Goal: Information Seeking & Learning: Learn about a topic

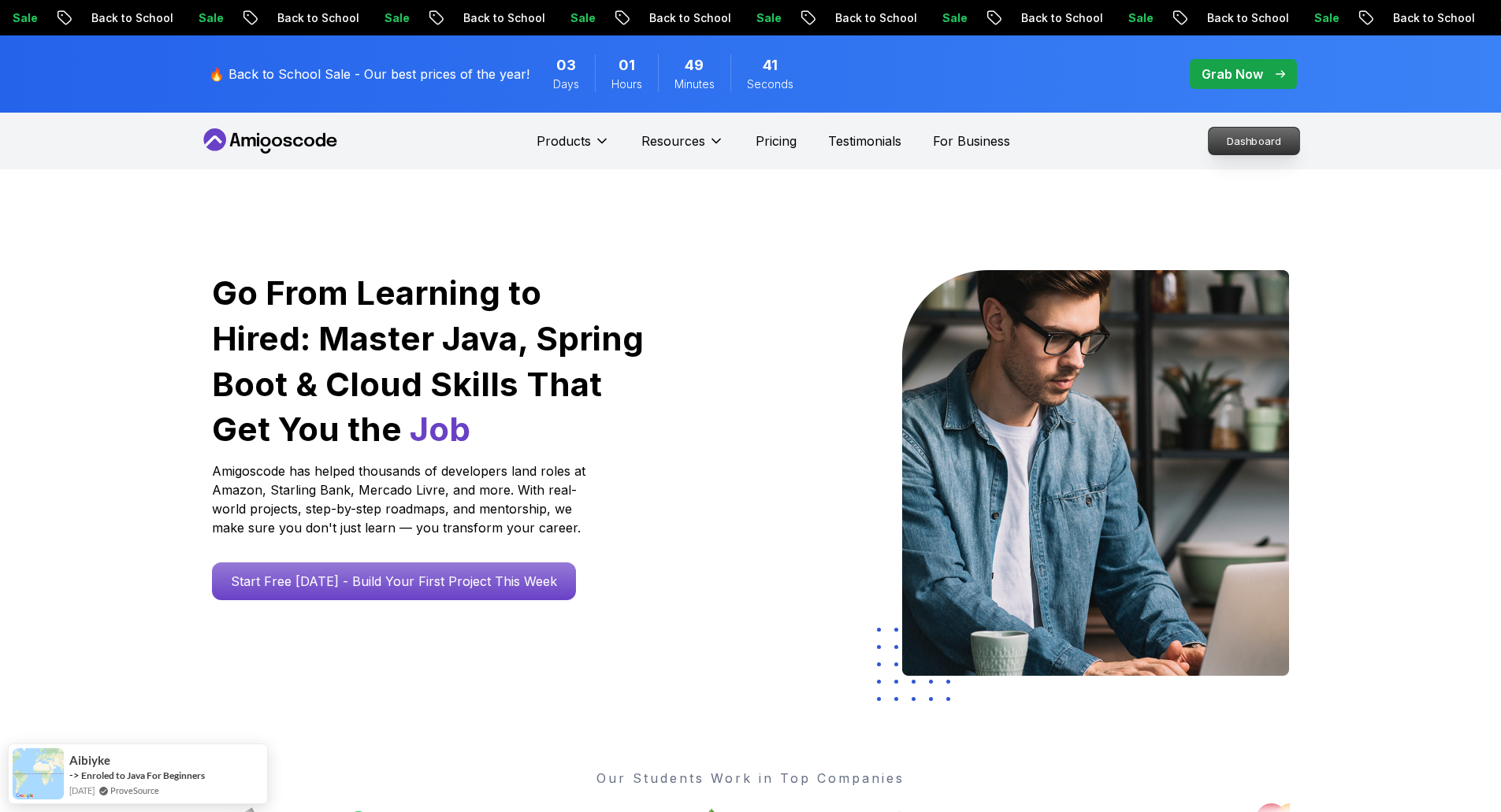
click at [1255, 141] on p "Dashboard" at bounding box center [1254, 141] width 91 height 27
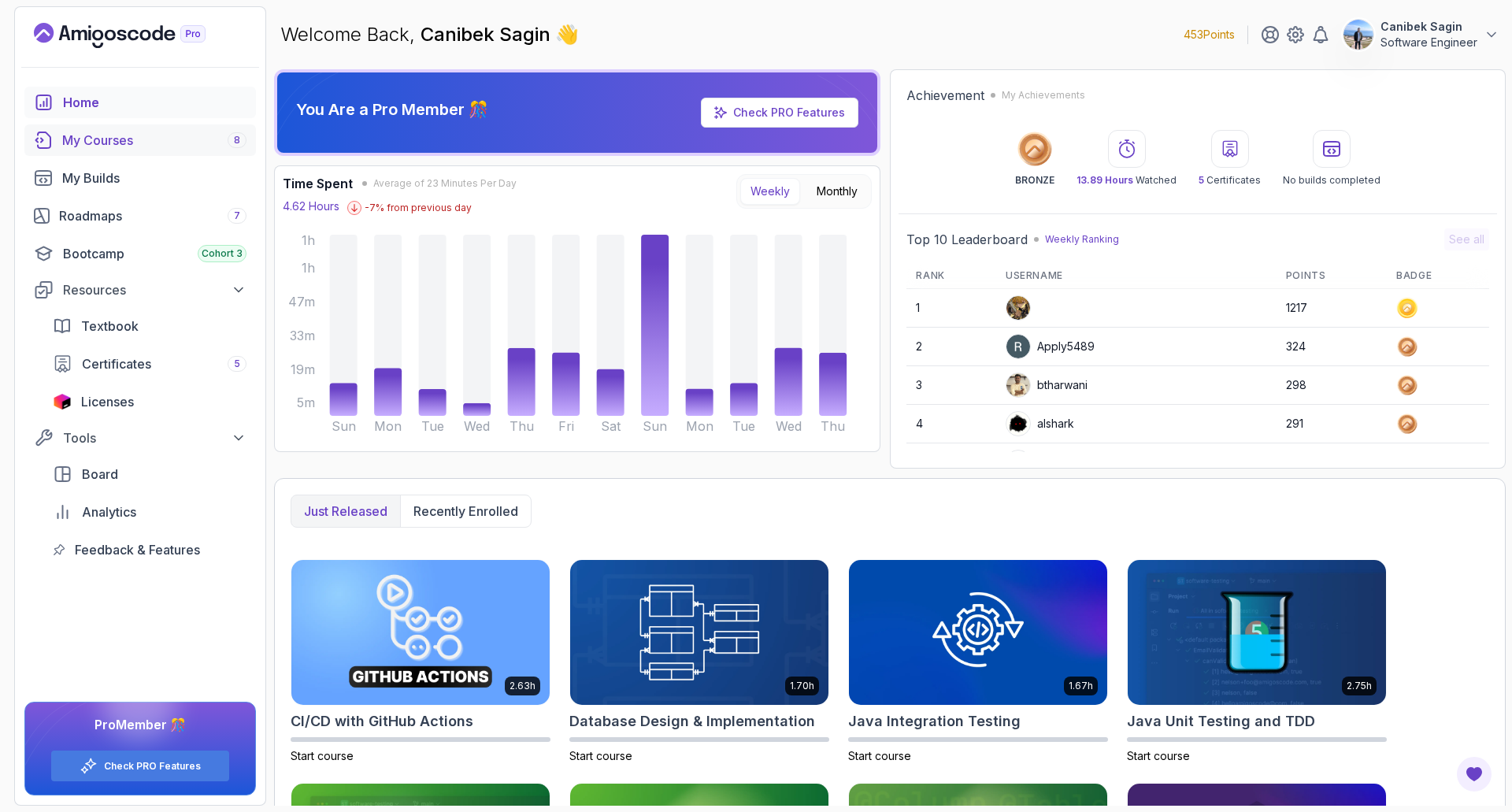
click at [102, 143] on div "My Courses 8" at bounding box center [154, 140] width 185 height 19
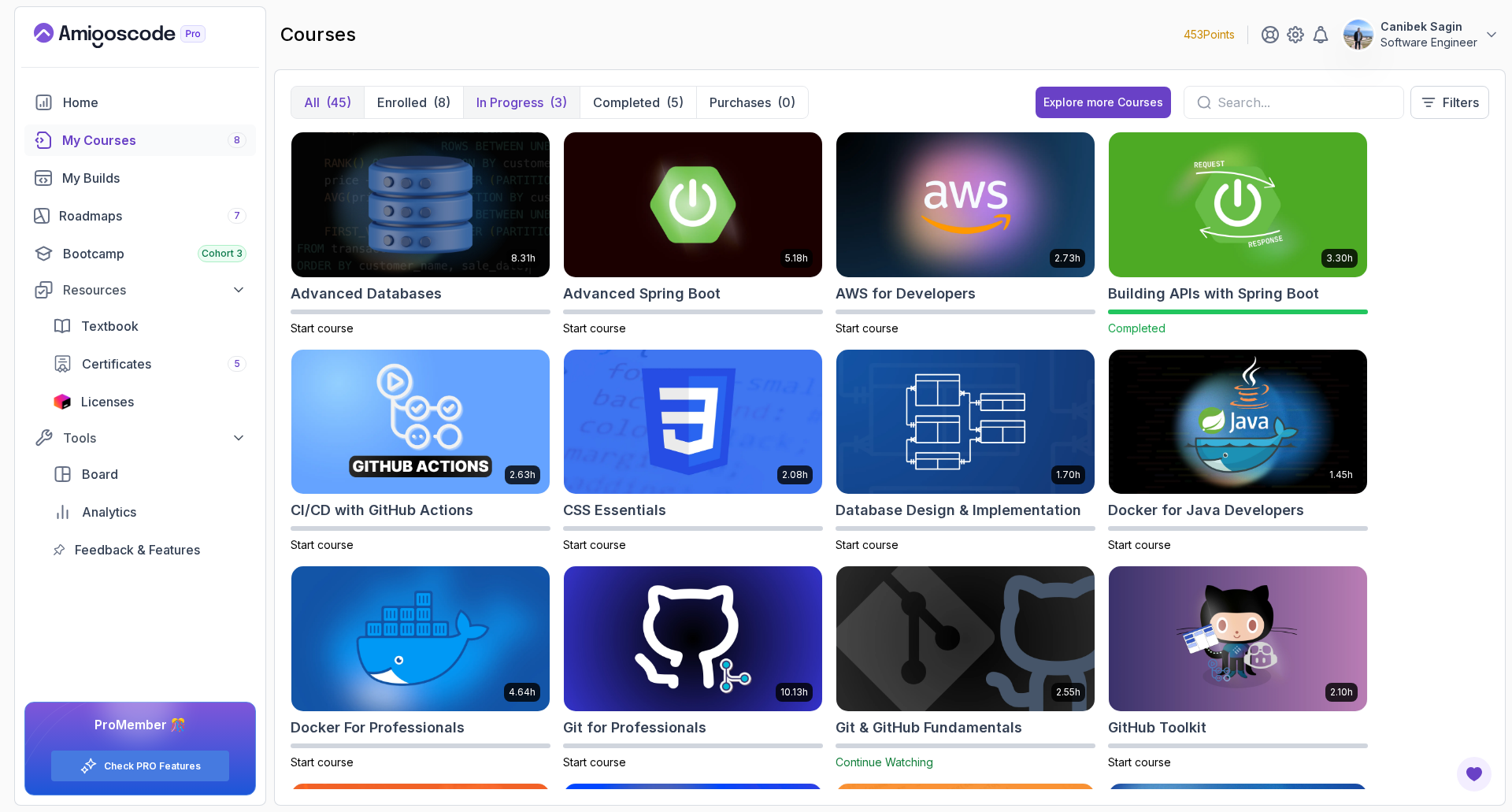
click at [509, 96] on p "In Progress" at bounding box center [509, 102] width 67 height 19
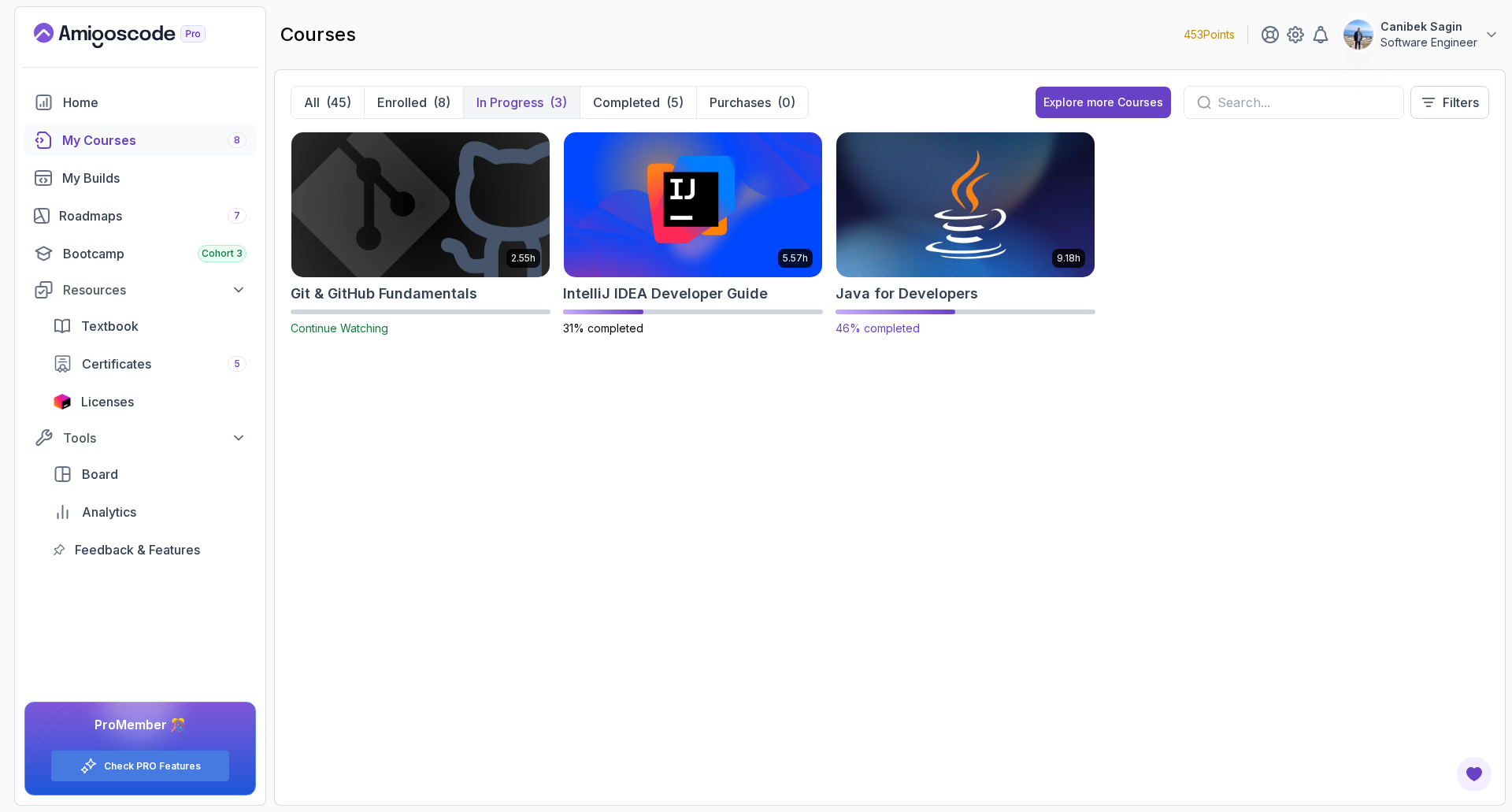
click at [920, 195] on img at bounding box center [965, 204] width 271 height 152
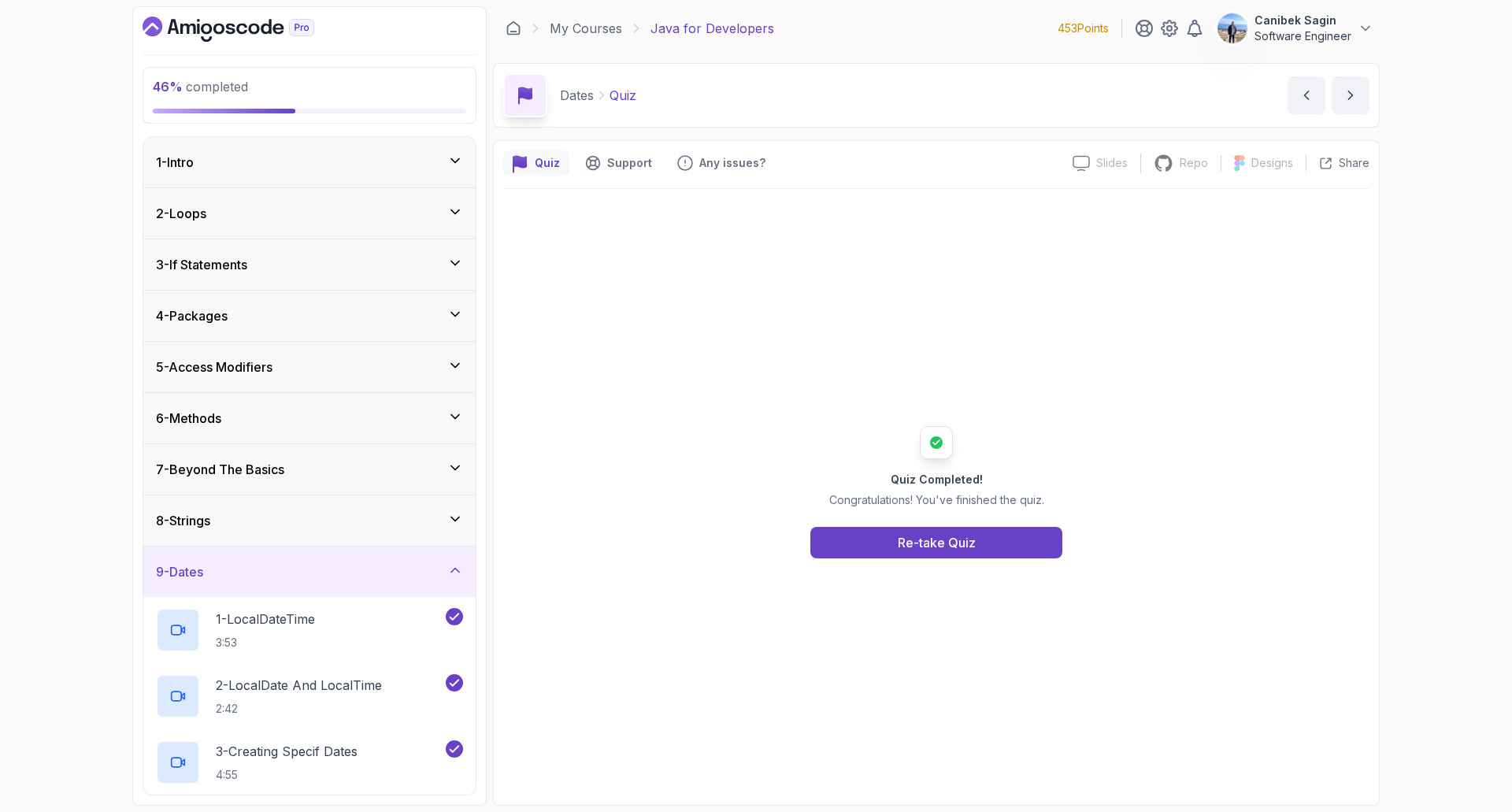
click at [353, 581] on div "9 - Dates" at bounding box center [309, 571] width 307 height 19
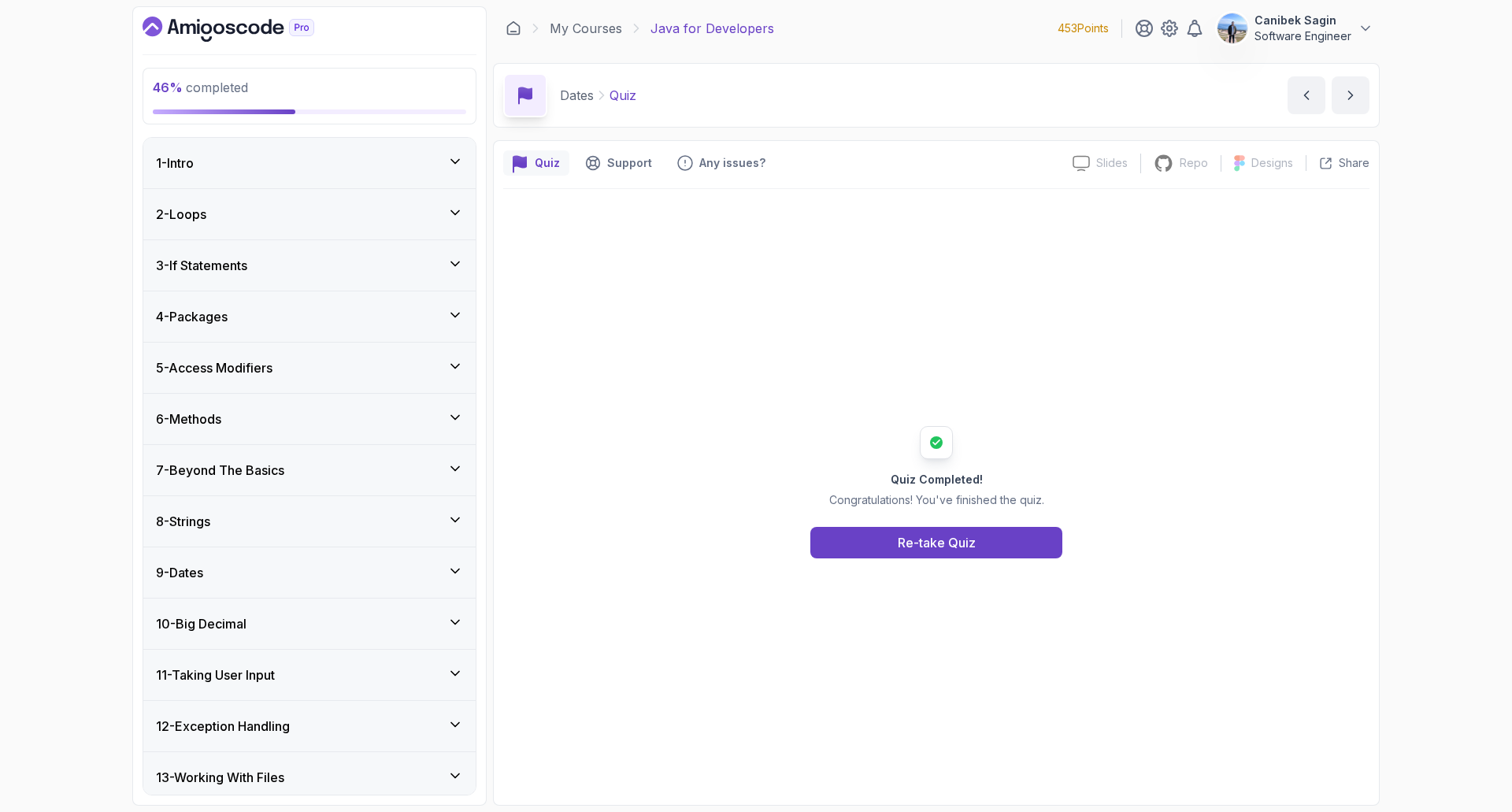
click at [362, 569] on div "9 - Dates" at bounding box center [309, 572] width 307 height 19
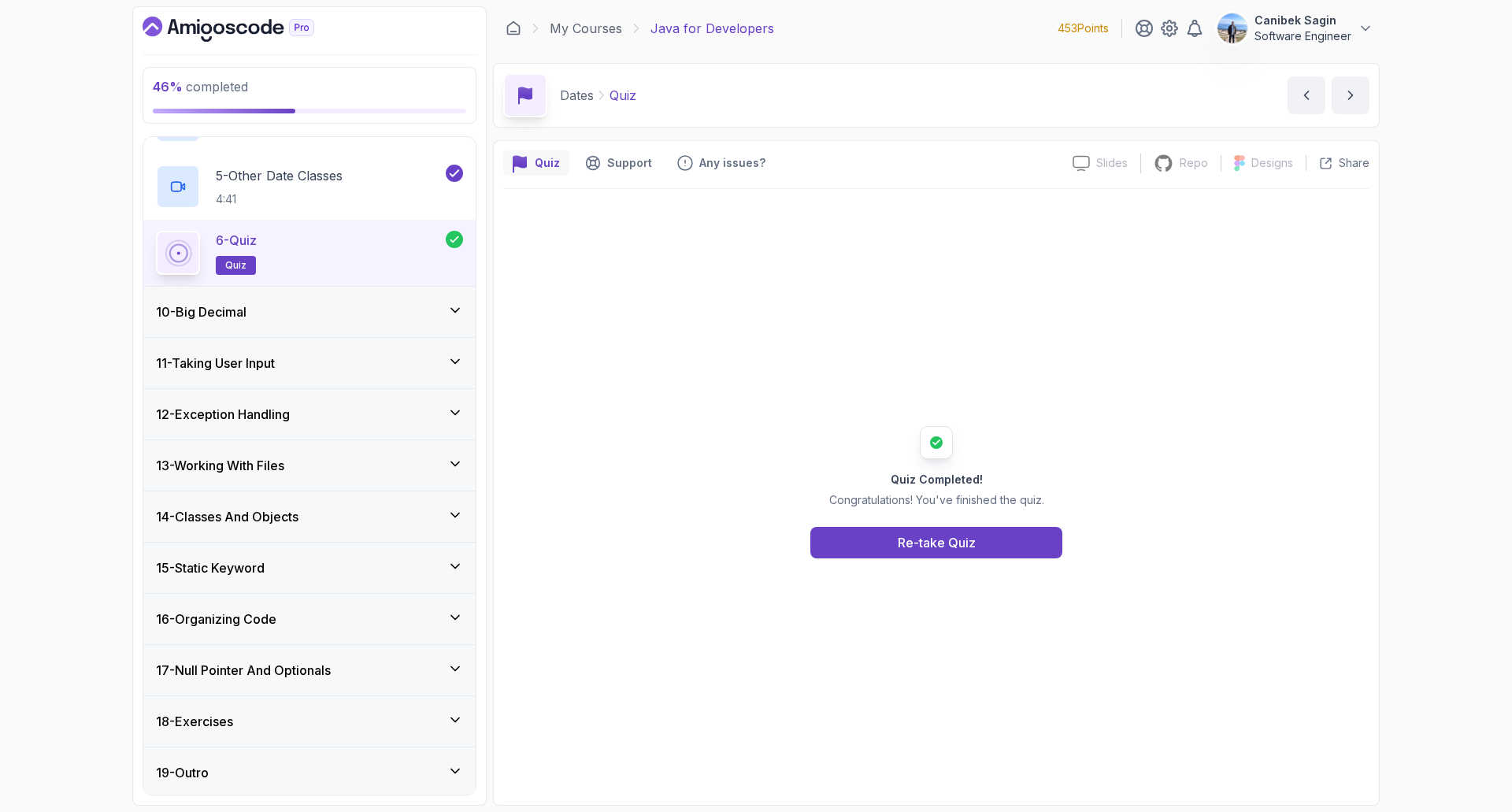
scroll to position [711, 0]
click at [300, 301] on div "10 - Big Decimal" at bounding box center [309, 308] width 307 height 19
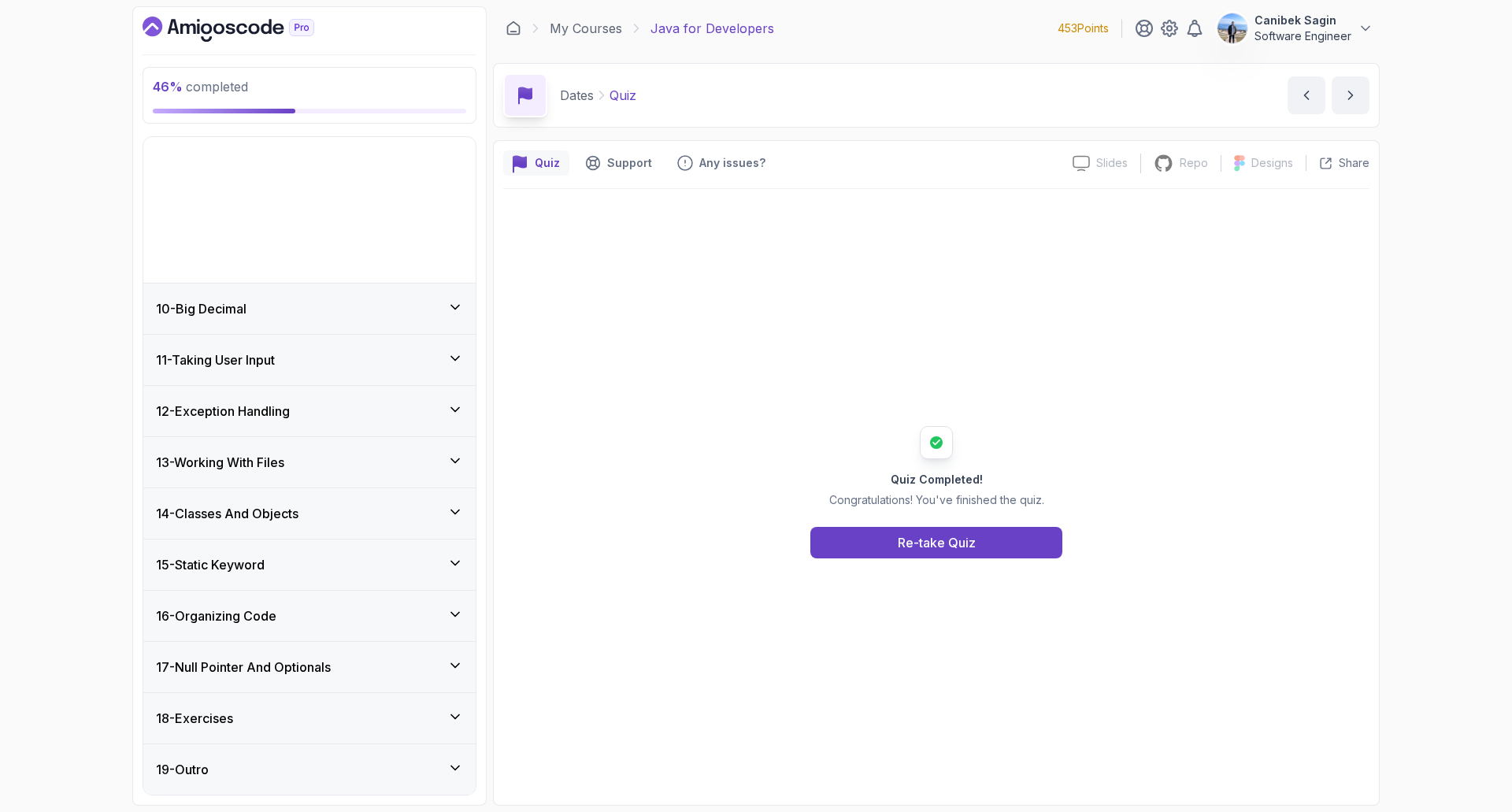
scroll to position [315, 0]
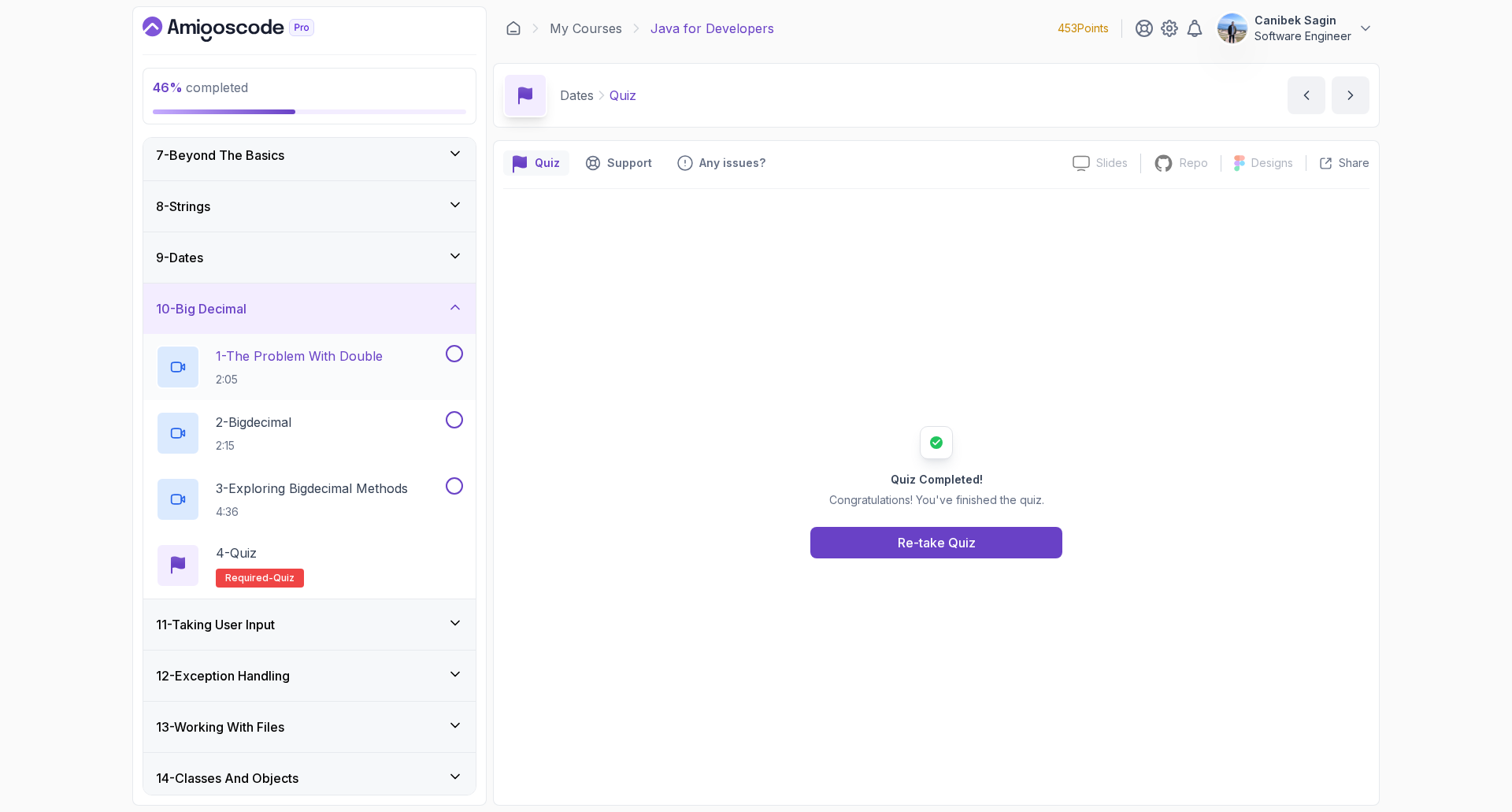
click at [288, 349] on p "1 - The Problem With Double" at bounding box center [299, 356] width 167 height 19
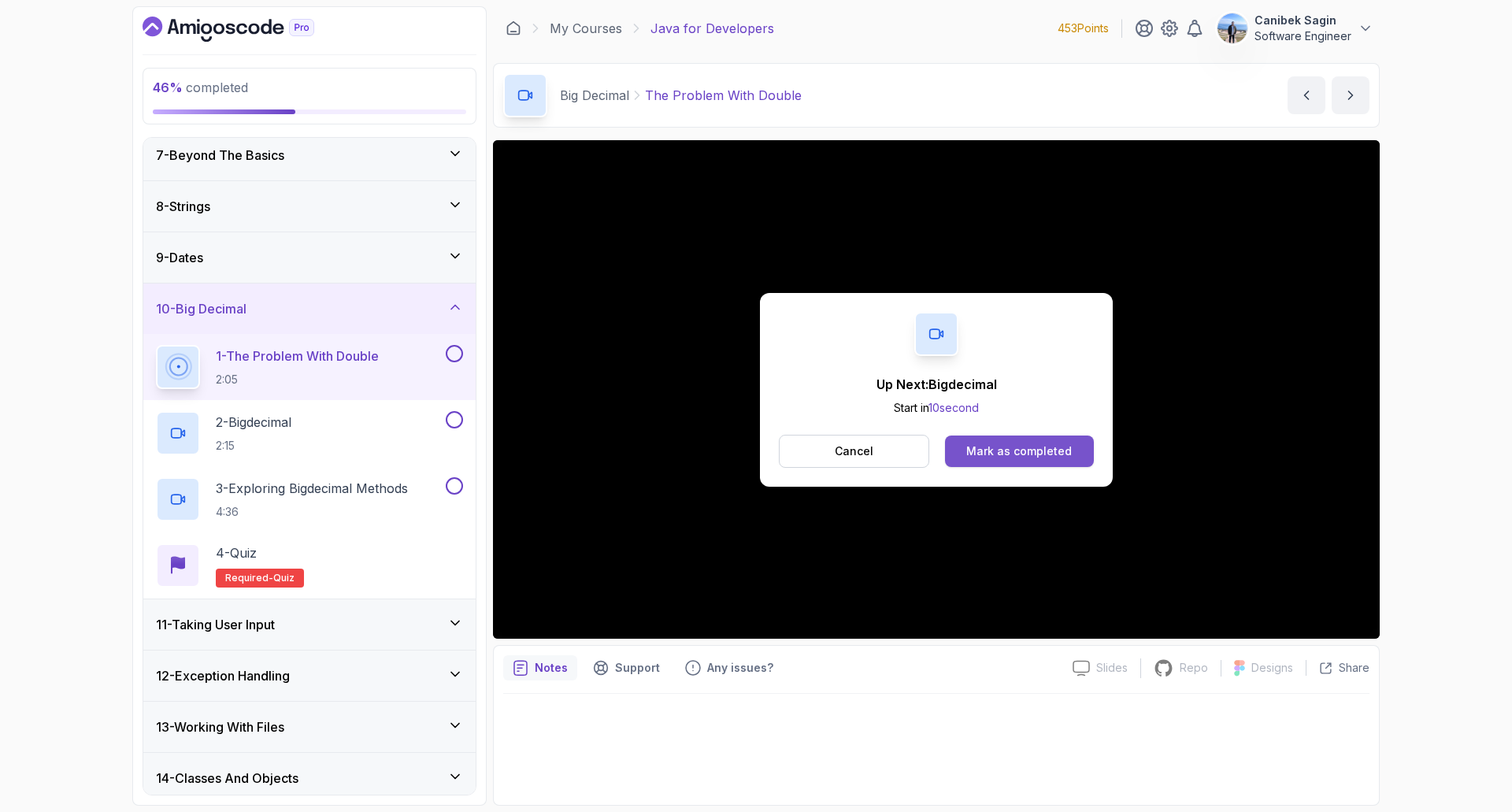
click at [1058, 450] on div "Mark as completed" at bounding box center [1019, 452] width 106 height 16
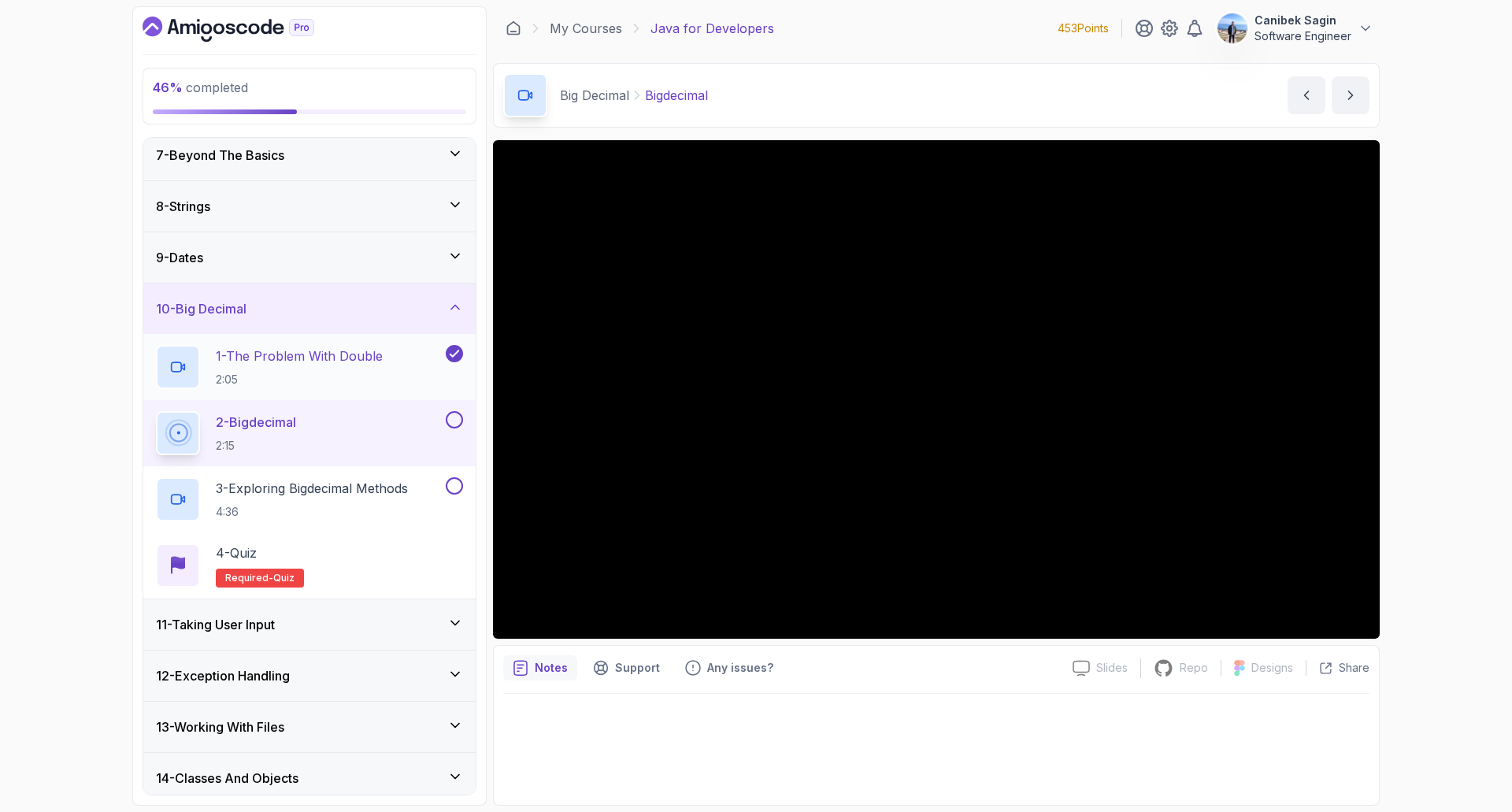
click at [324, 364] on p "1 - The Problem With Double" at bounding box center [299, 356] width 167 height 19
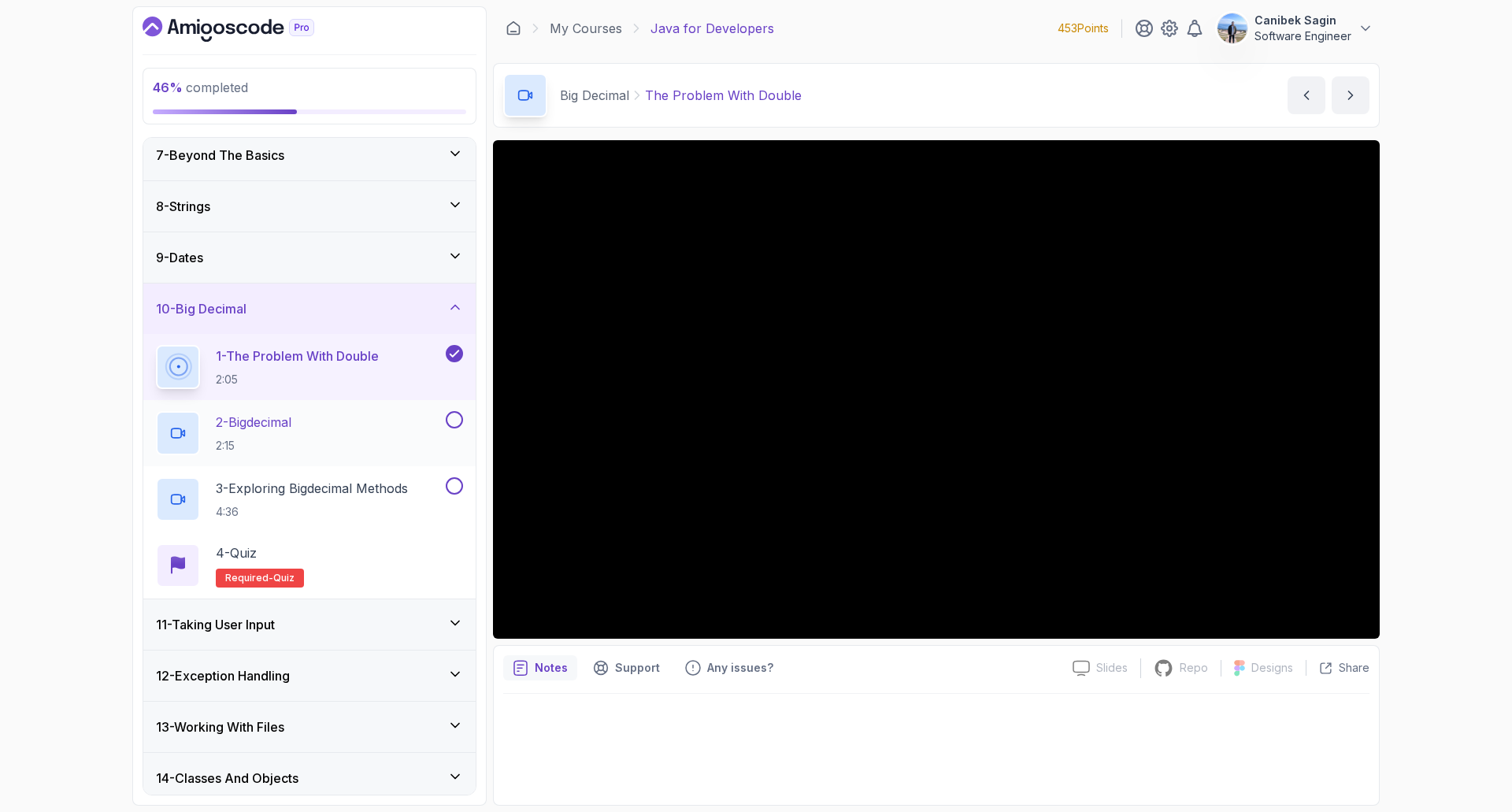
click at [359, 414] on div "2 - Bigdecimal 2:15" at bounding box center [299, 433] width 287 height 44
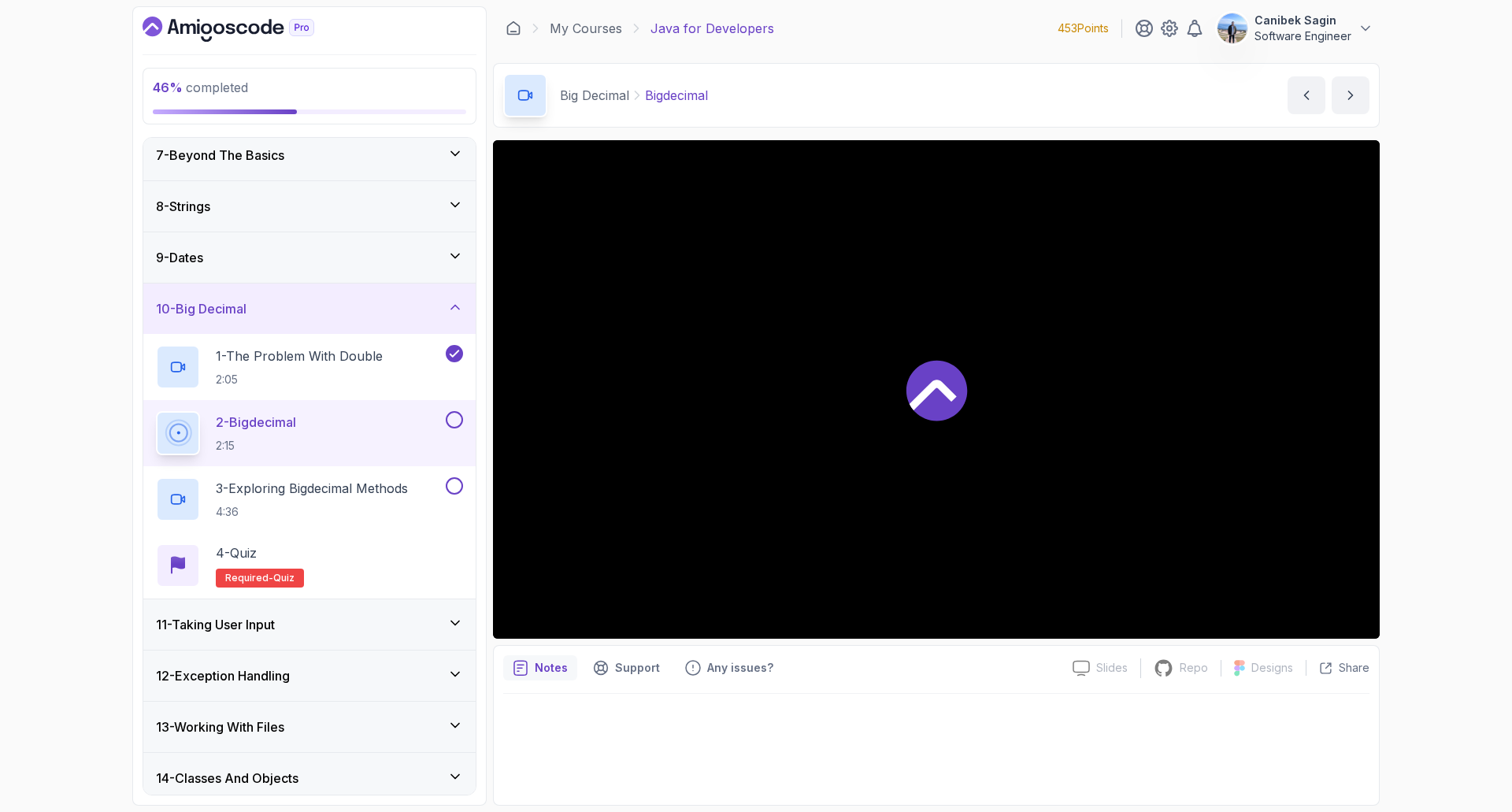
click at [371, 421] on div "2 - Bigdecimal 2:15" at bounding box center [299, 433] width 287 height 44
click at [455, 425] on button at bounding box center [454, 419] width 17 height 17
click at [406, 483] on p "3 - Exploring Bigdecimal Methods" at bounding box center [312, 488] width 192 height 19
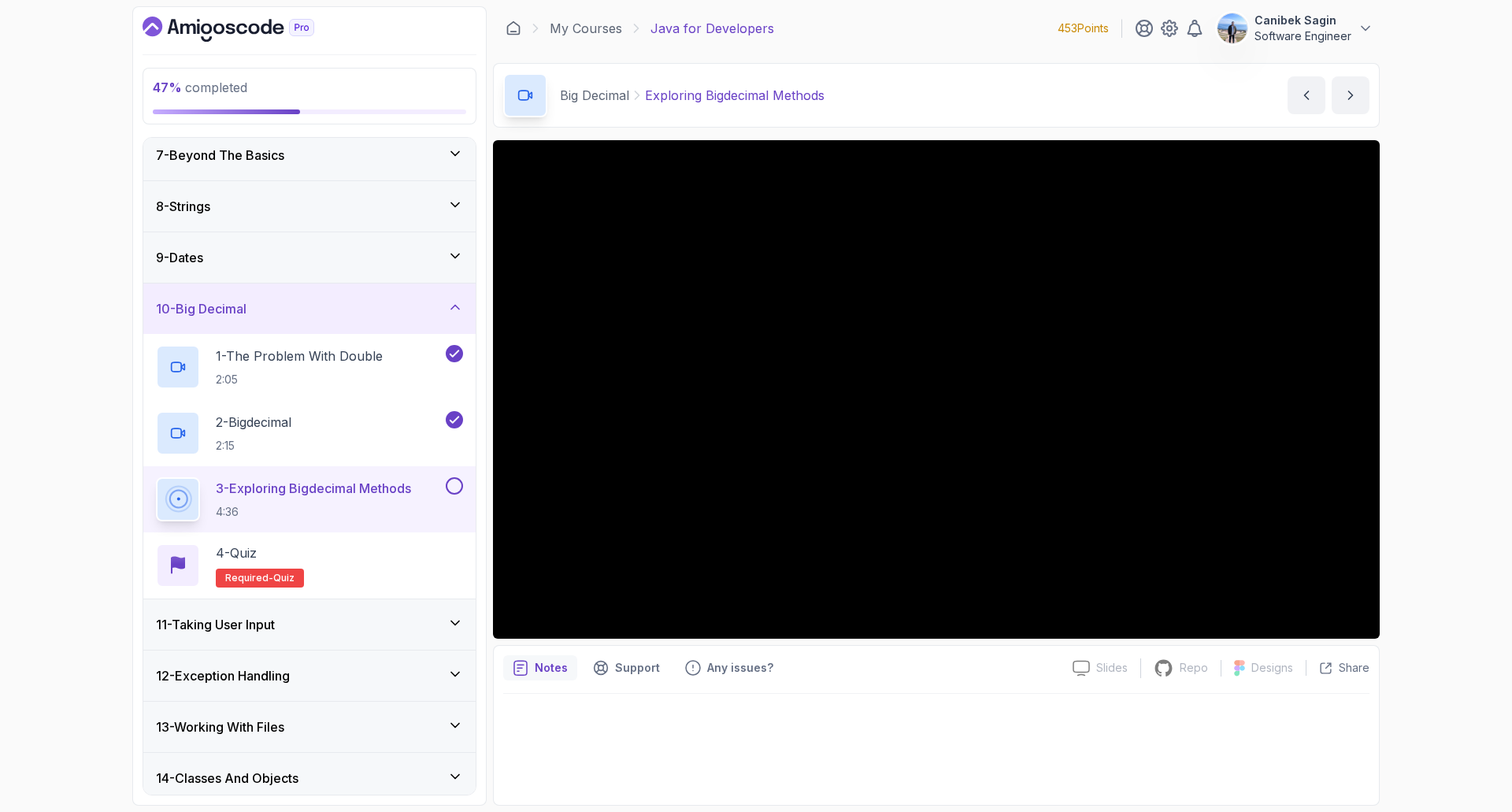
click at [368, 628] on div "11 - Taking User Input" at bounding box center [309, 624] width 307 height 19
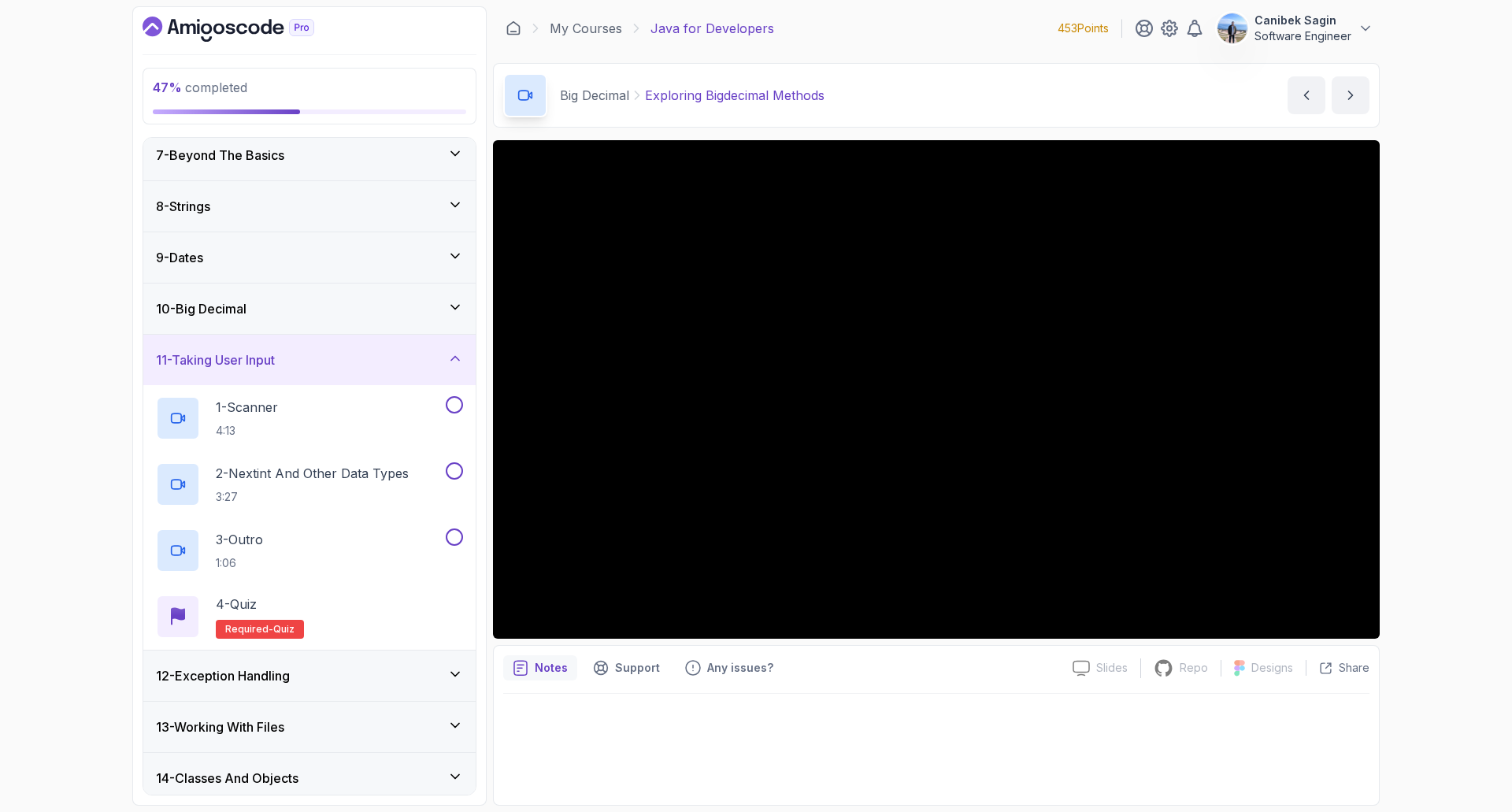
click at [358, 664] on div "12 - Exception Handling" at bounding box center [309, 676] width 333 height 50
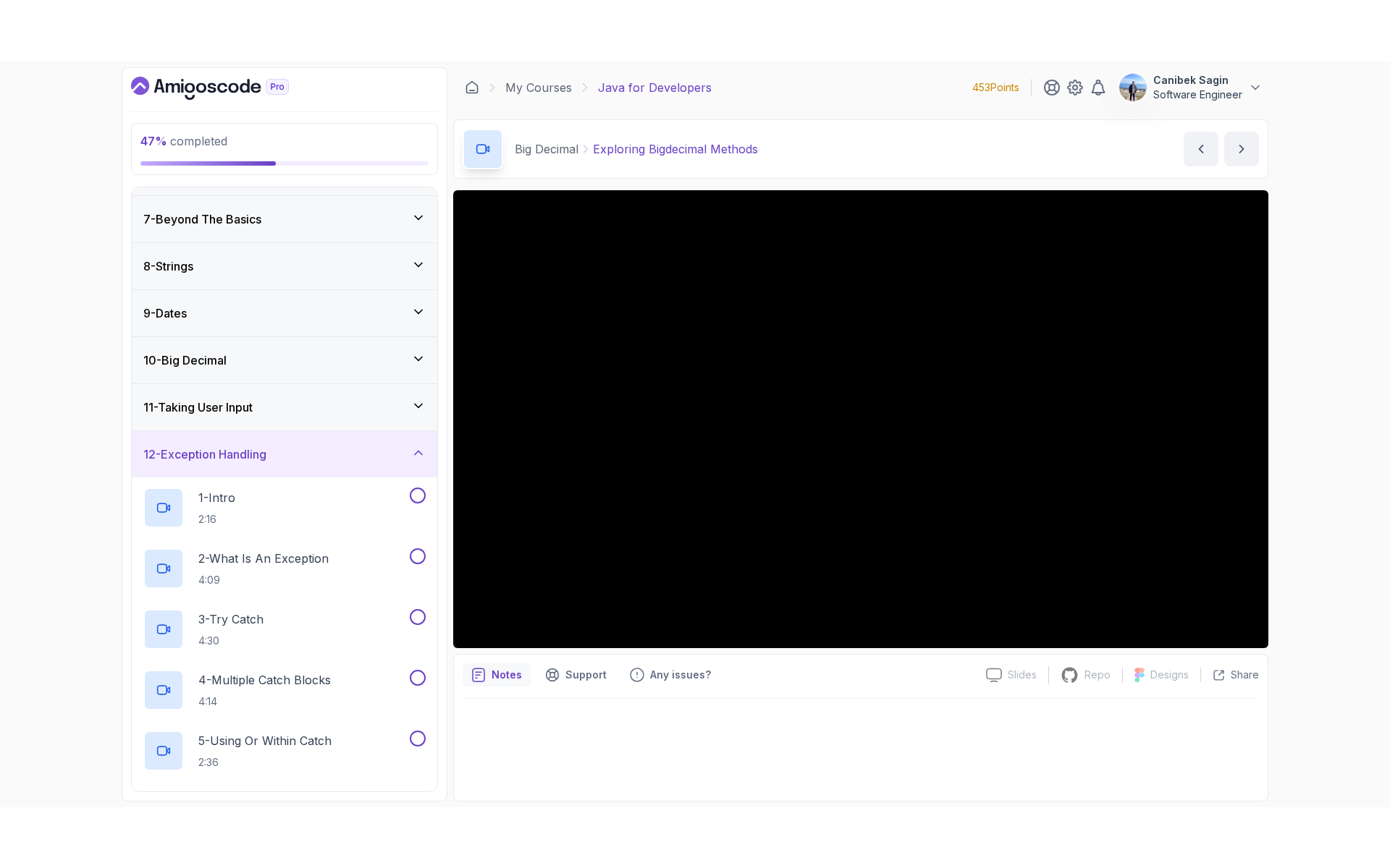
scroll to position [259, 0]
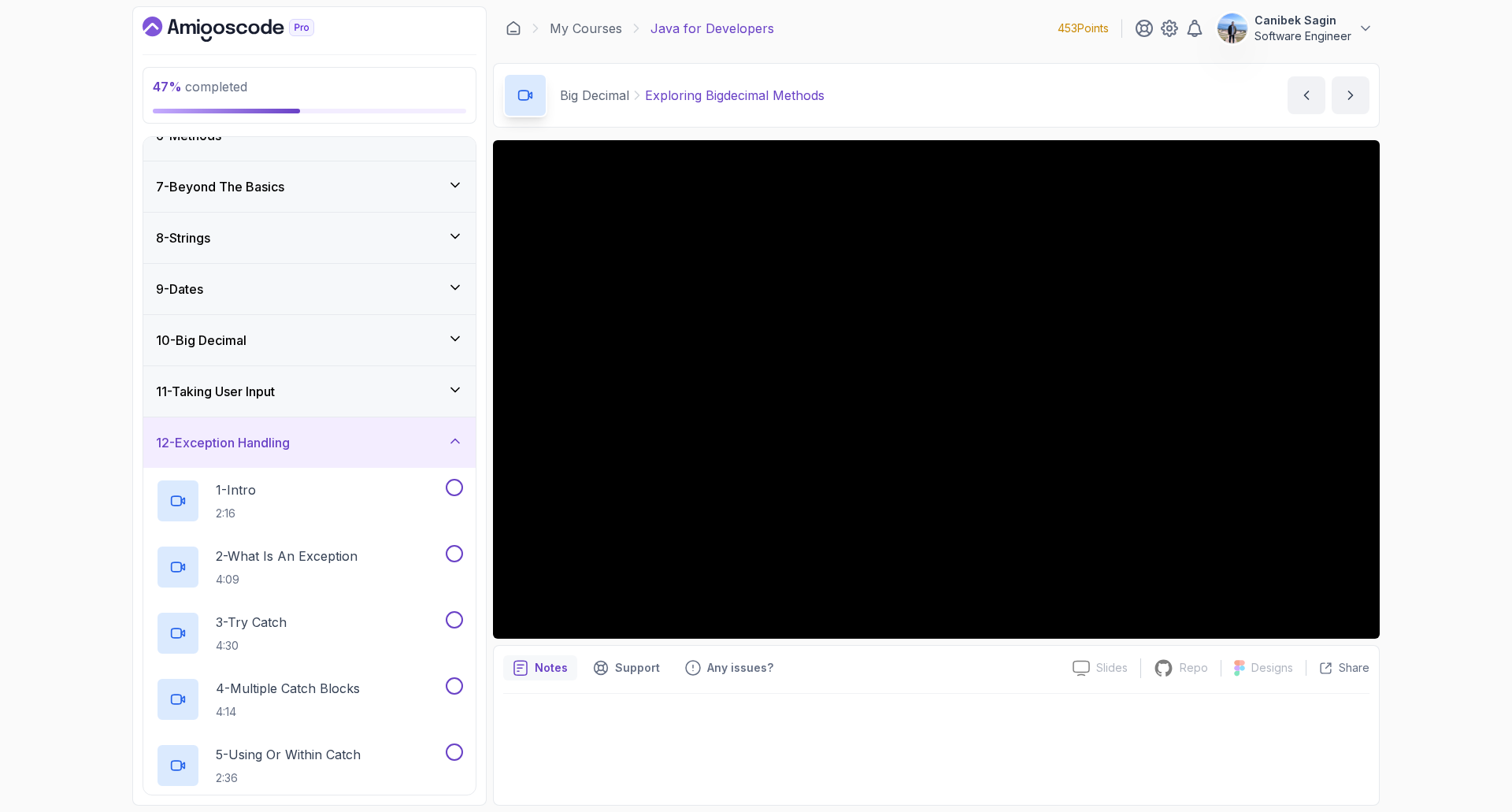
click at [313, 453] on div "12 - Exception Handling" at bounding box center [309, 443] width 333 height 50
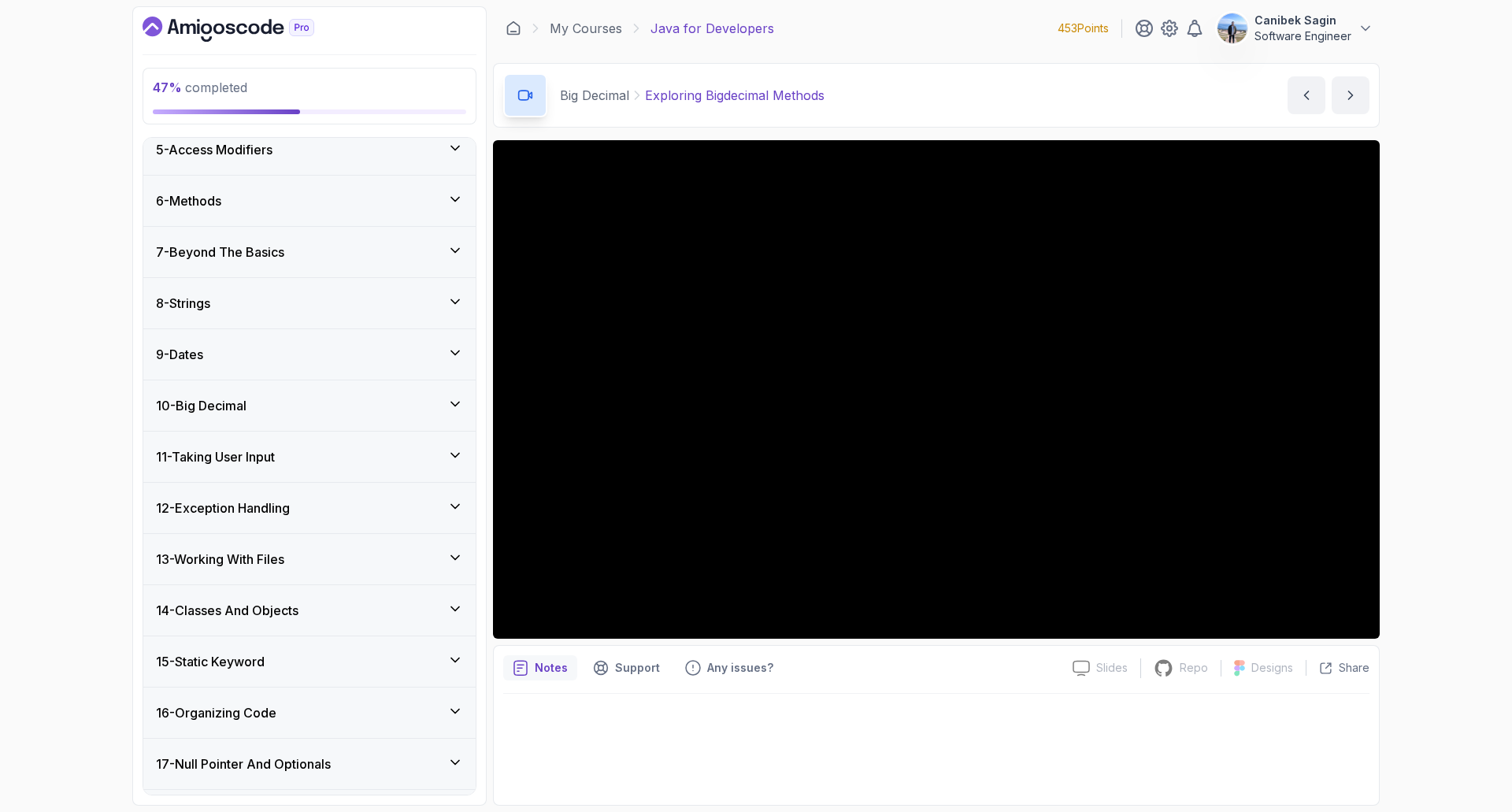
scroll to position [237, 0]
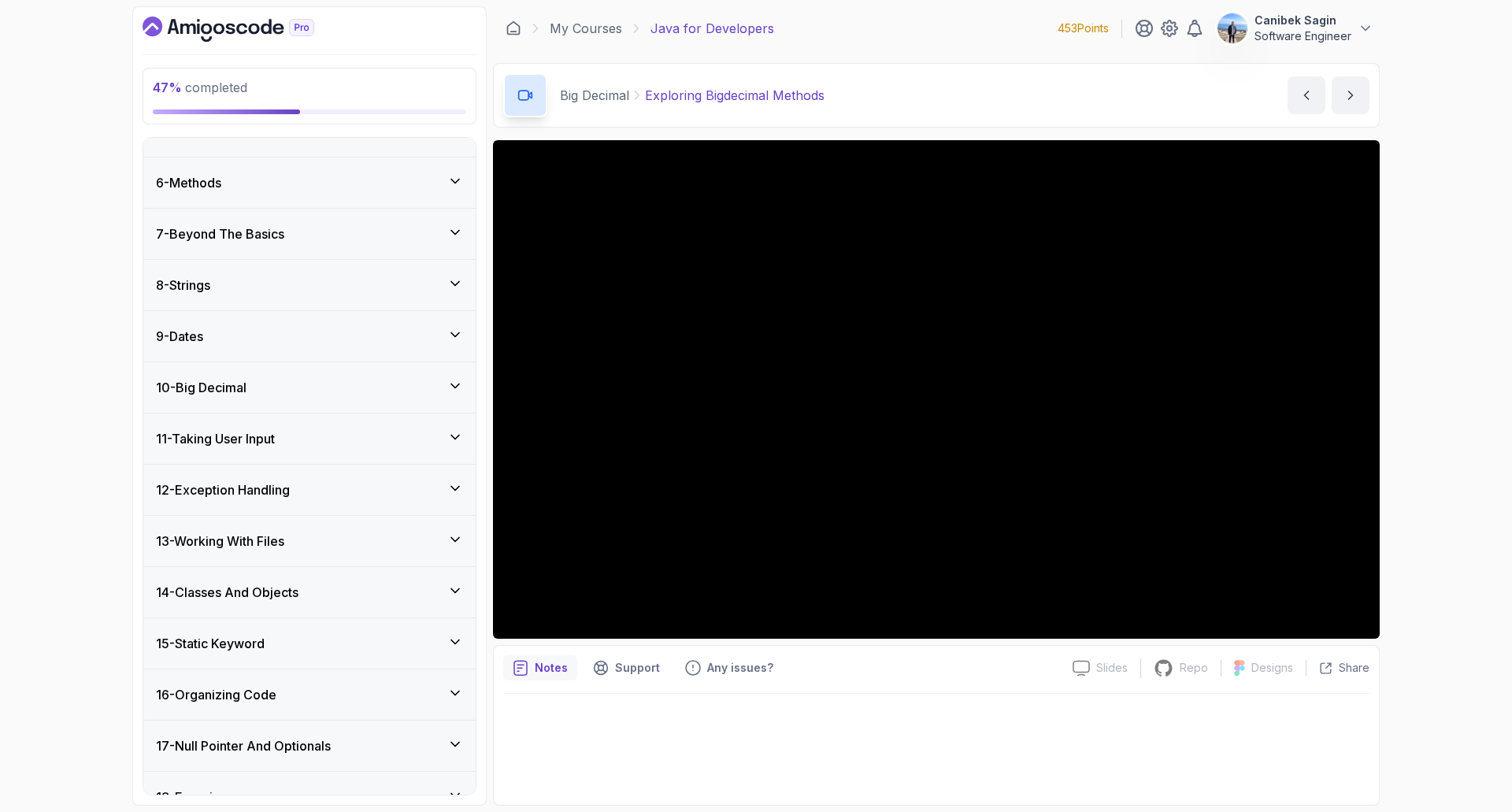
click at [289, 392] on div "10 - Big Decimal" at bounding box center [309, 387] width 307 height 19
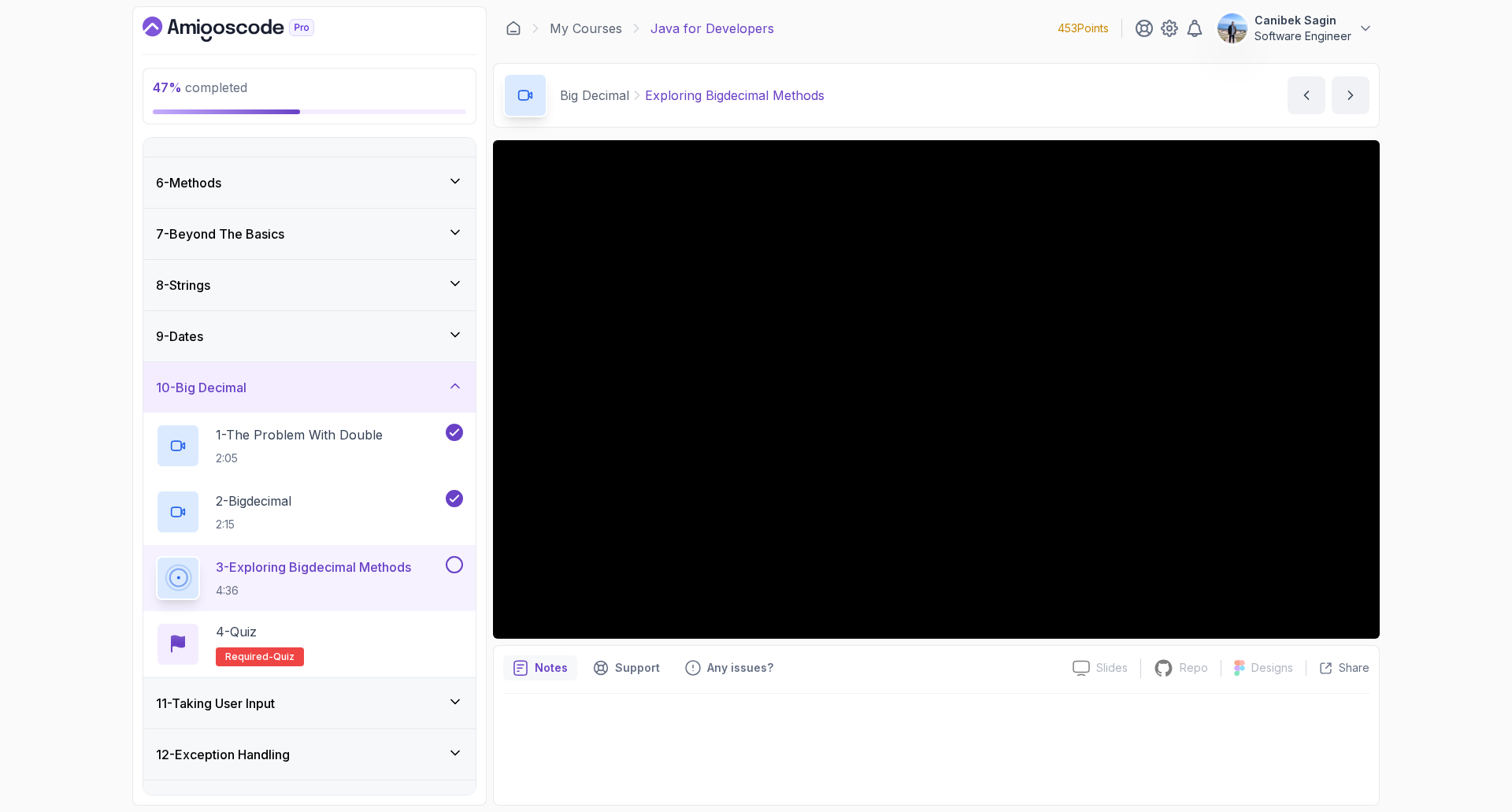
click at [443, 560] on div at bounding box center [453, 564] width 21 height 17
click at [452, 567] on button at bounding box center [454, 564] width 17 height 17
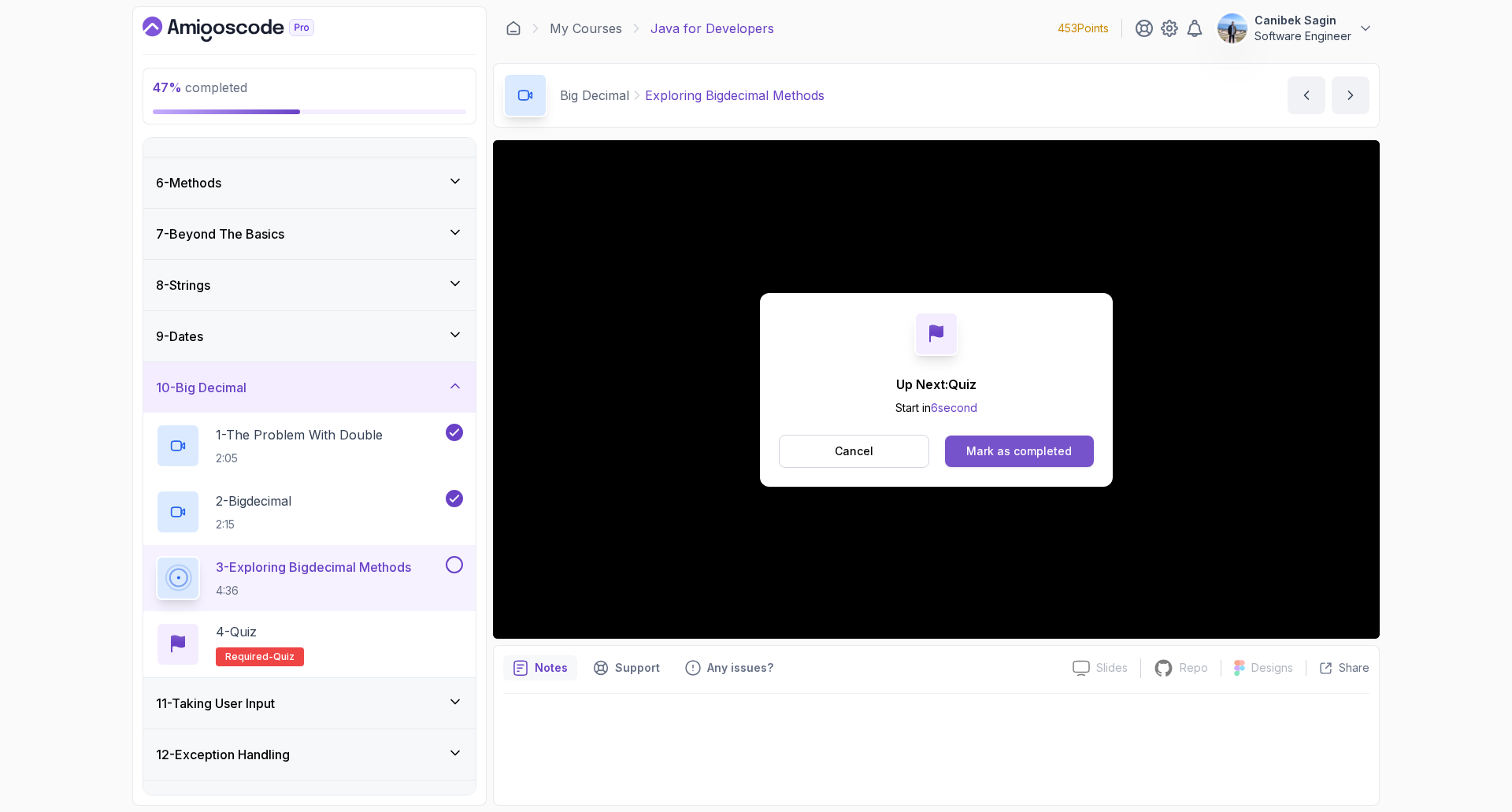
click at [1011, 455] on div "Mark as completed" at bounding box center [1019, 452] width 106 height 16
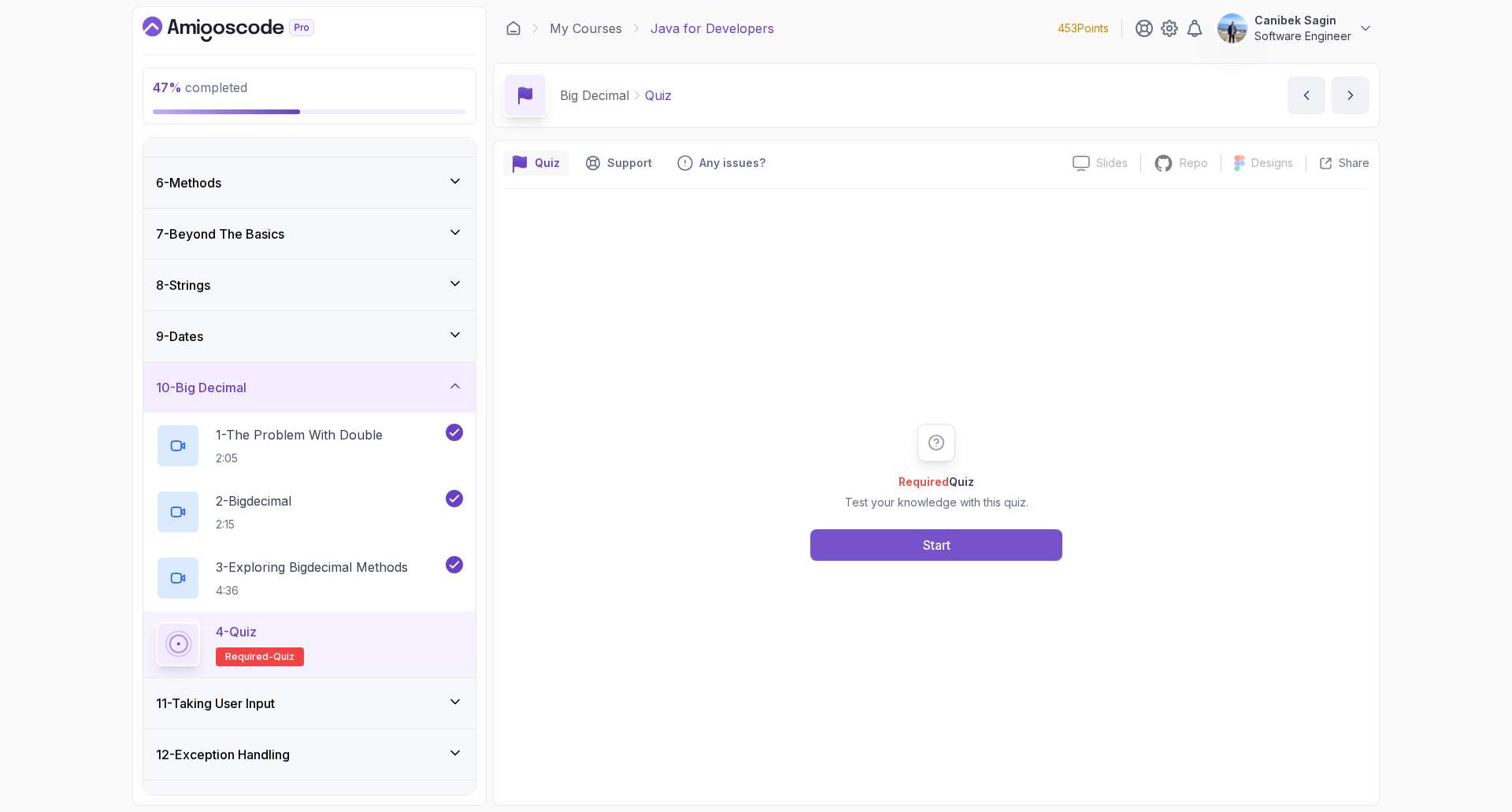
click at [895, 534] on button "Start" at bounding box center [936, 544] width 252 height 31
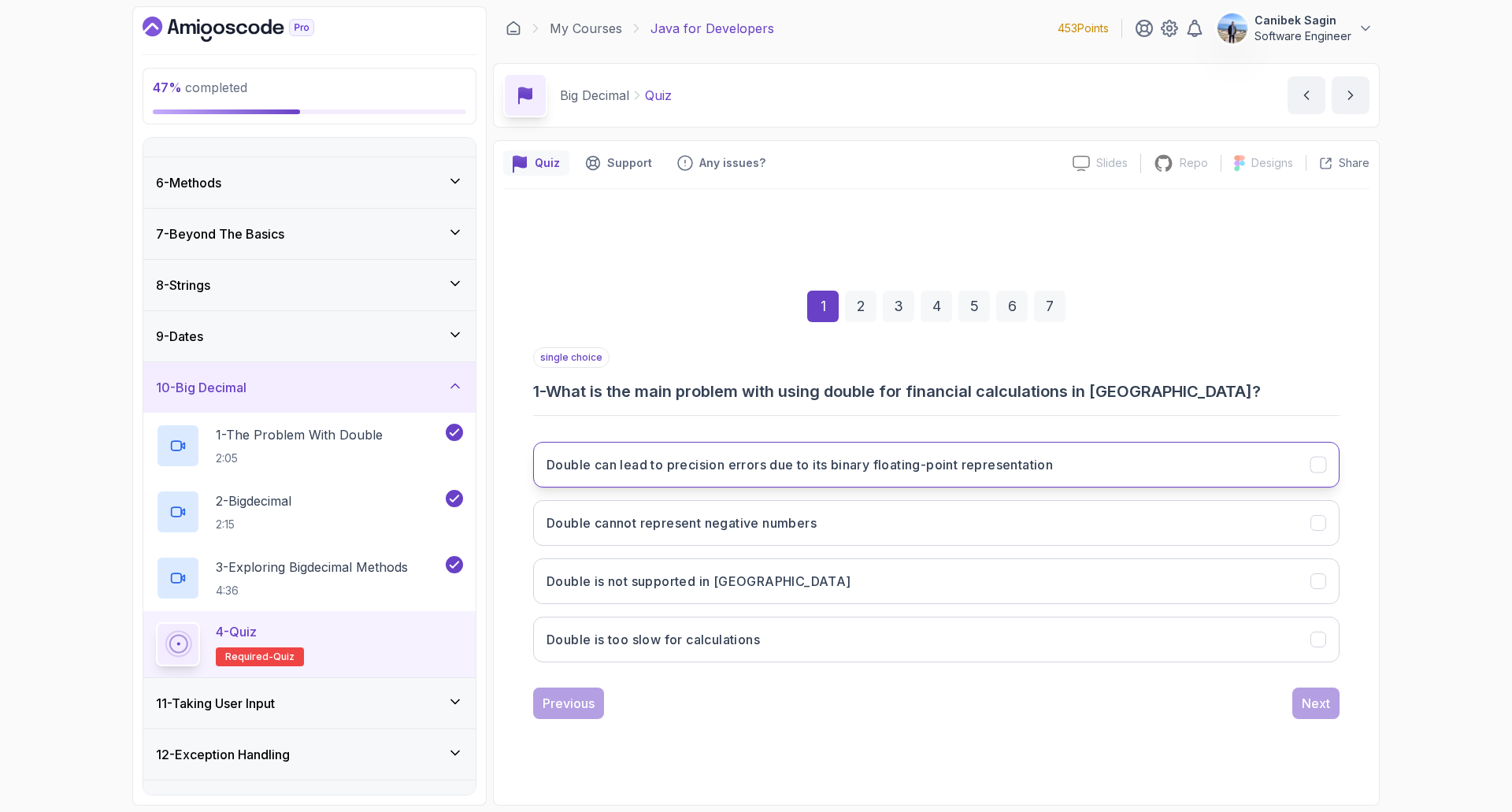
click at [775, 453] on button "Double can lead to precision errors due to its binary floating-point representa…" at bounding box center [937, 464] width 807 height 46
click at [1323, 709] on div "Next" at bounding box center [1316, 703] width 29 height 19
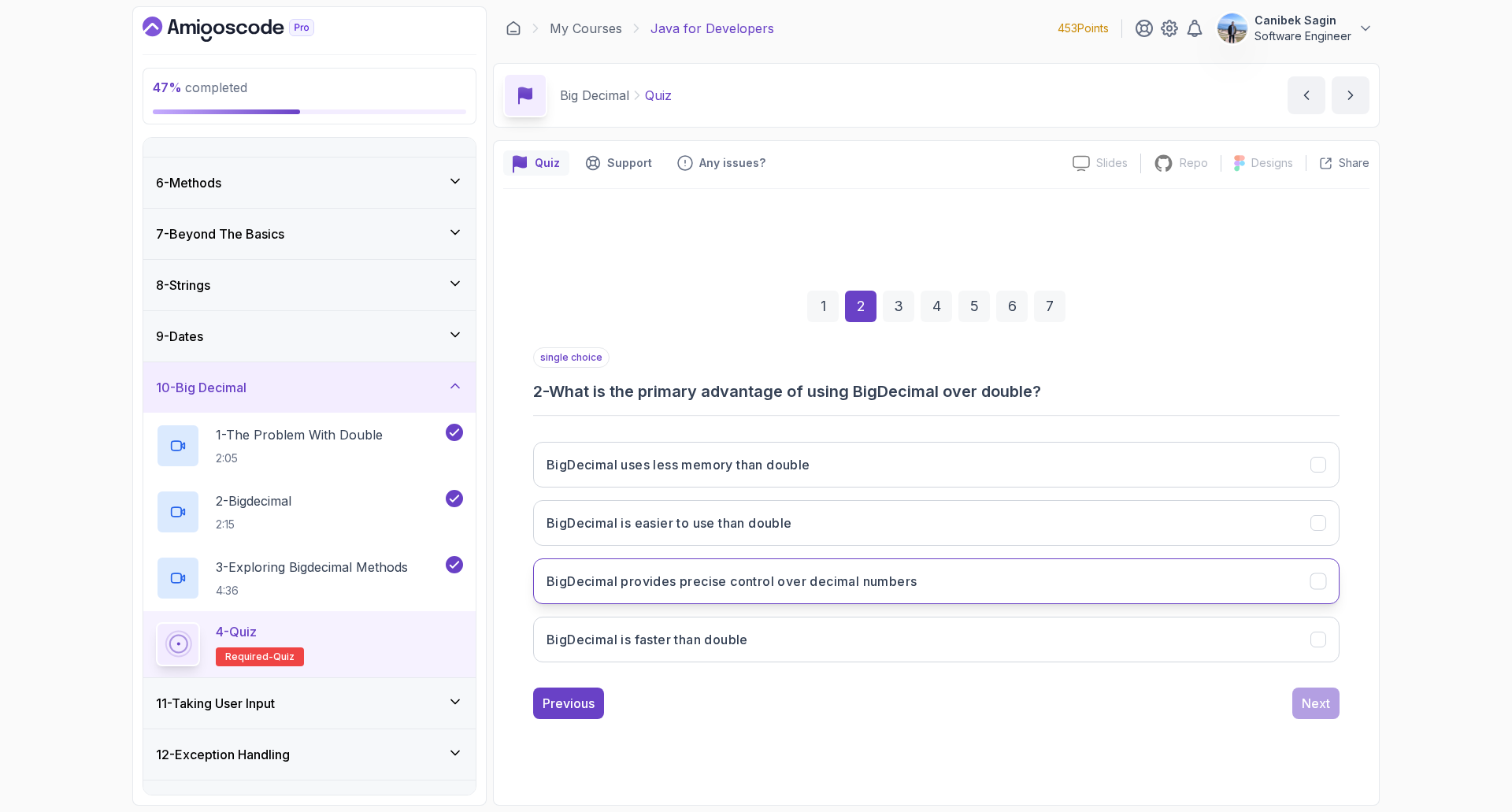
click at [867, 588] on h3 "BigDecimal provides precise control over decimal numbers" at bounding box center [731, 581] width 370 height 19
click at [1307, 700] on div "Next" at bounding box center [1316, 703] width 29 height 19
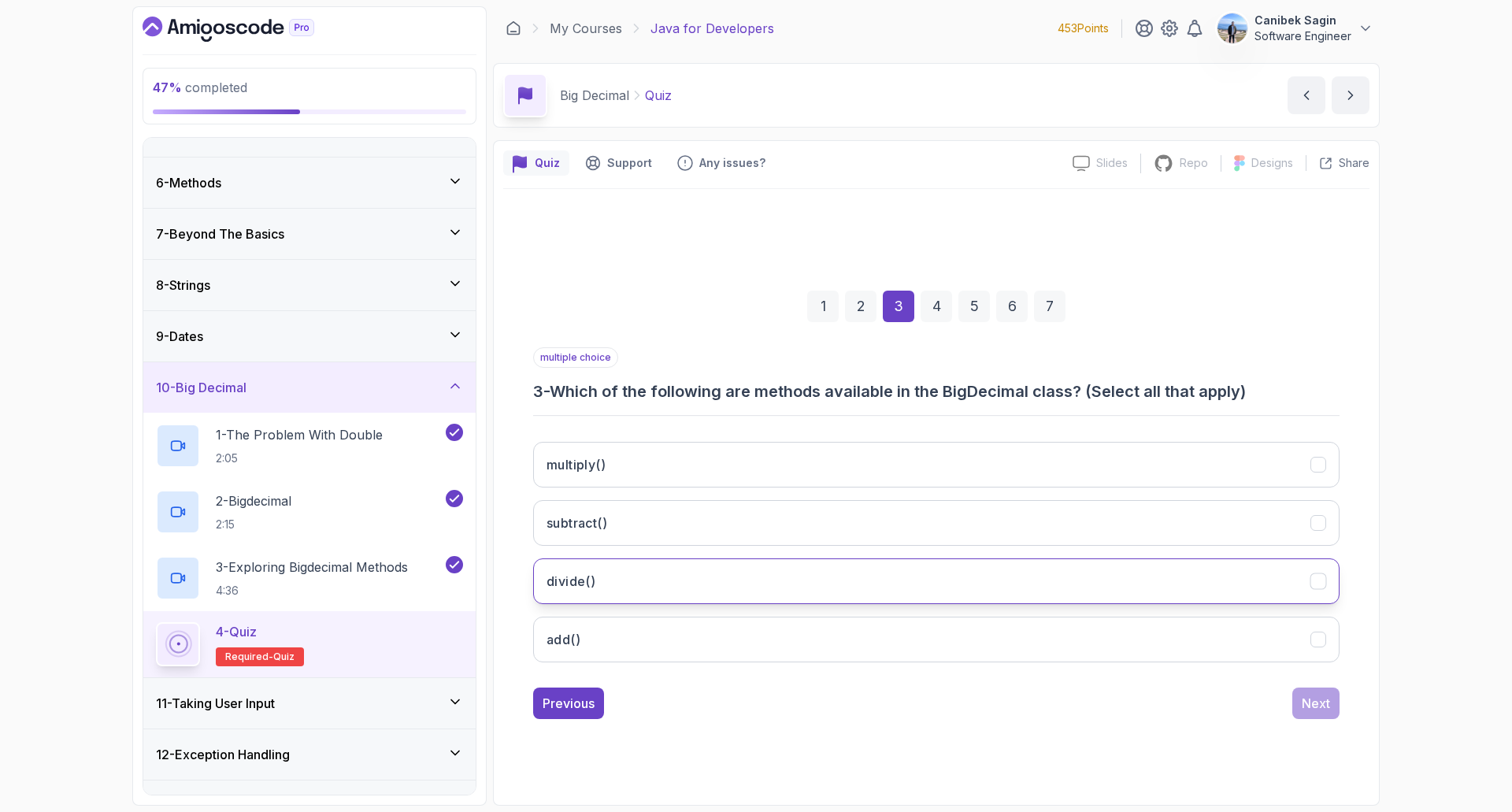
drag, startPoint x: 647, startPoint y: 574, endPoint x: 652, endPoint y: 563, distance: 12.1
click at [650, 574] on button "divide()" at bounding box center [937, 581] width 807 height 46
click at [657, 531] on button "subtract()" at bounding box center [937, 523] width 807 height 46
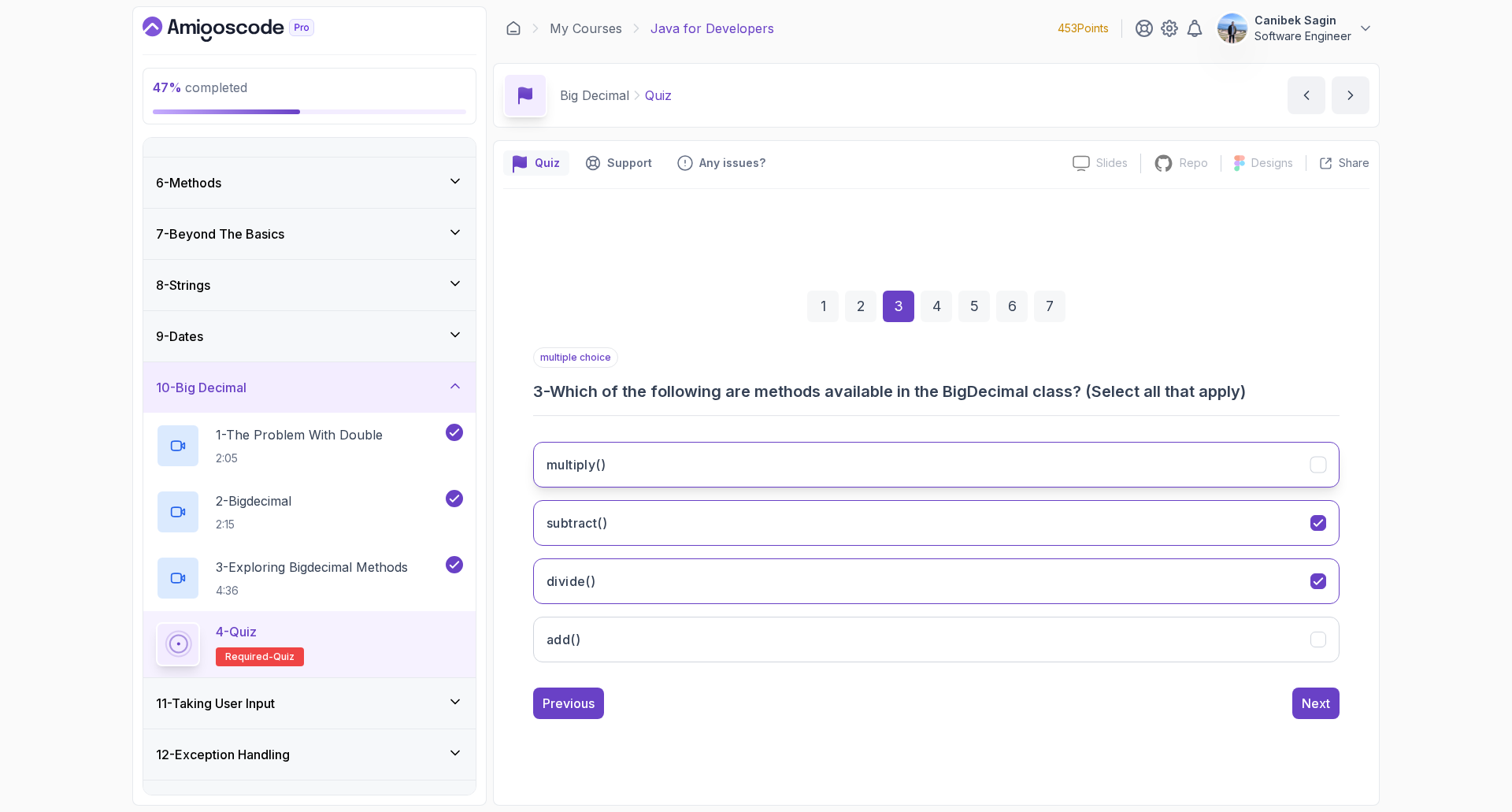
click at [658, 474] on button "multiply()" at bounding box center [937, 464] width 807 height 46
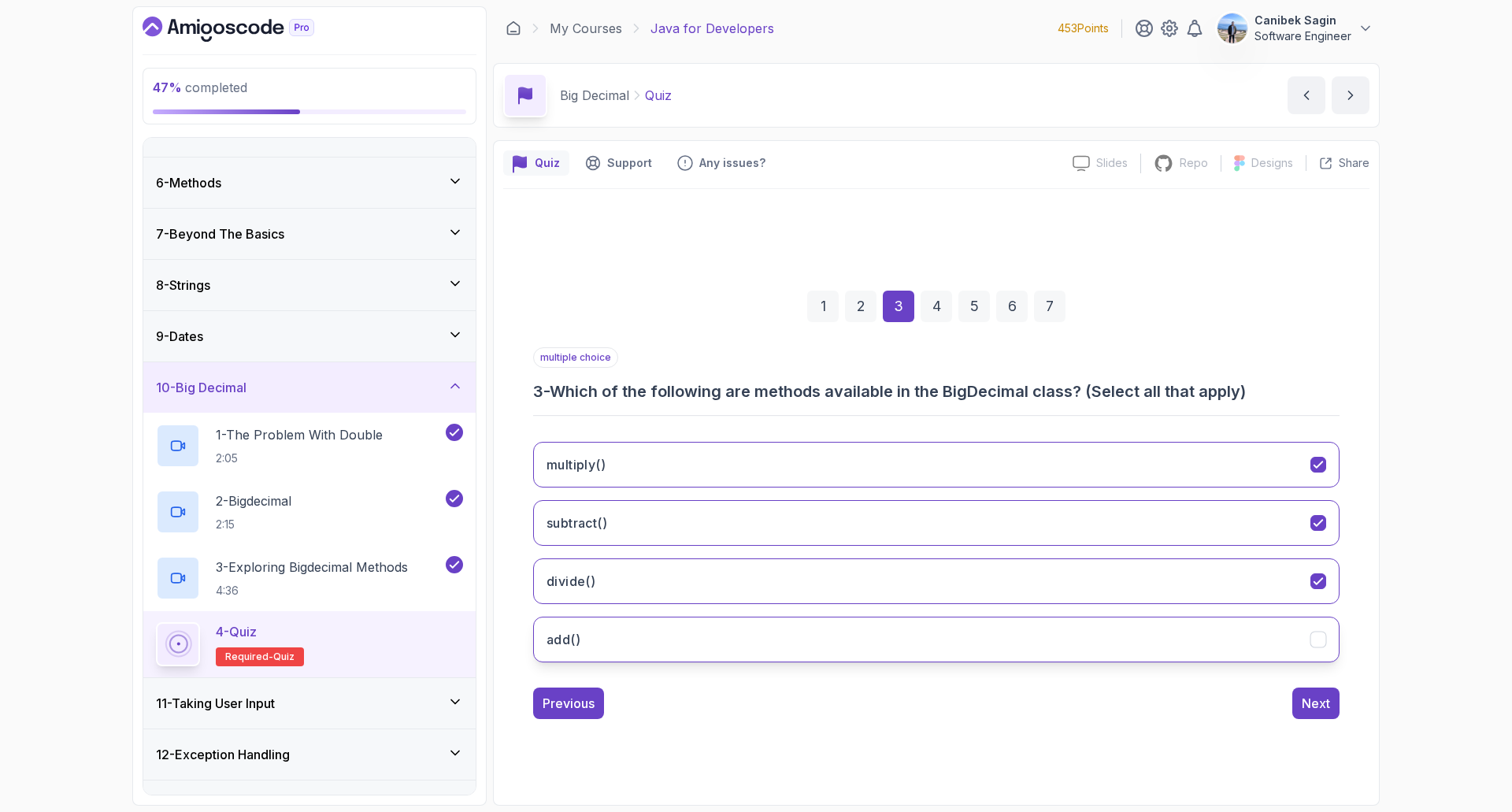
click at [1315, 635] on icon "add()" at bounding box center [1318, 639] width 15 height 15
click at [1321, 691] on button "Next" at bounding box center [1316, 703] width 48 height 31
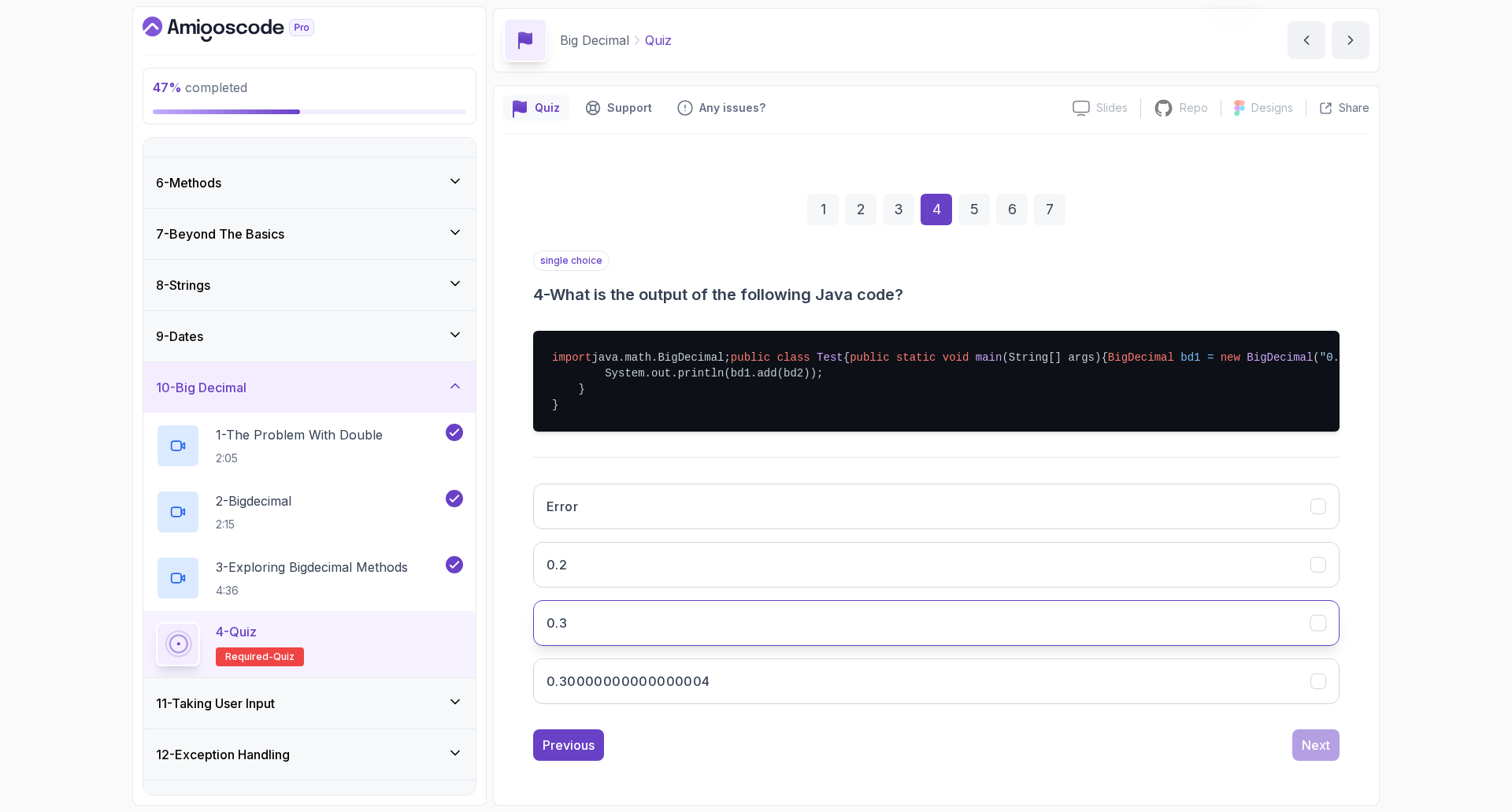
scroll to position [118, 0]
click at [983, 614] on button "0.3" at bounding box center [937, 622] width 807 height 46
click at [1317, 750] on div "Next" at bounding box center [1316, 745] width 29 height 19
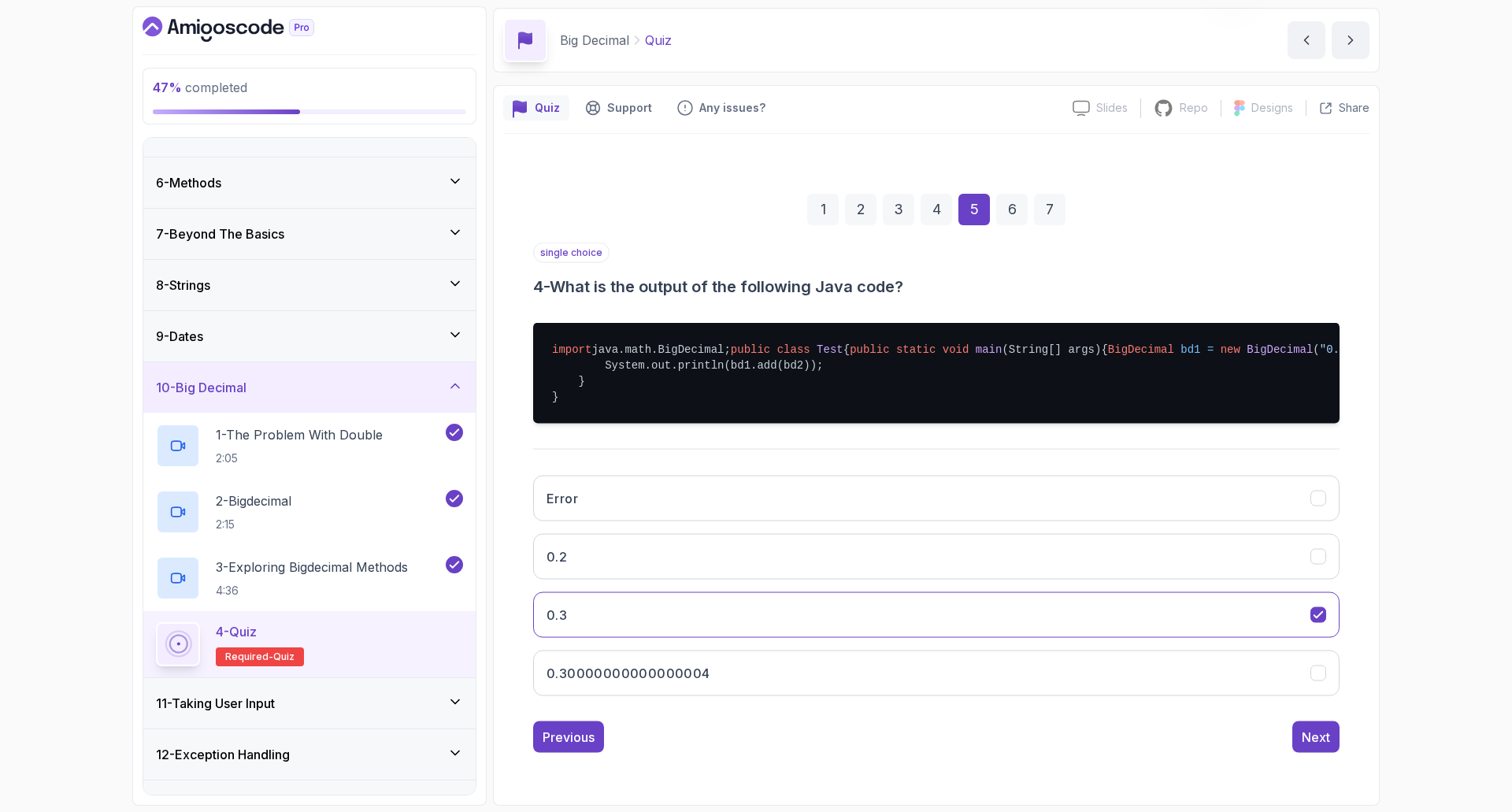
scroll to position [0, 0]
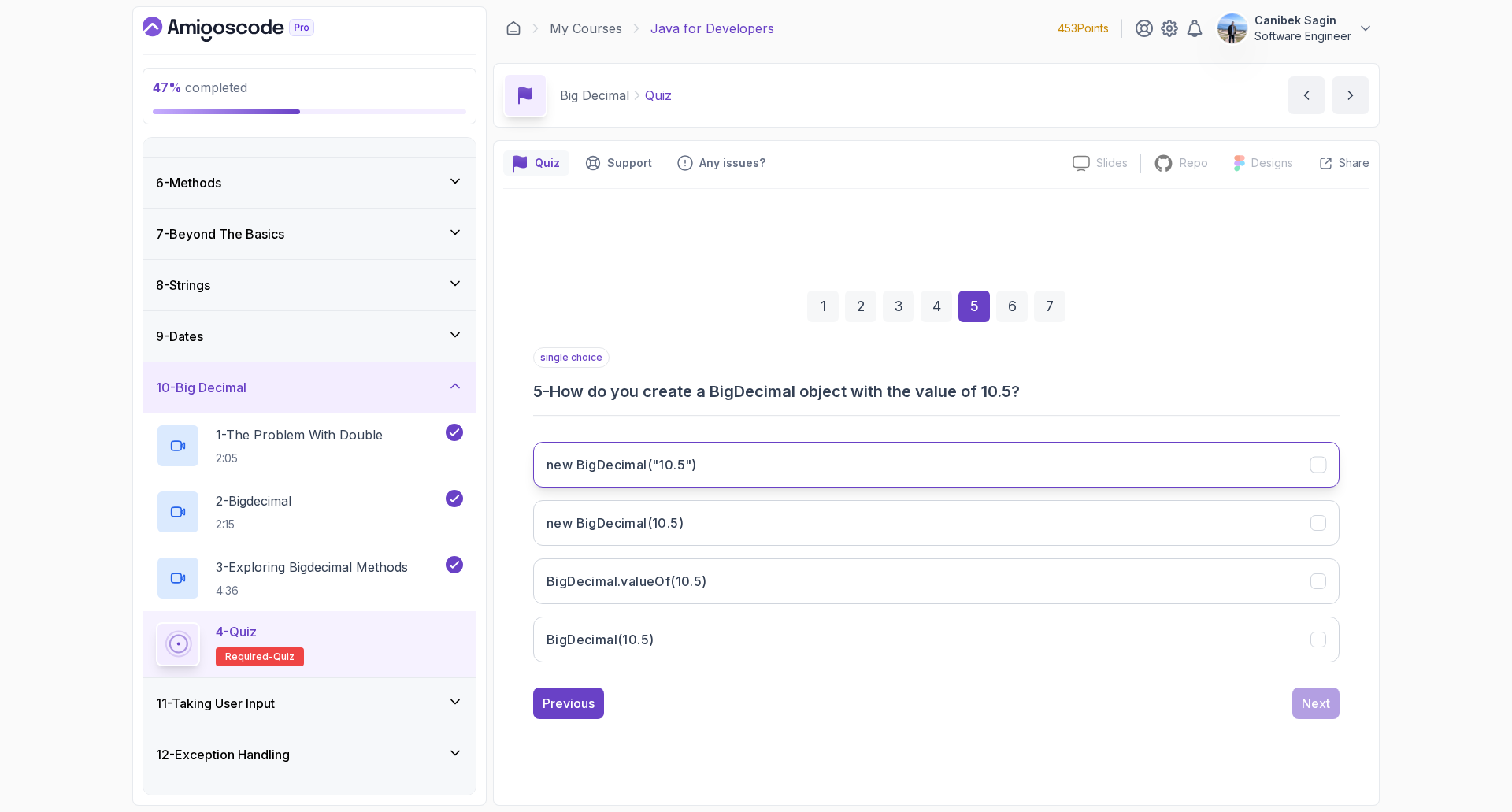
click at [847, 463] on button "new BigDecimal("10.5")" at bounding box center [937, 464] width 807 height 46
click at [1318, 710] on div "Next" at bounding box center [1316, 703] width 29 height 19
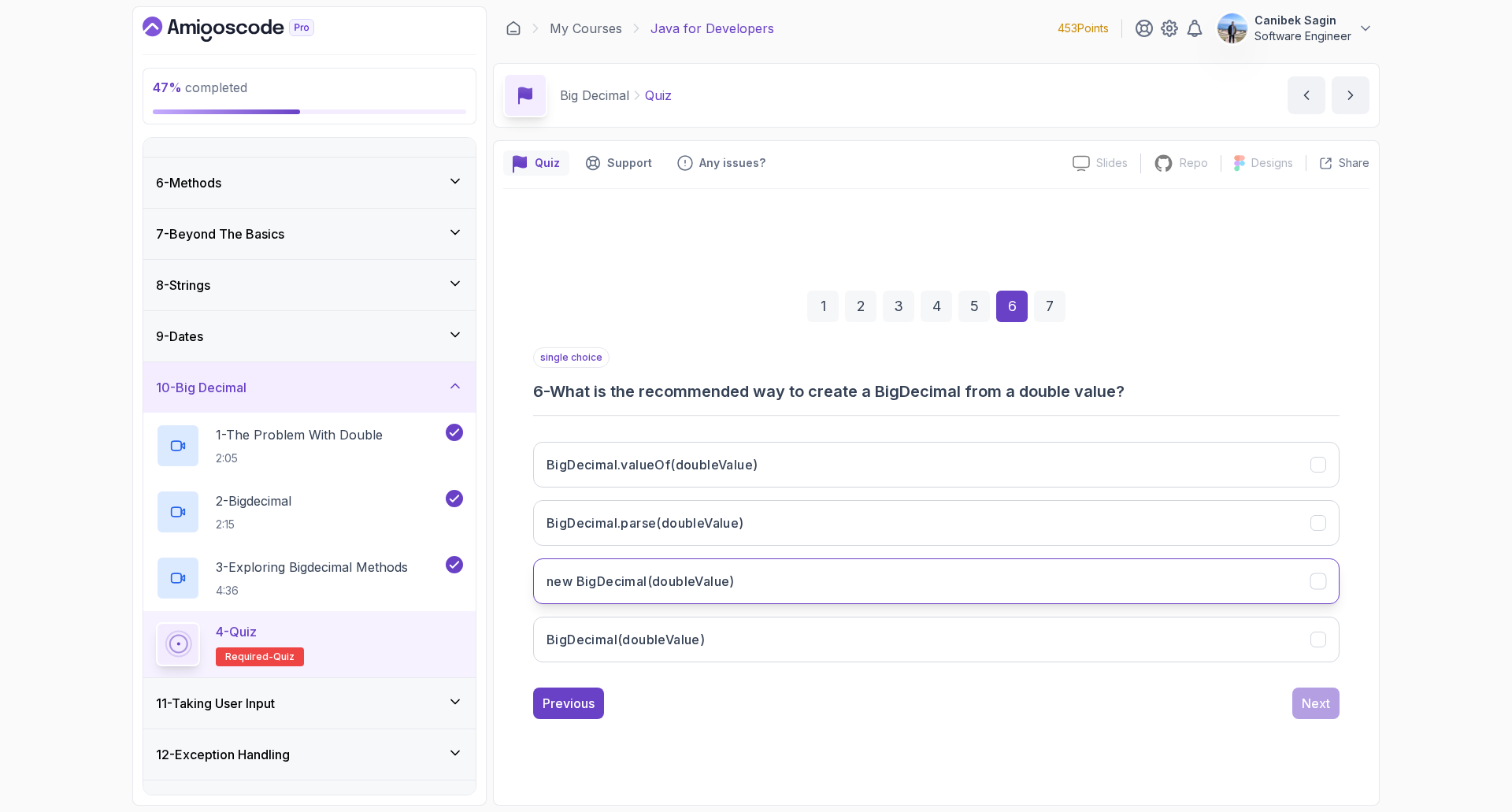
click at [765, 580] on button "new BigDecimal(doubleValue)" at bounding box center [937, 581] width 807 height 46
click at [1039, 452] on button "BigDecimal.valueOf(doubleValue)" at bounding box center [937, 464] width 807 height 46
click at [1318, 702] on div "Next" at bounding box center [1316, 703] width 29 height 19
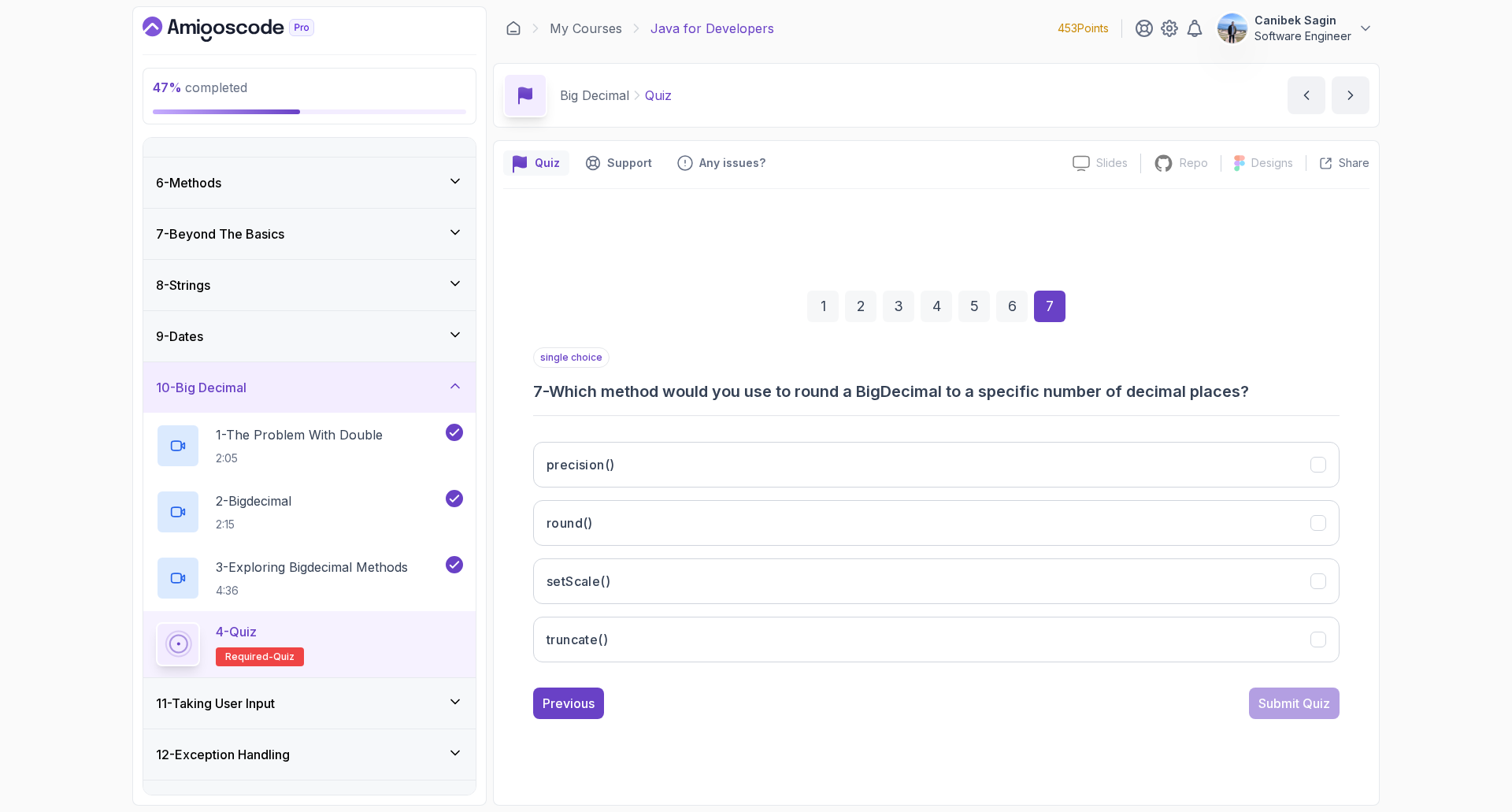
click at [926, 498] on div "precision() round() setScale() truncate()" at bounding box center [937, 552] width 807 height 246
click at [923, 509] on button "round()" at bounding box center [937, 523] width 807 height 46
click at [1287, 703] on div "Submit Quiz" at bounding box center [1294, 703] width 72 height 19
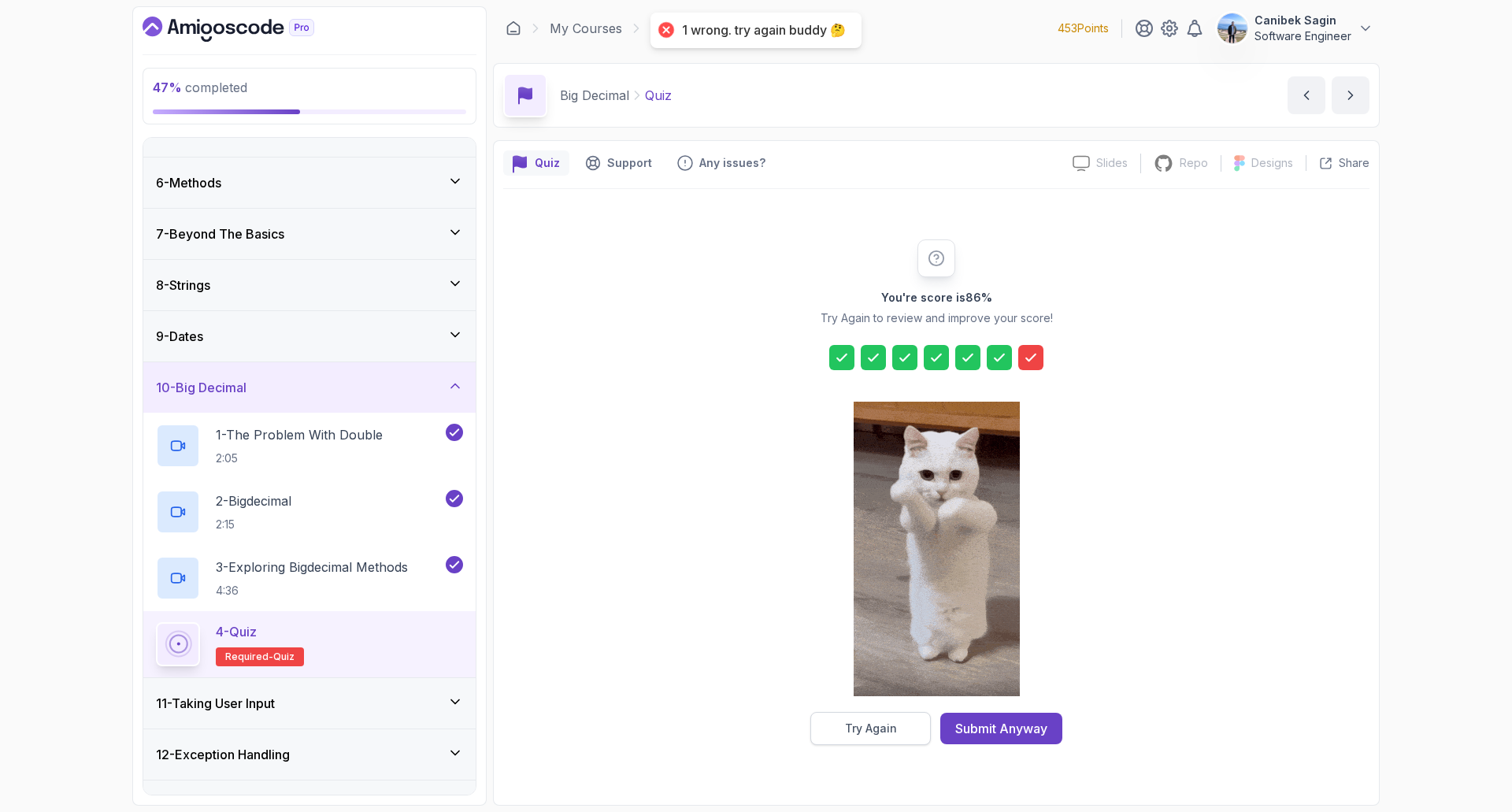
click at [912, 712] on button "Try Again" at bounding box center [870, 728] width 120 height 33
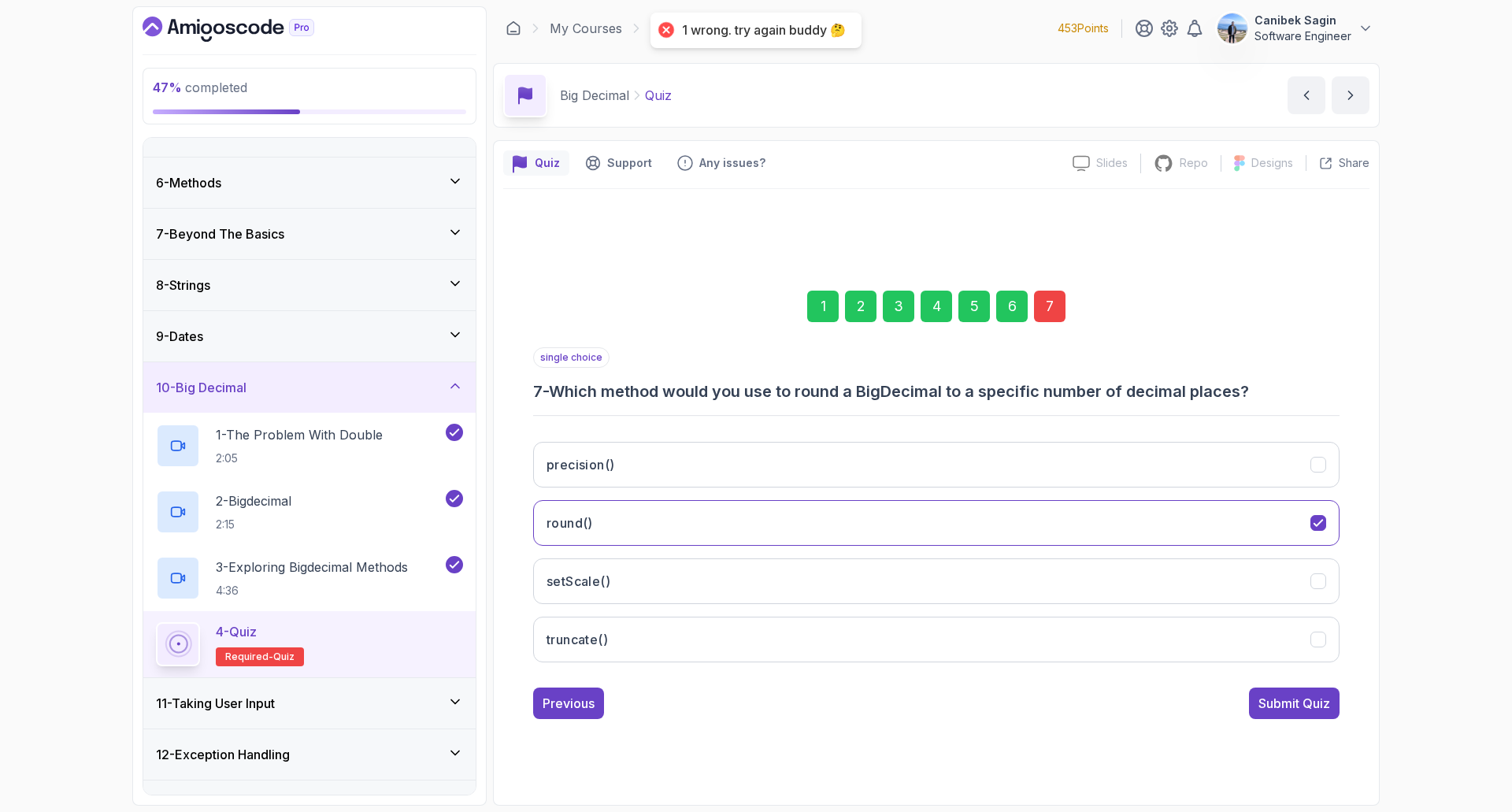
click at [1048, 303] on div "7" at bounding box center [1049, 306] width 31 height 31
click at [710, 589] on button "setScale()" at bounding box center [937, 581] width 807 height 46
click at [1271, 703] on div "Submit Quiz" at bounding box center [1294, 703] width 72 height 19
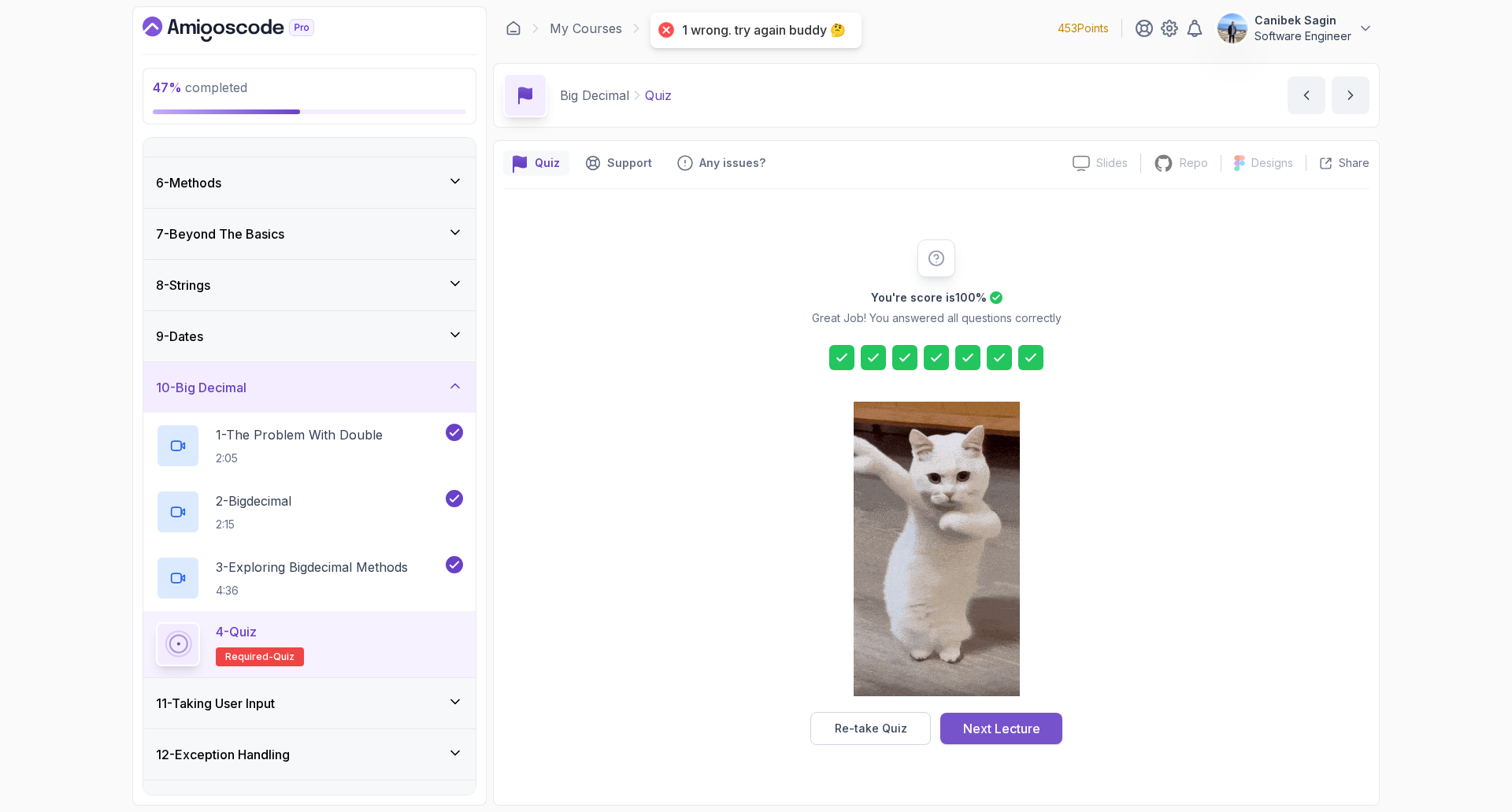
click at [986, 738] on button "Next Lecture" at bounding box center [1001, 728] width 122 height 31
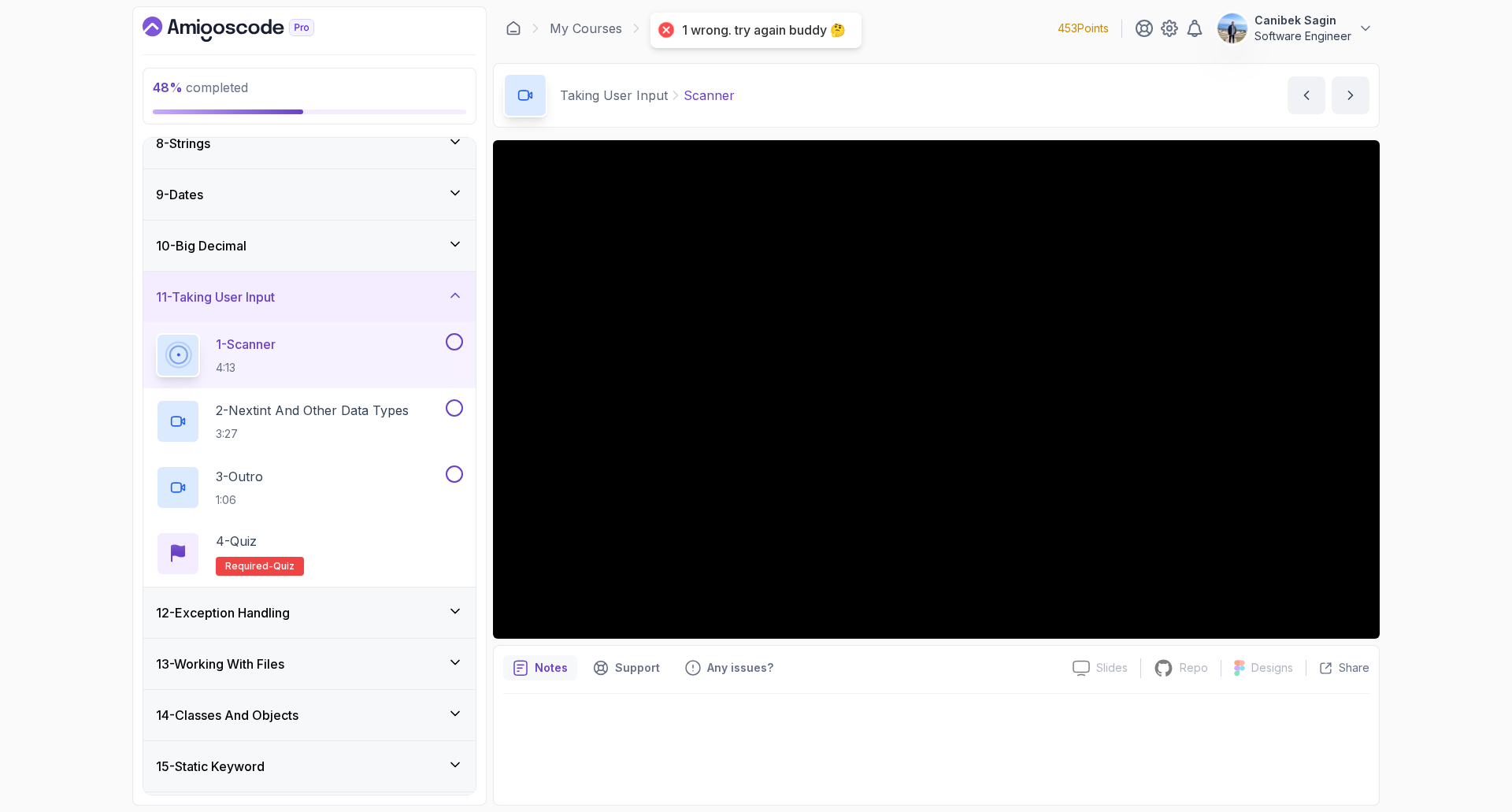
scroll to position [393, 0]
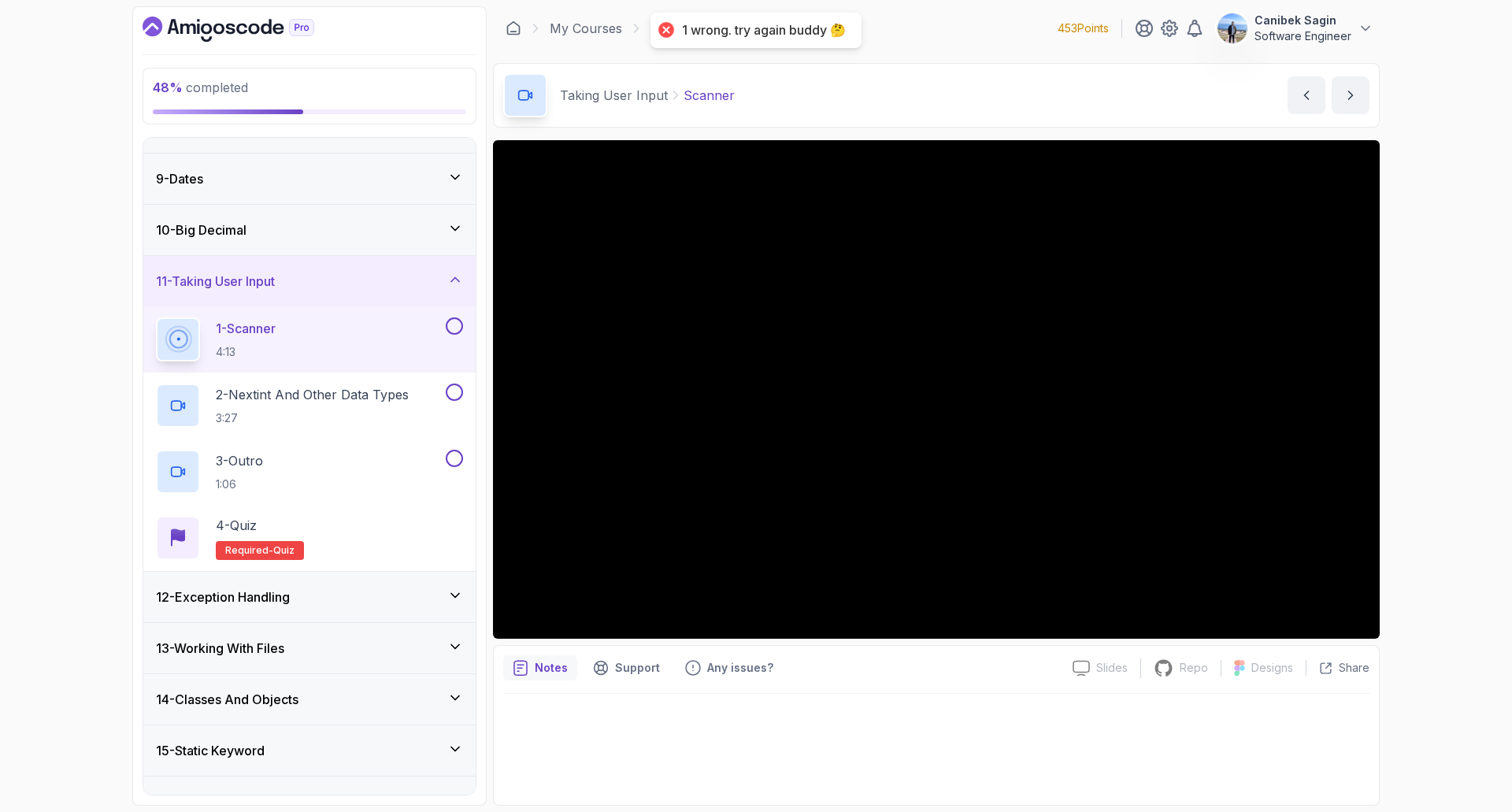
click at [1058, 639] on div "Slides Slides not available Repo Repository not available Designs Design not av…" at bounding box center [936, 472] width 886 height 665
click at [450, 328] on button at bounding box center [454, 325] width 17 height 17
click at [409, 395] on p "2 - Nextint And Other Data Types" at bounding box center [312, 394] width 193 height 19
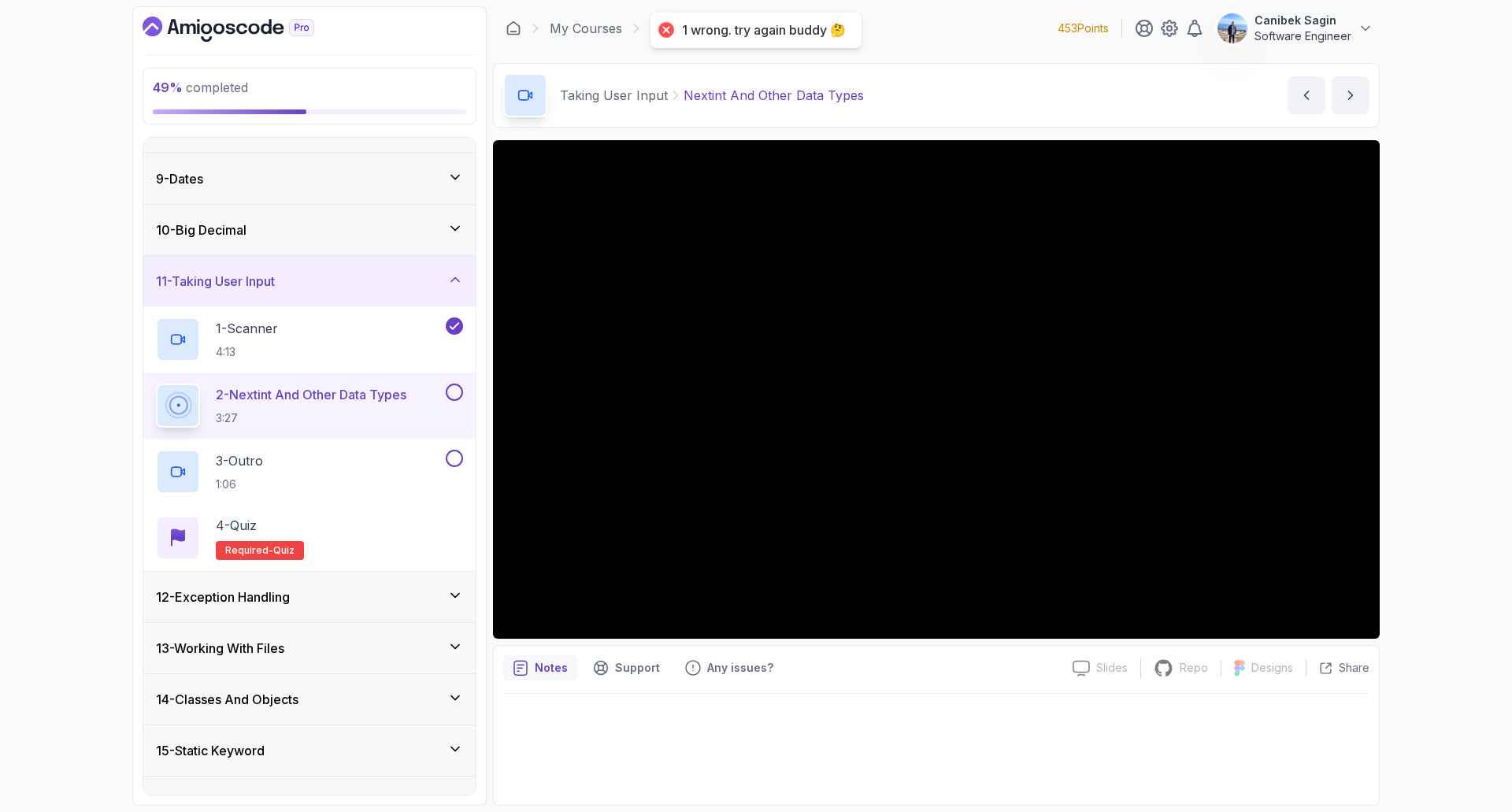
click at [451, 392] on button at bounding box center [454, 392] width 17 height 17
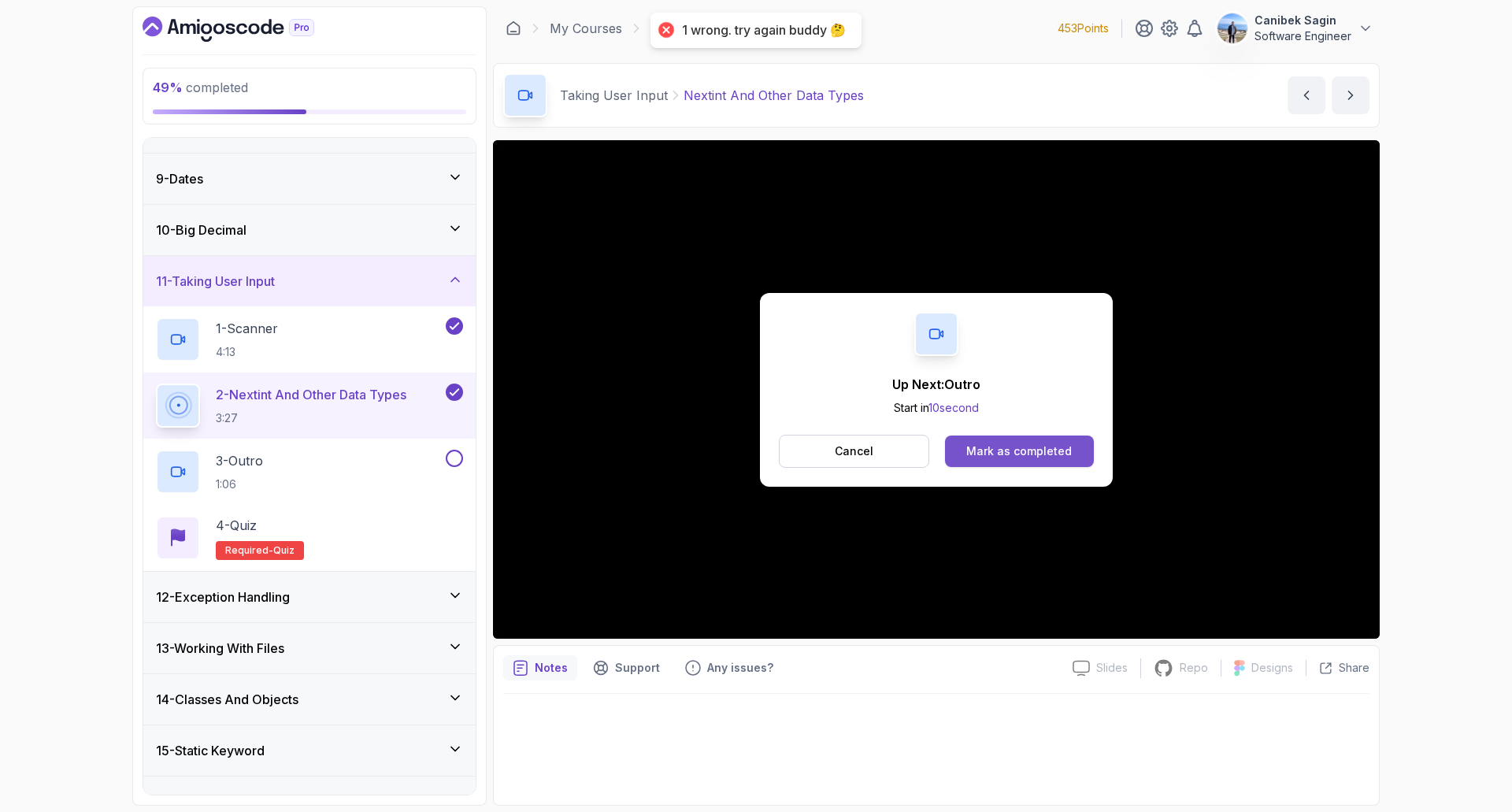
click at [985, 436] on button "Mark as completed" at bounding box center [1019, 451] width 149 height 31
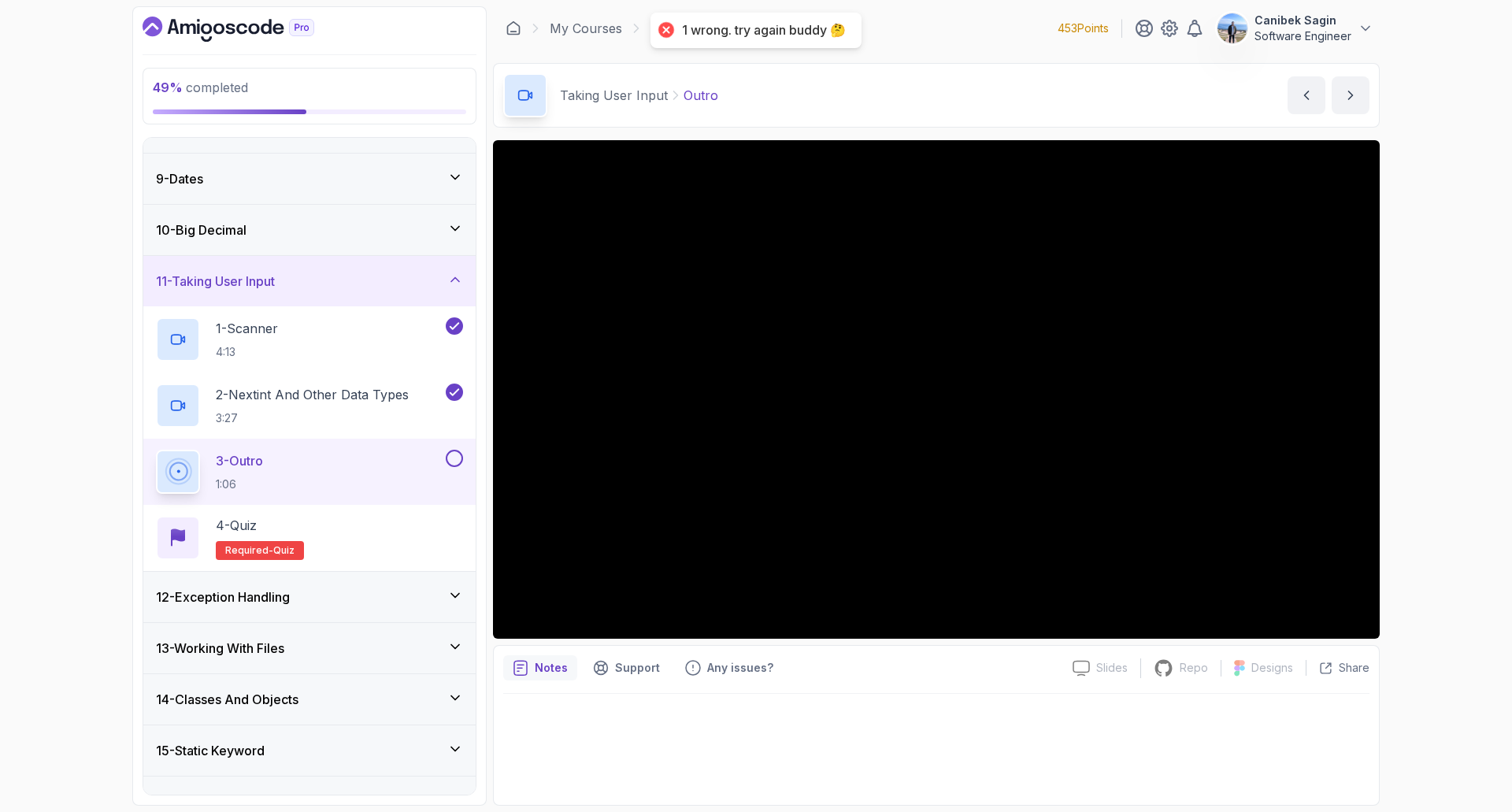
click at [661, 30] on div at bounding box center [666, 30] width 22 height 22
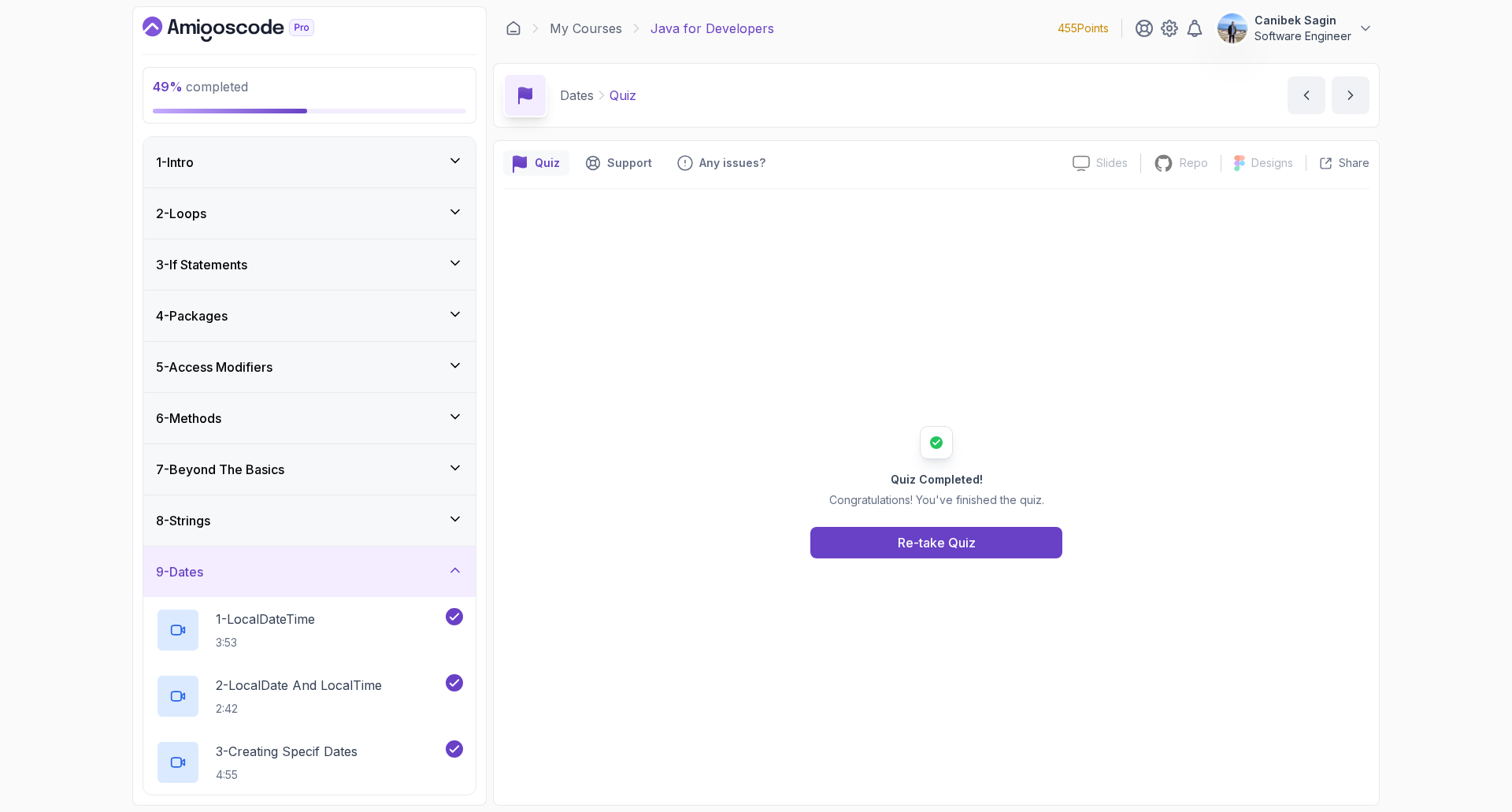
click at [303, 566] on div "9 - Dates" at bounding box center [309, 571] width 307 height 19
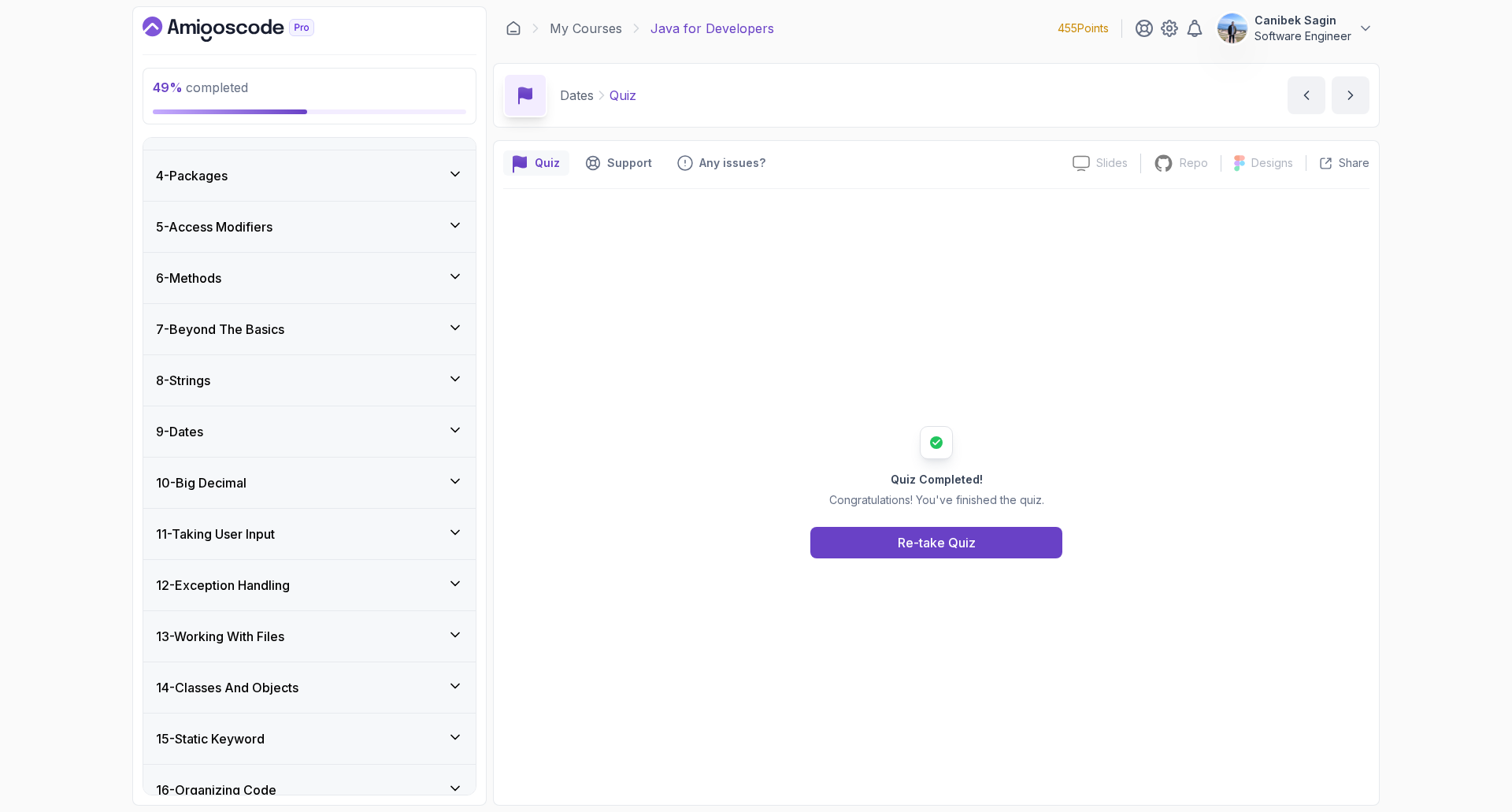
scroll to position [158, 0]
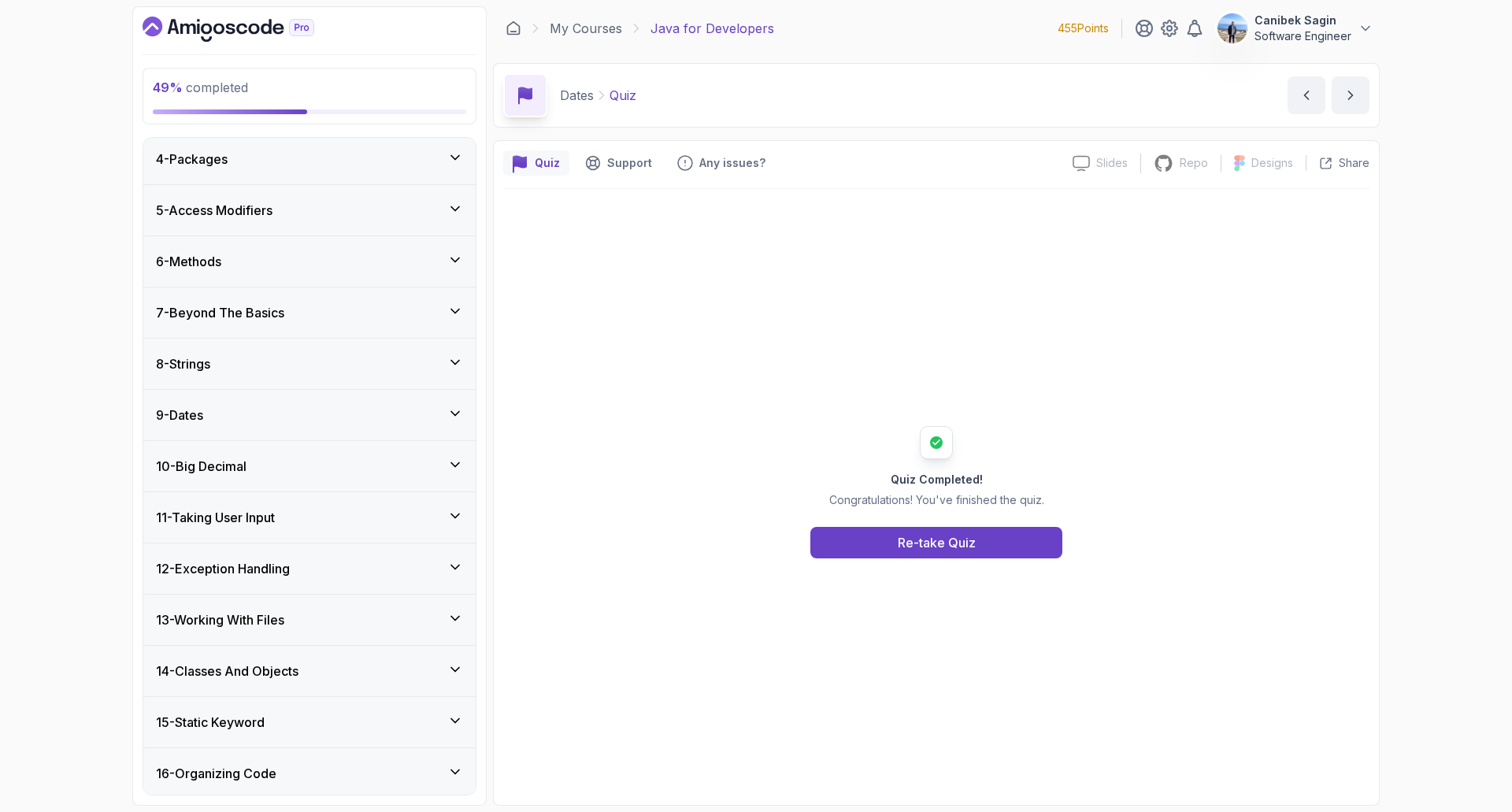
click at [287, 438] on div "9 - Dates" at bounding box center [309, 415] width 333 height 50
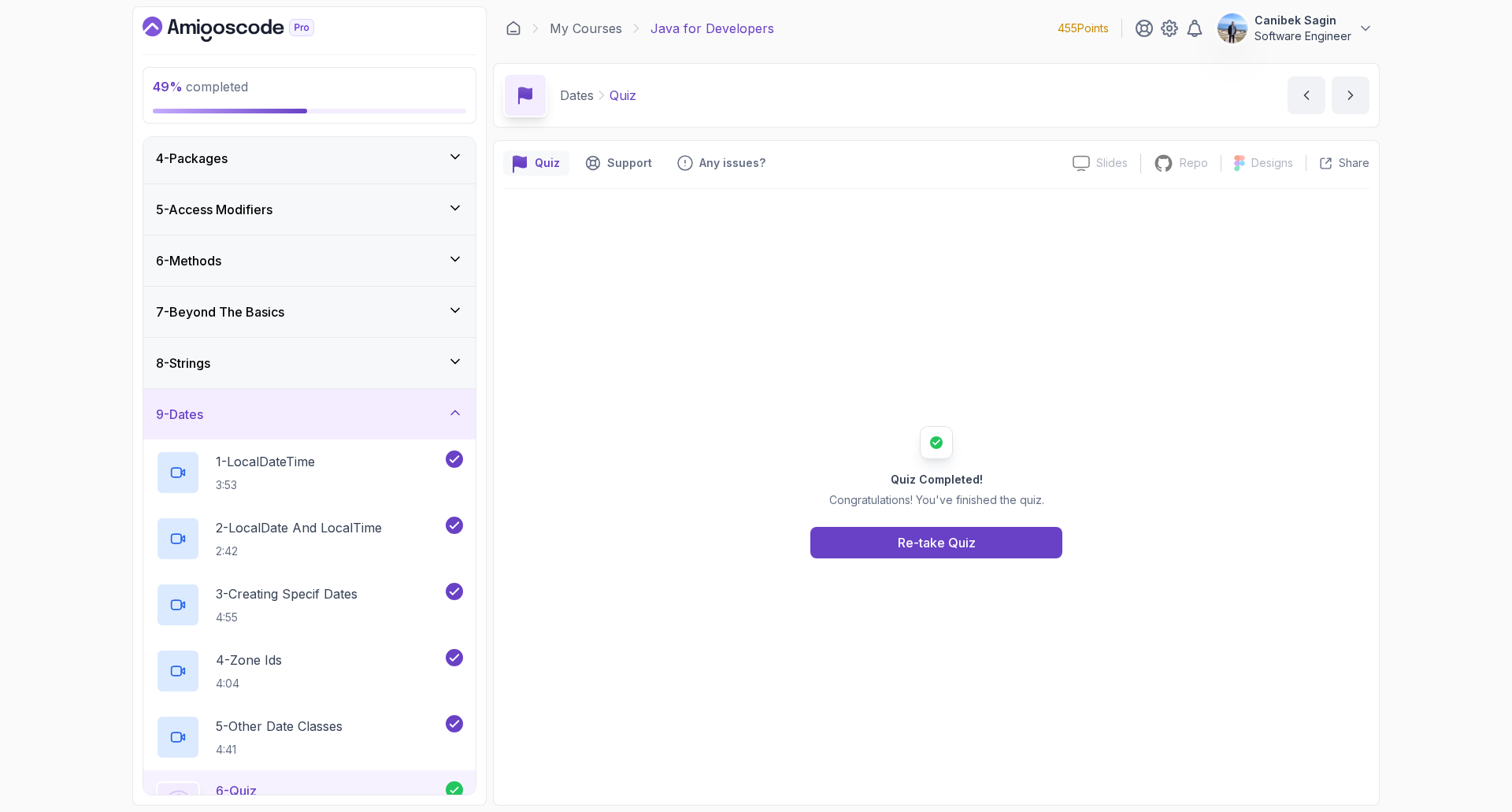
click at [289, 433] on div "9 - Dates" at bounding box center [309, 414] width 333 height 50
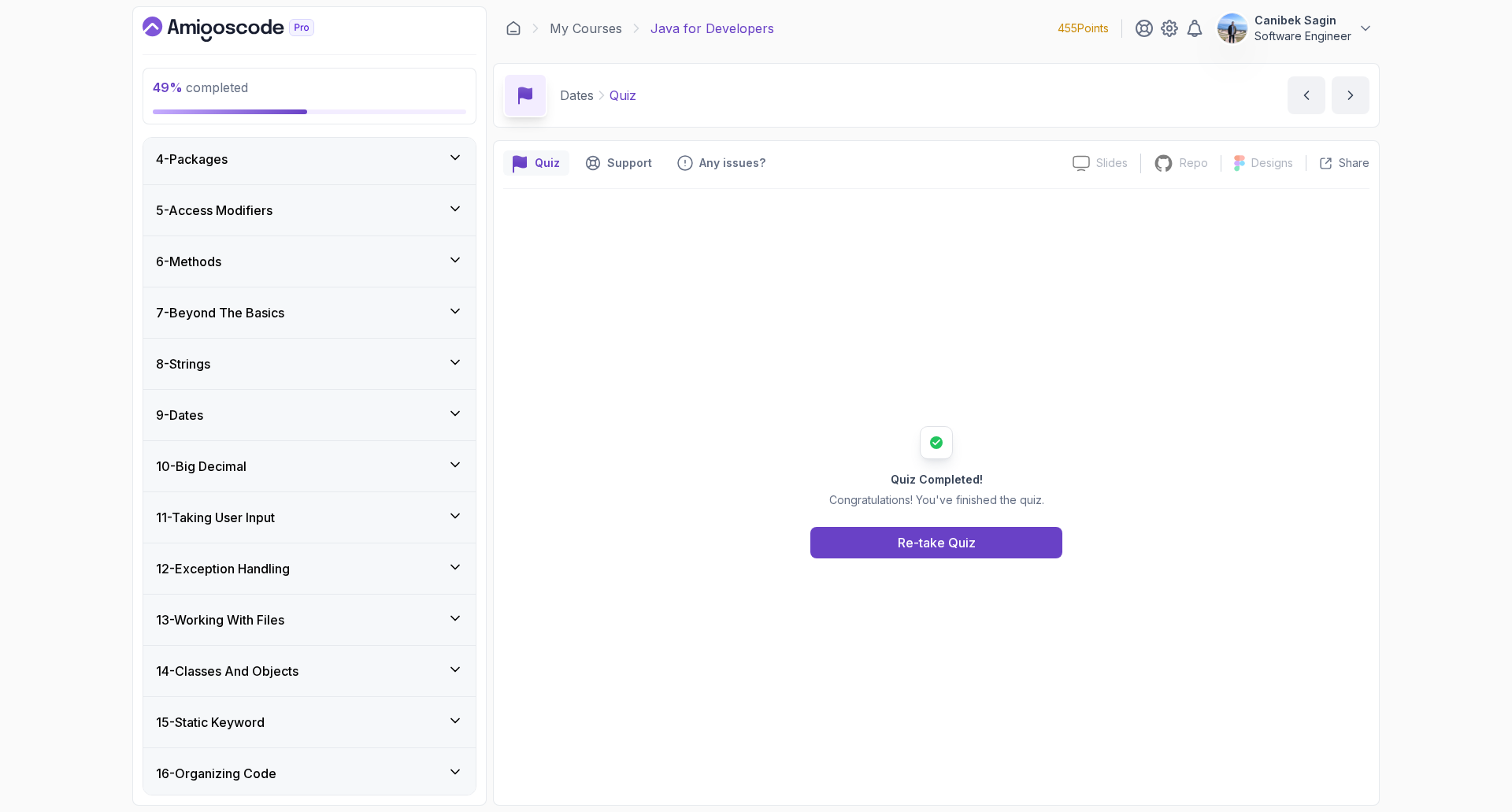
click at [289, 457] on div "10 - Big Decimal" at bounding box center [309, 466] width 307 height 19
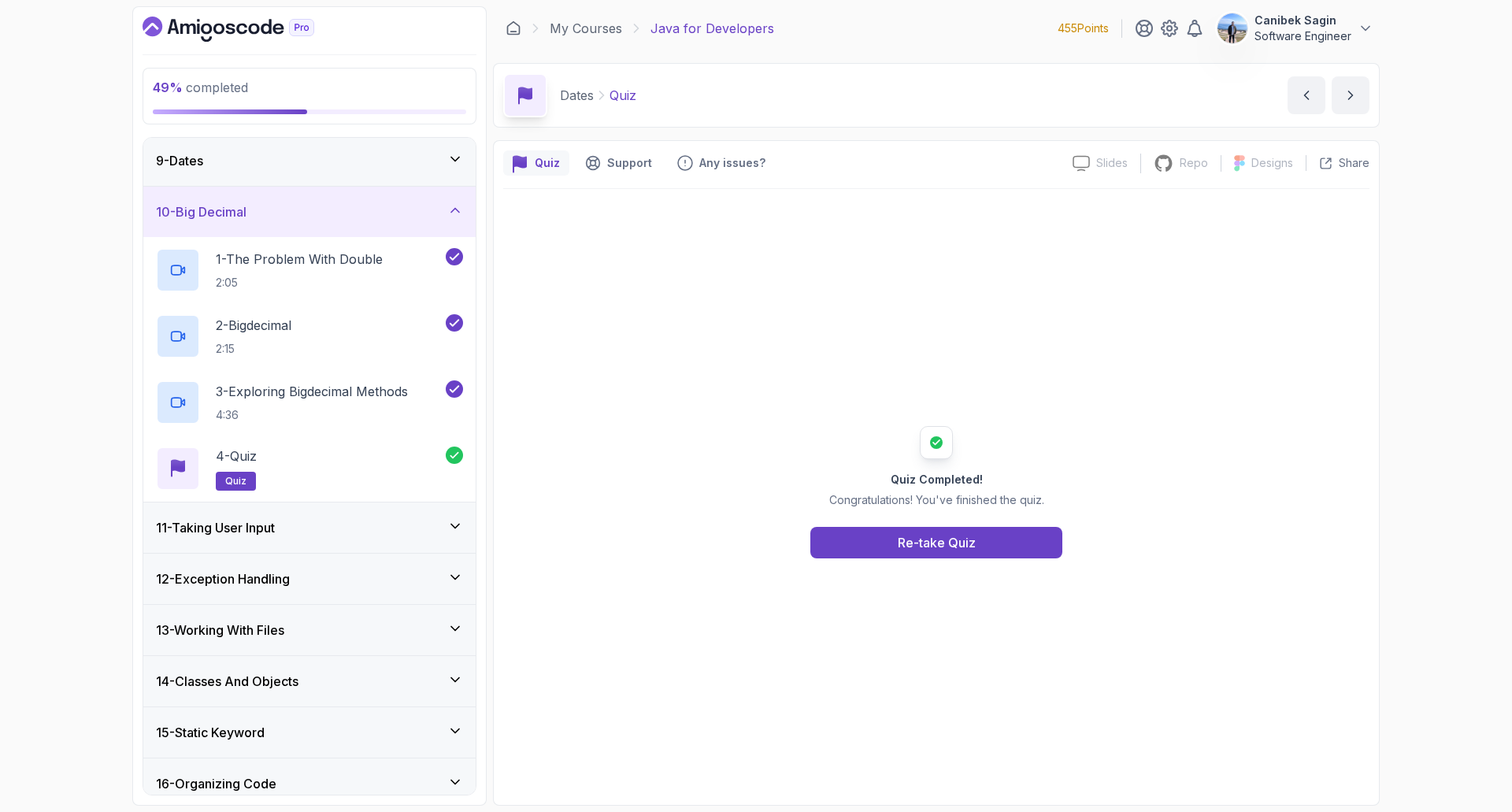
scroll to position [472, 0]
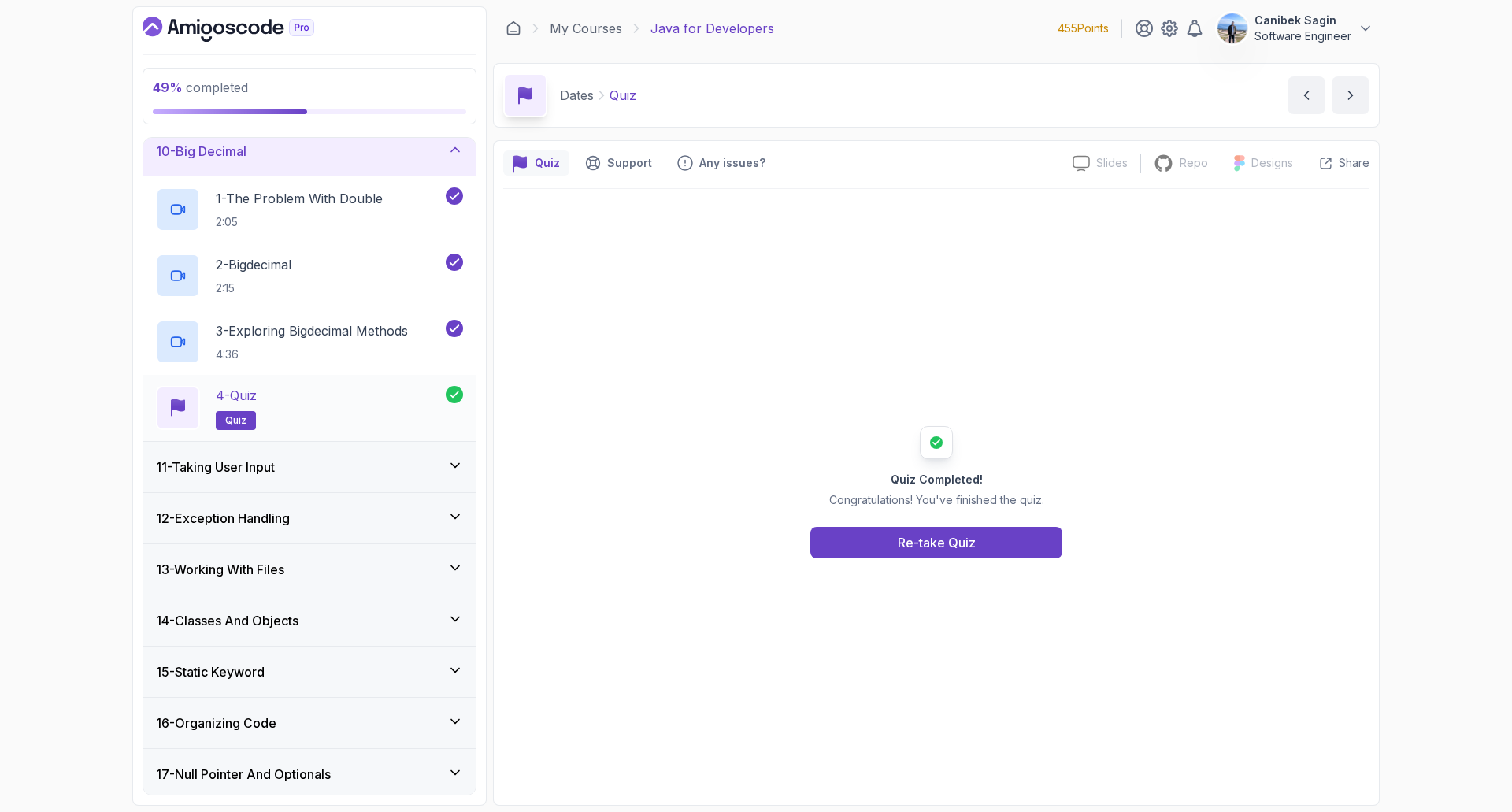
click at [294, 408] on div "4 - Quiz quiz" at bounding box center [300, 407] width 289 height 44
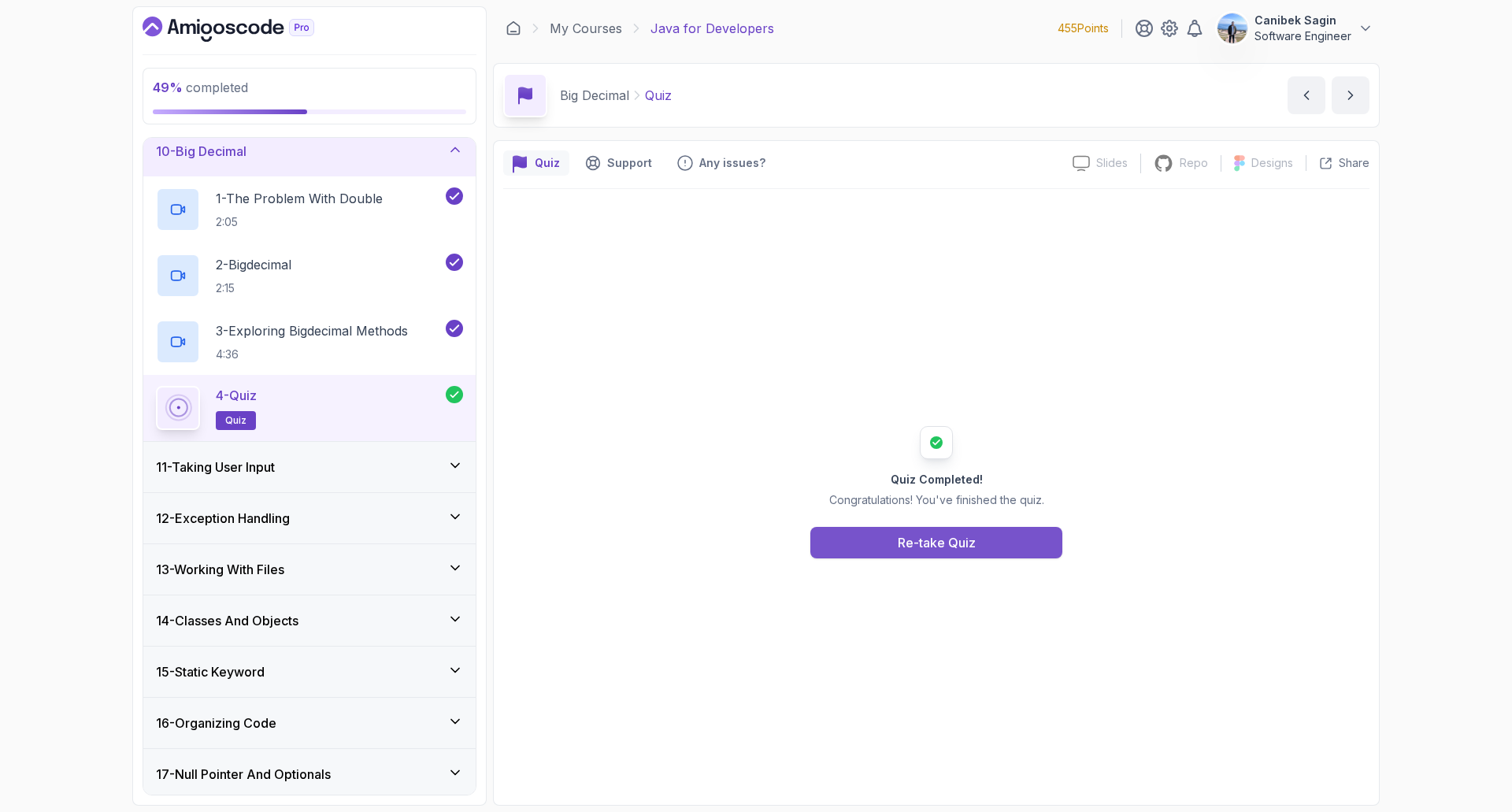
click at [950, 540] on div "Re-take Quiz" at bounding box center [936, 542] width 78 height 19
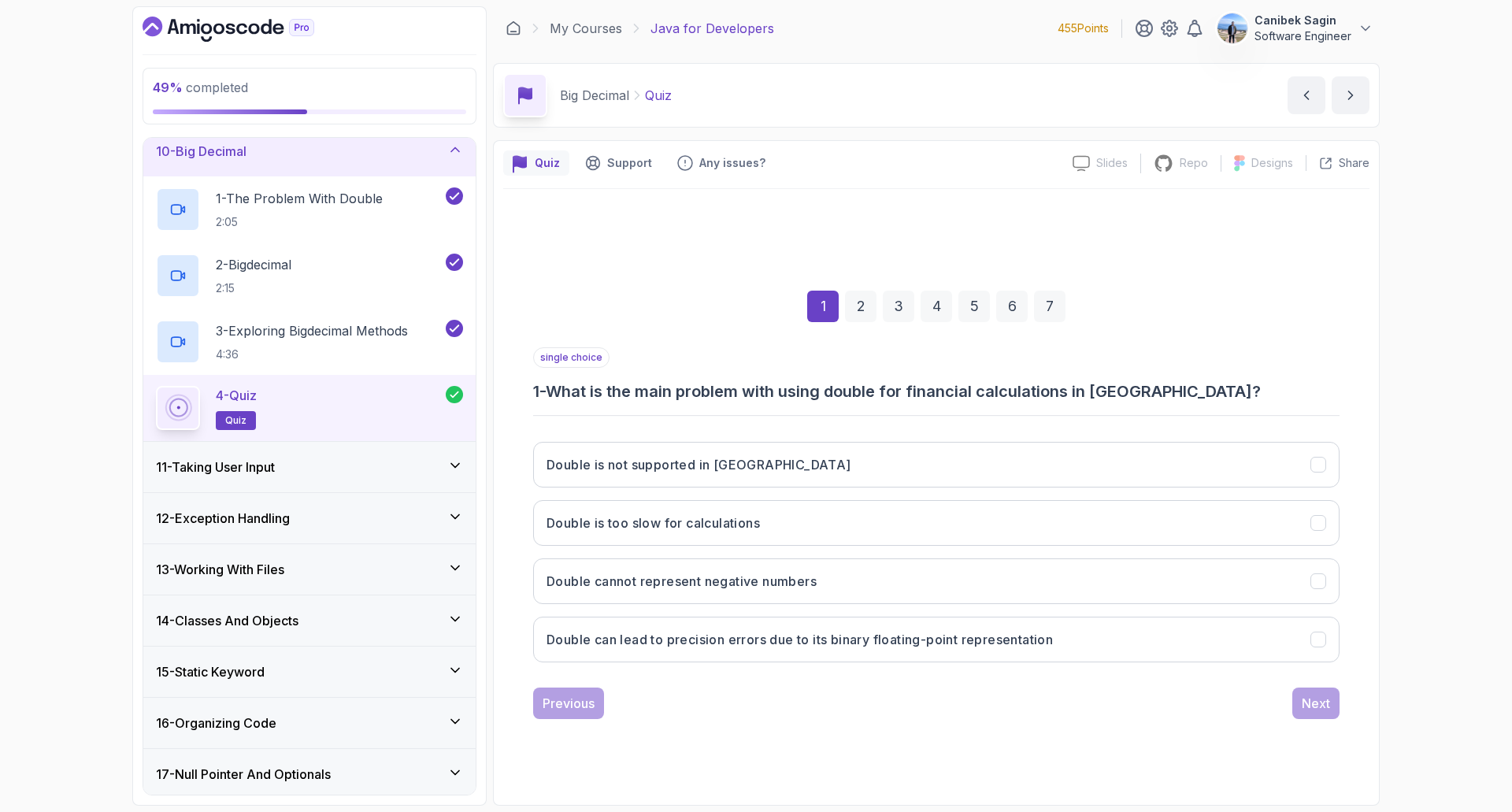
click at [316, 473] on div "11 - Taking User Input" at bounding box center [309, 466] width 307 height 19
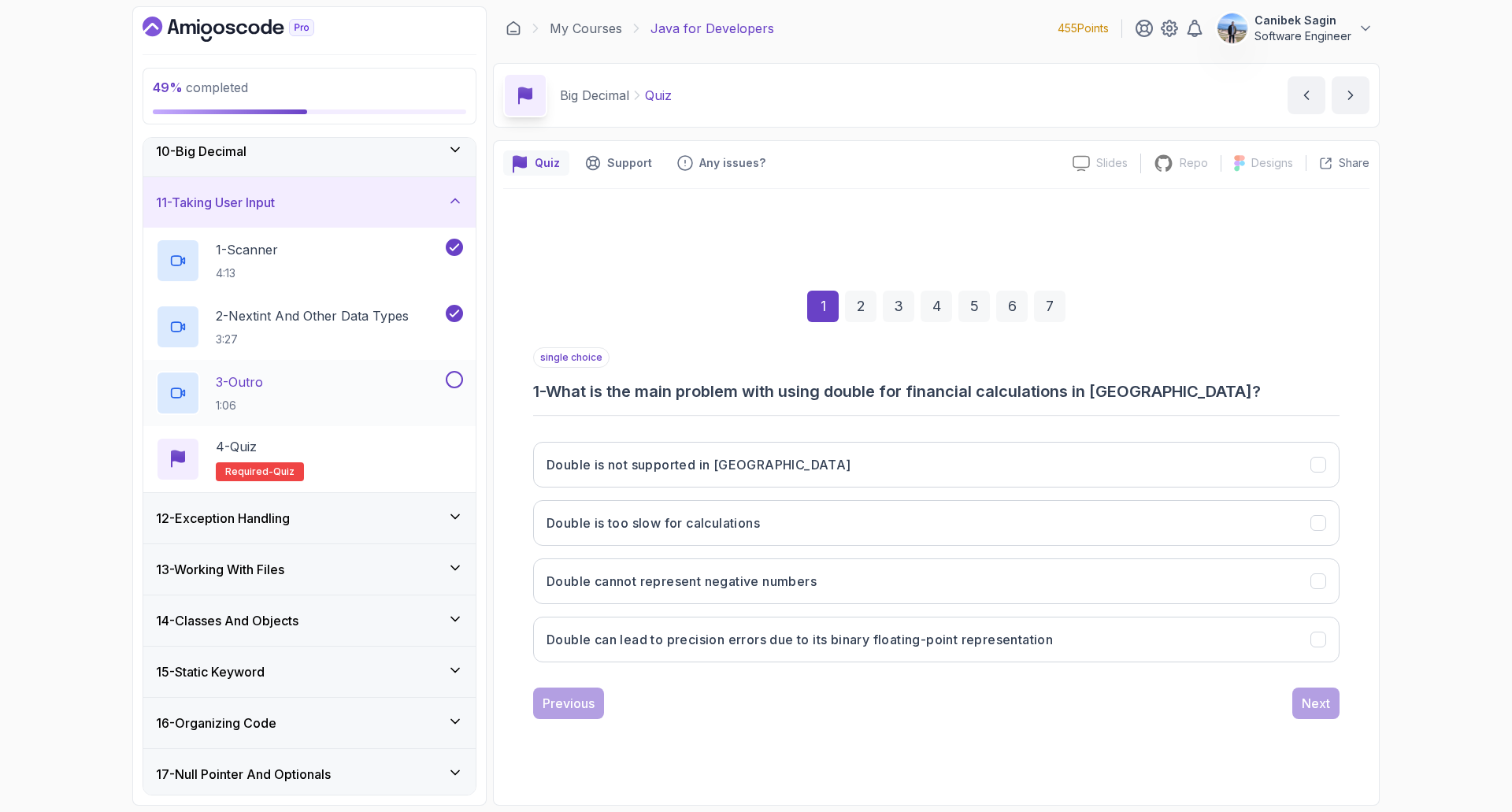
click at [321, 390] on div "3 - Outro 1:06" at bounding box center [299, 393] width 287 height 44
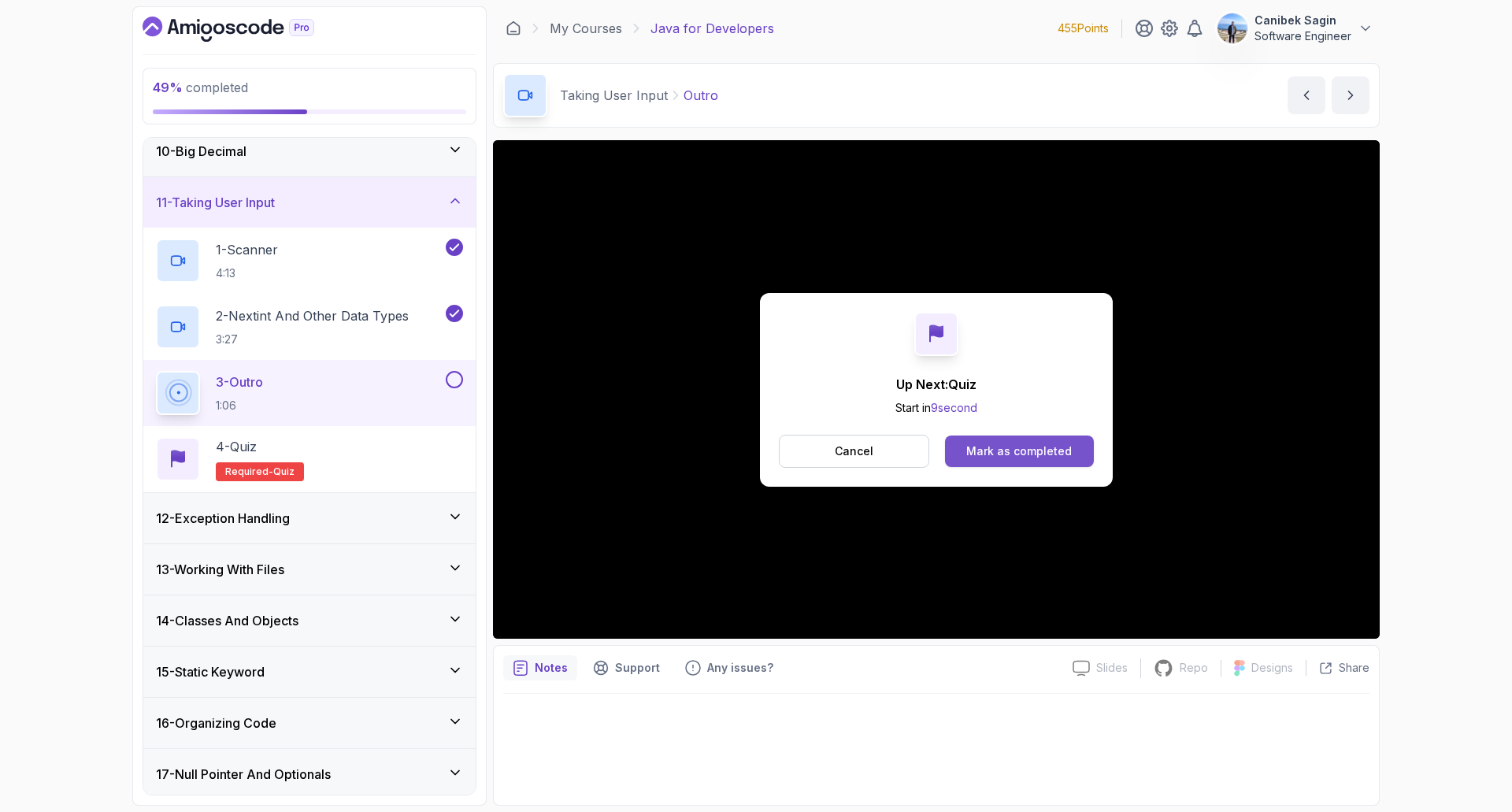
click at [1001, 466] on button "Mark as completed" at bounding box center [1019, 451] width 149 height 31
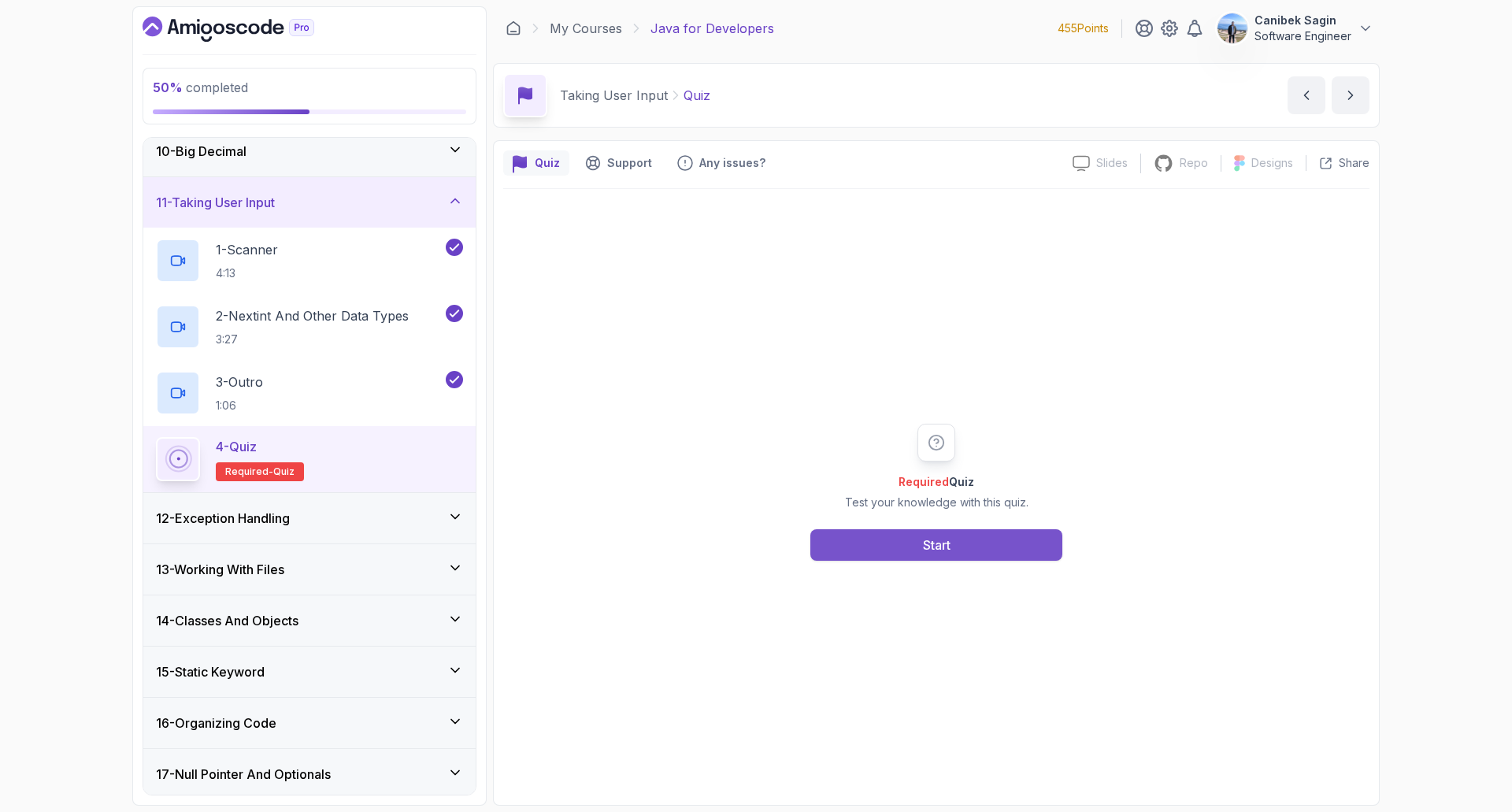
click at [986, 541] on button "Start" at bounding box center [936, 544] width 252 height 31
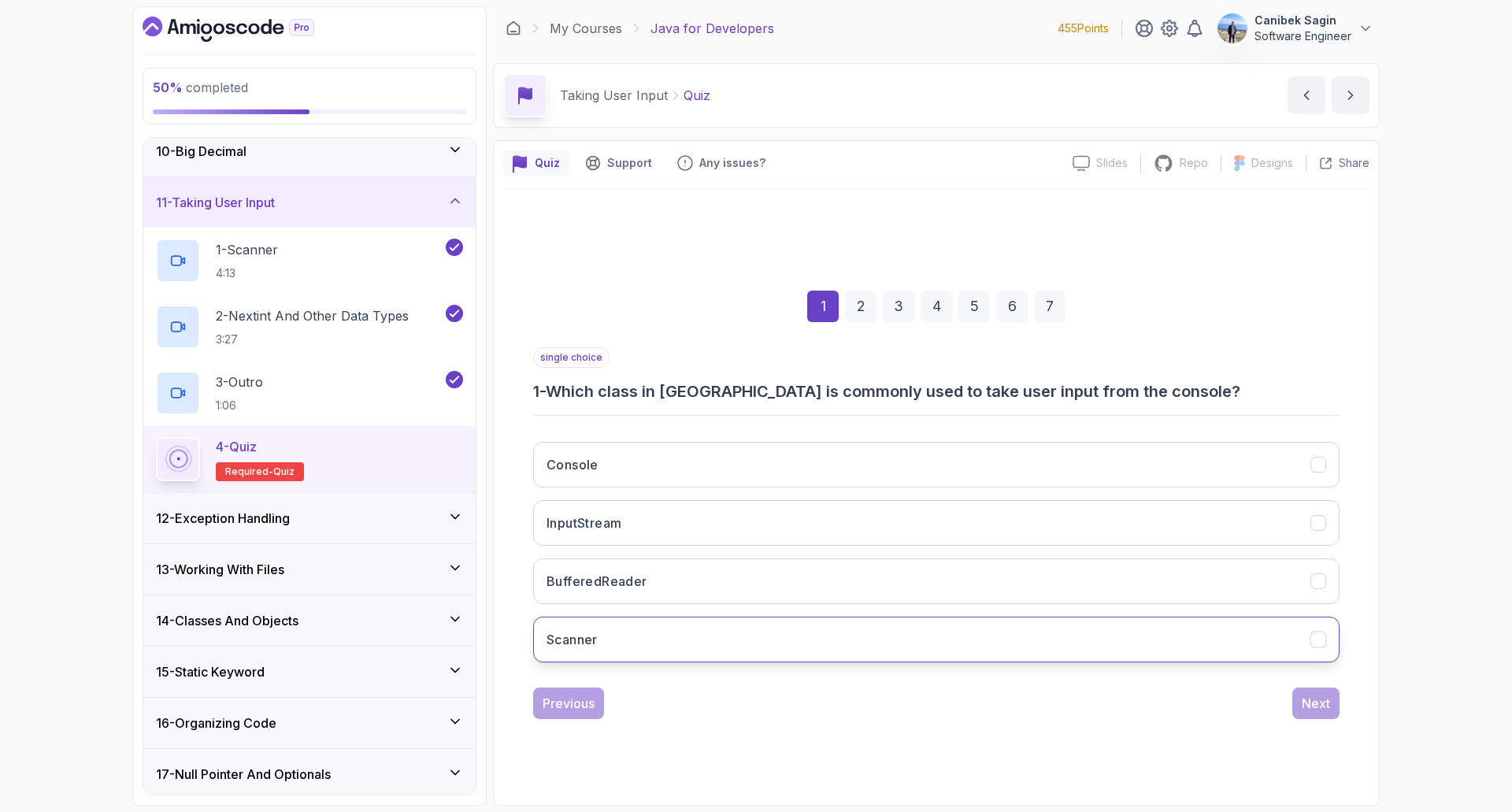
click at [776, 637] on button "Scanner" at bounding box center [937, 639] width 807 height 46
click at [1305, 695] on div "Next" at bounding box center [1316, 703] width 29 height 19
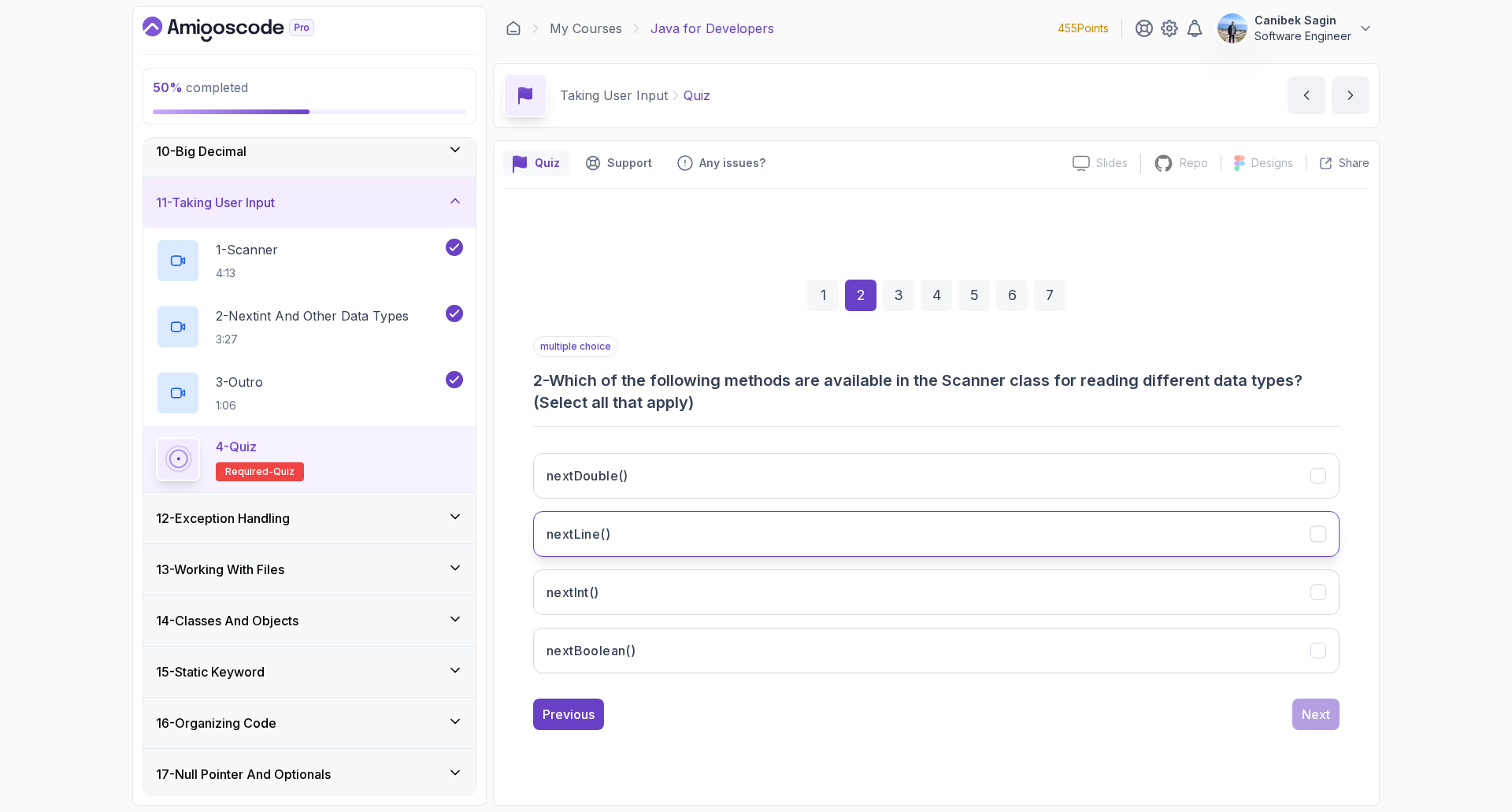
click at [785, 534] on button "nextLine()" at bounding box center [937, 533] width 807 height 46
click at [785, 488] on button "nextDouble()" at bounding box center [937, 475] width 807 height 46
click at [731, 580] on button "nextInt()" at bounding box center [937, 592] width 807 height 46
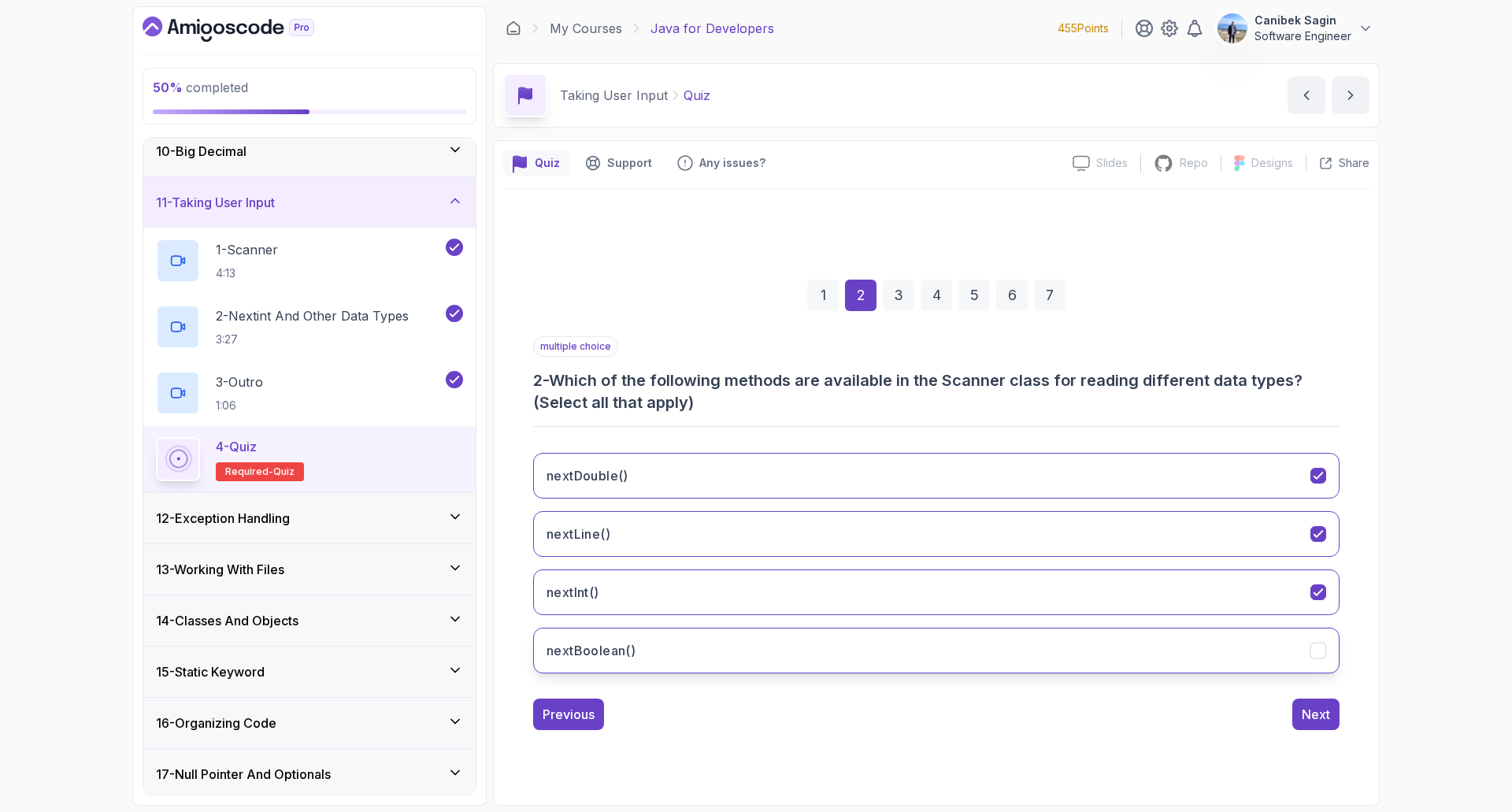
click at [694, 638] on button "nextBoolean()" at bounding box center [937, 650] width 807 height 46
click at [1312, 713] on div "Next" at bounding box center [1316, 713] width 29 height 19
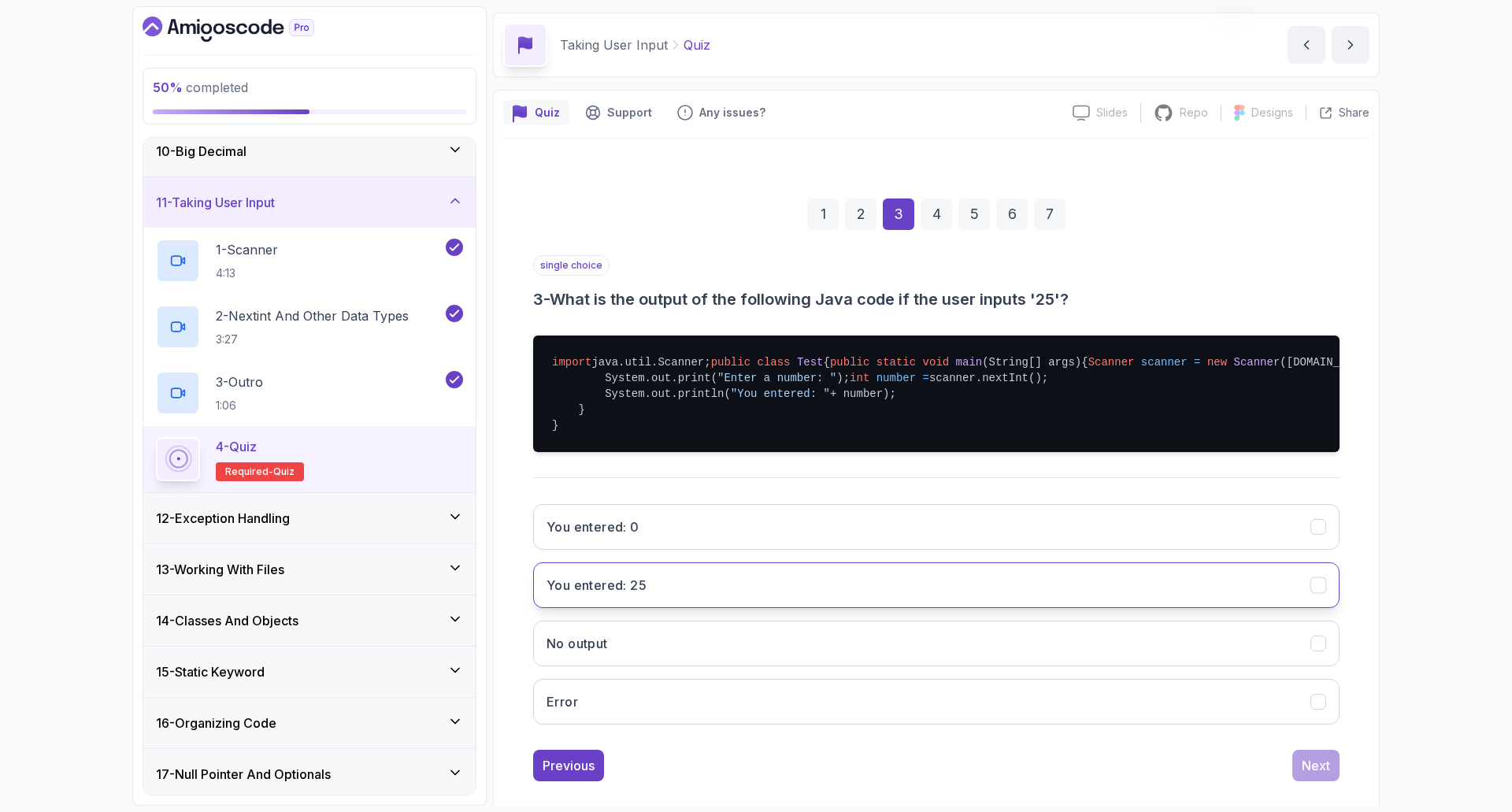
scroll to position [79, 0]
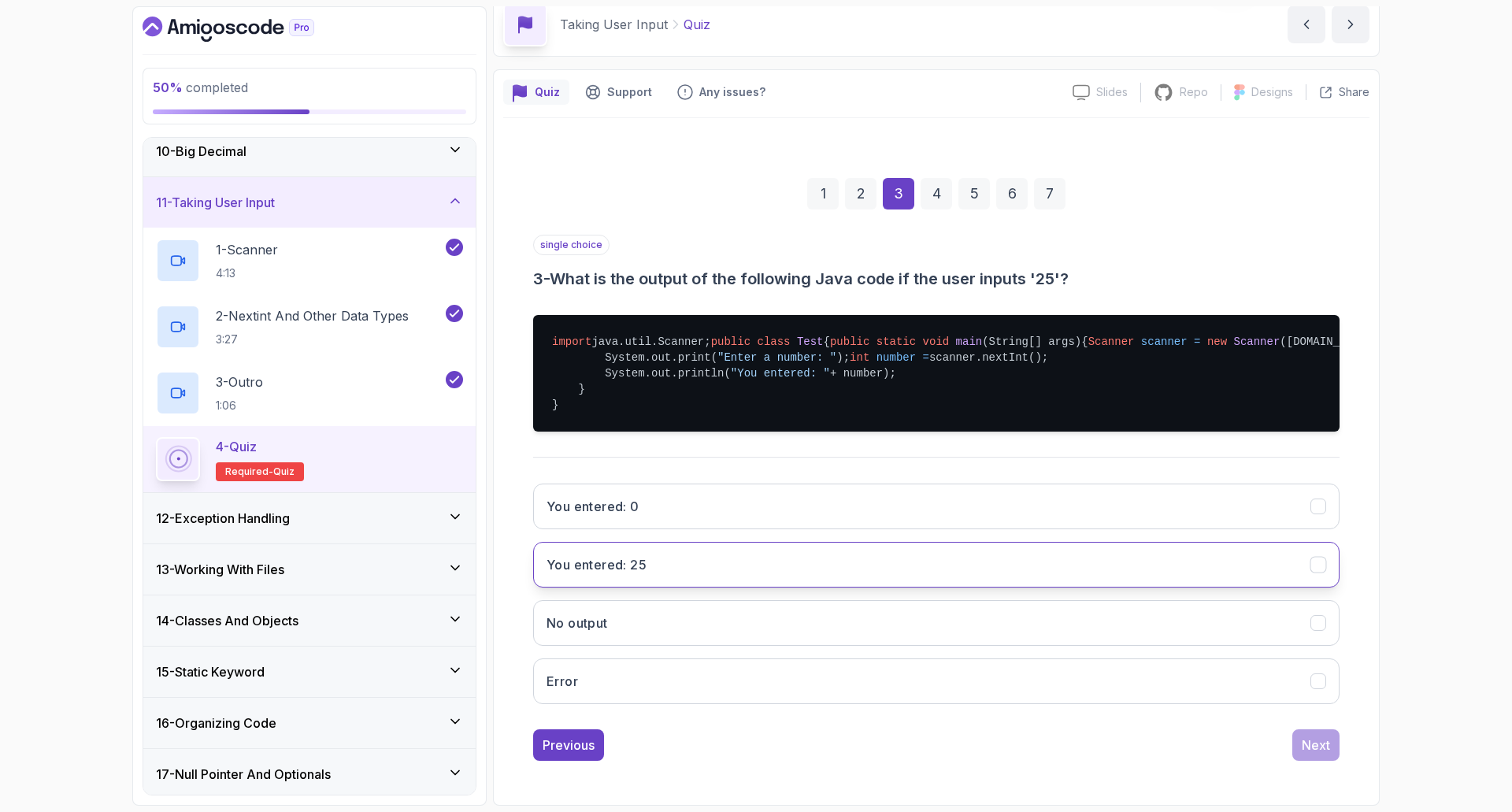
click at [981, 587] on button "You entered: 25" at bounding box center [937, 564] width 807 height 46
click at [1319, 747] on div "Next" at bounding box center [1316, 745] width 29 height 19
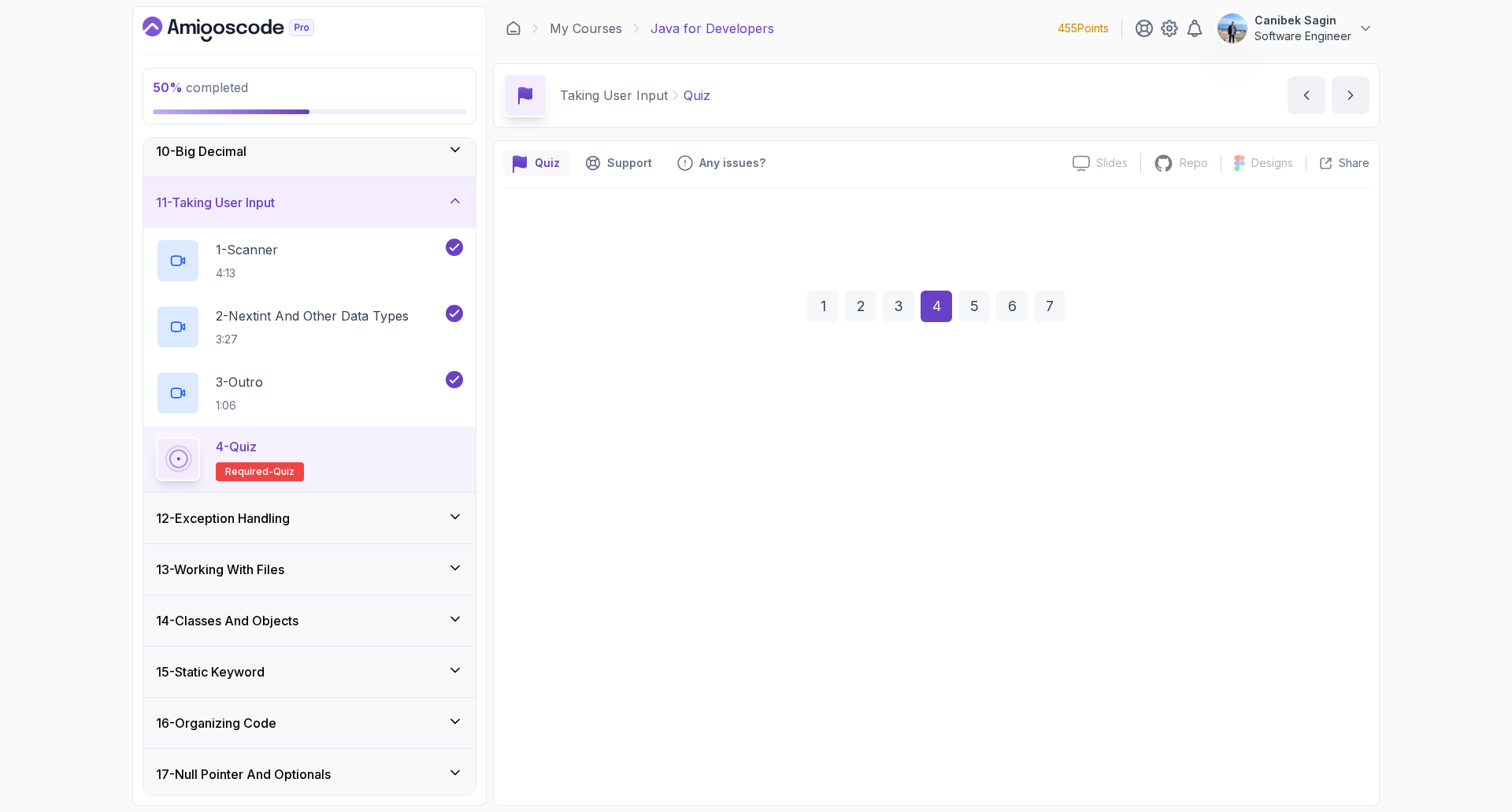
scroll to position [0, 0]
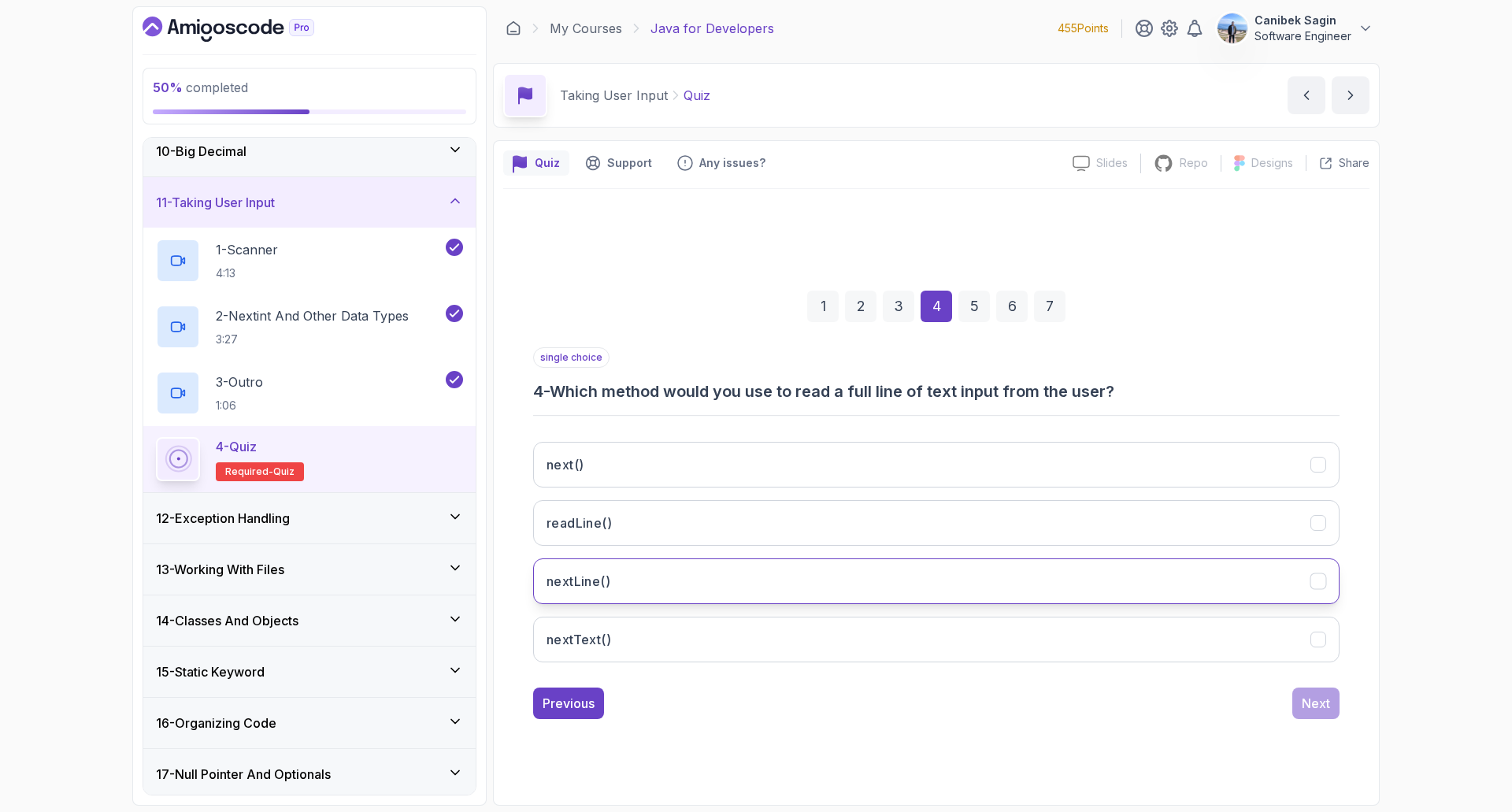
click at [973, 598] on button "nextLine()" at bounding box center [937, 581] width 807 height 46
click at [1321, 703] on div "Next" at bounding box center [1316, 703] width 29 height 19
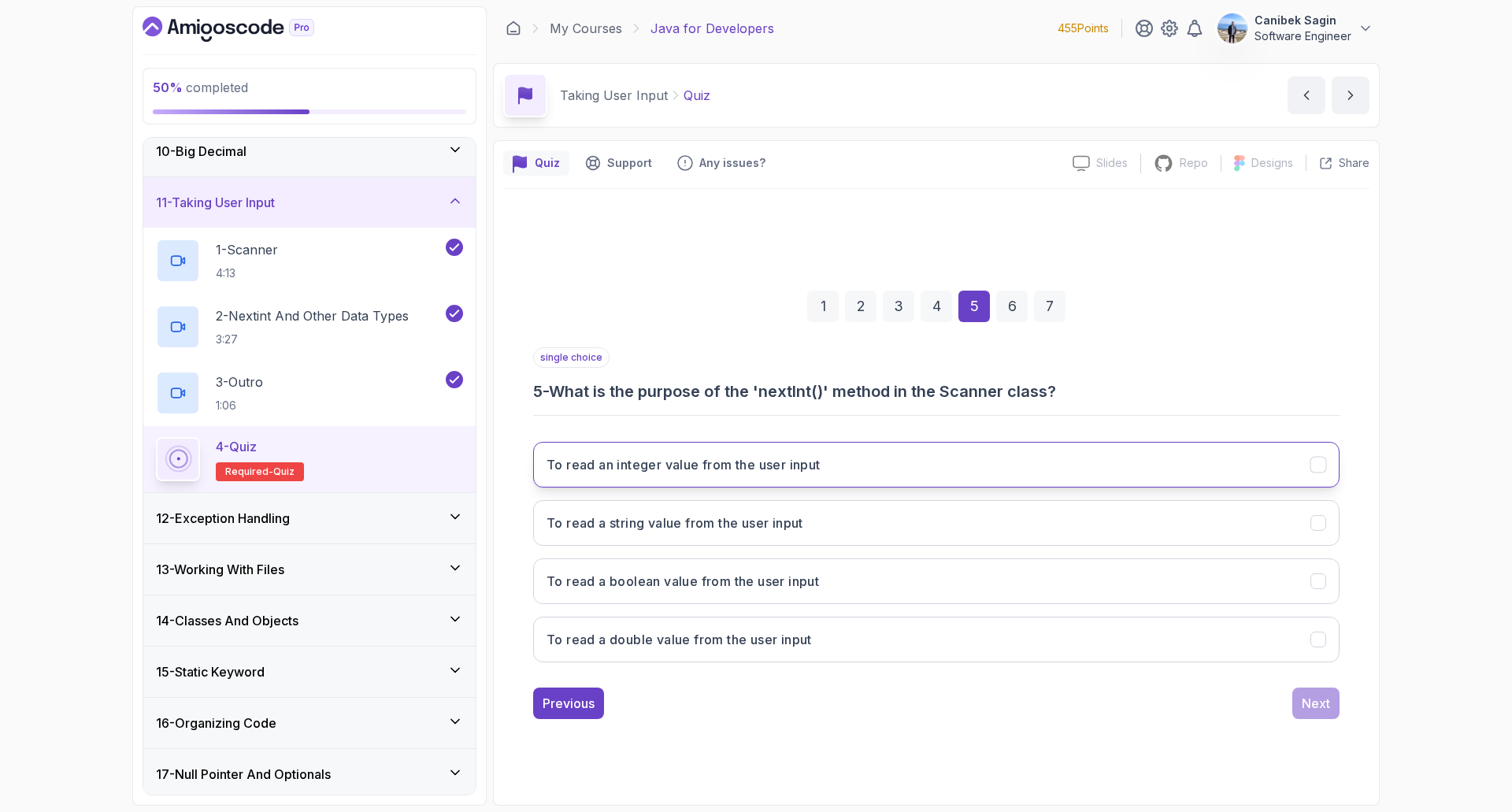
click at [722, 461] on h3 "To read an integer value from the user input" at bounding box center [684, 464] width 274 height 19
click at [1307, 704] on div "Next" at bounding box center [1316, 703] width 29 height 19
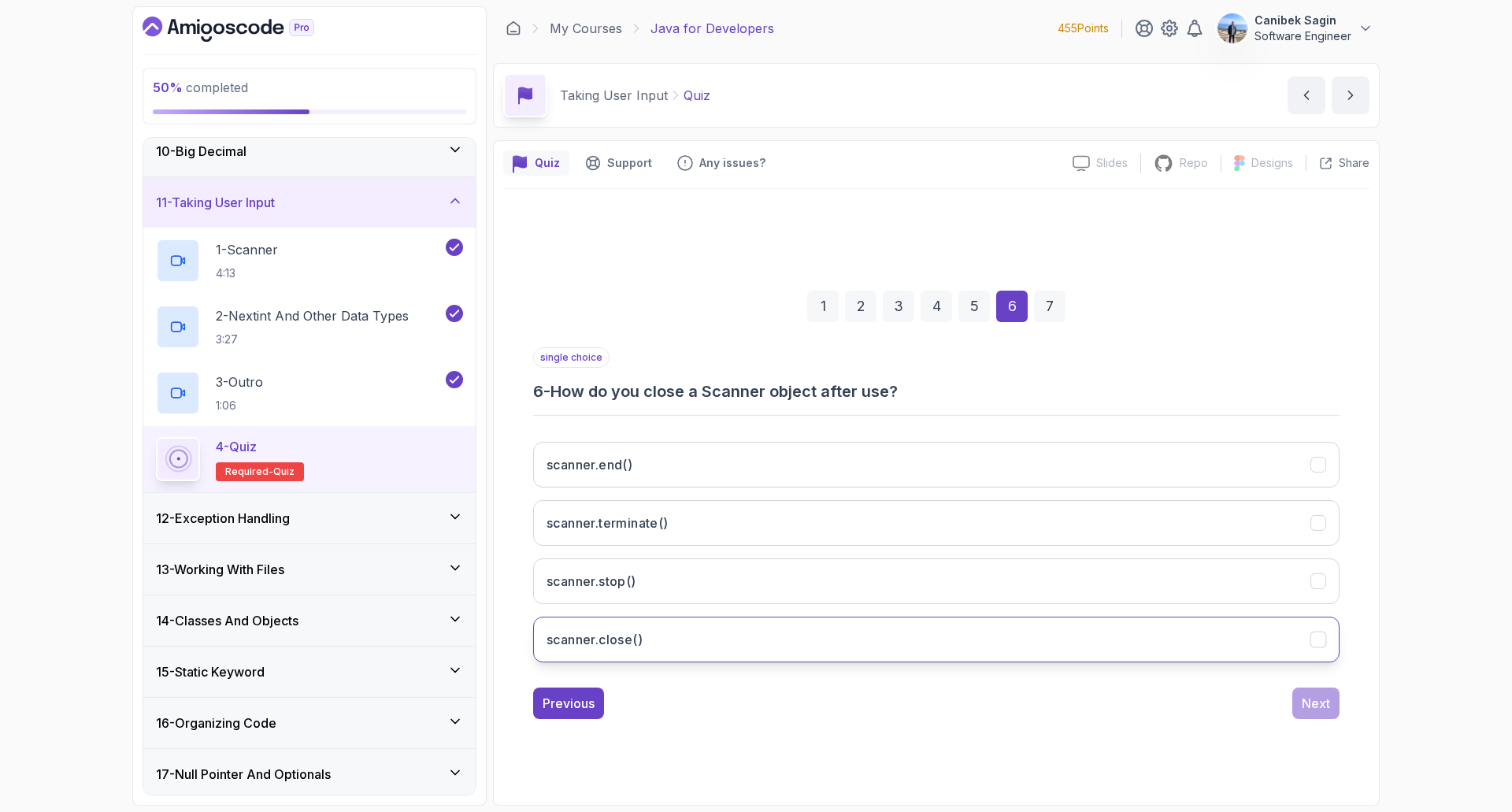
click at [643, 637] on h3 "scanner.close()" at bounding box center [594, 639] width 96 height 19
click at [1308, 699] on div "Next" at bounding box center [1316, 703] width 29 height 19
click at [797, 640] on button "To reset the input stream" at bounding box center [937, 639] width 807 height 46
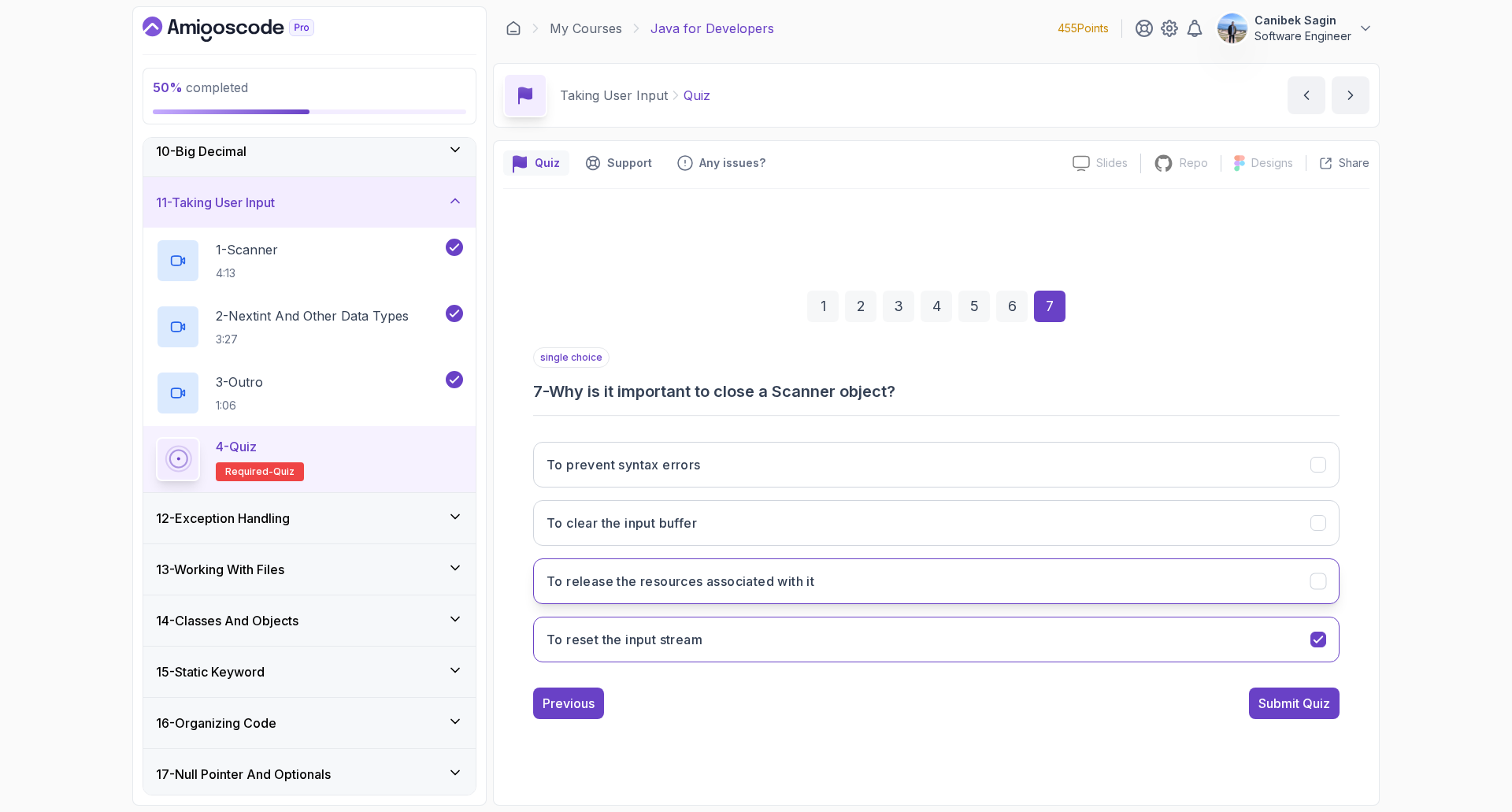
click at [762, 565] on button "To release the resources associated with it" at bounding box center [937, 581] width 807 height 46
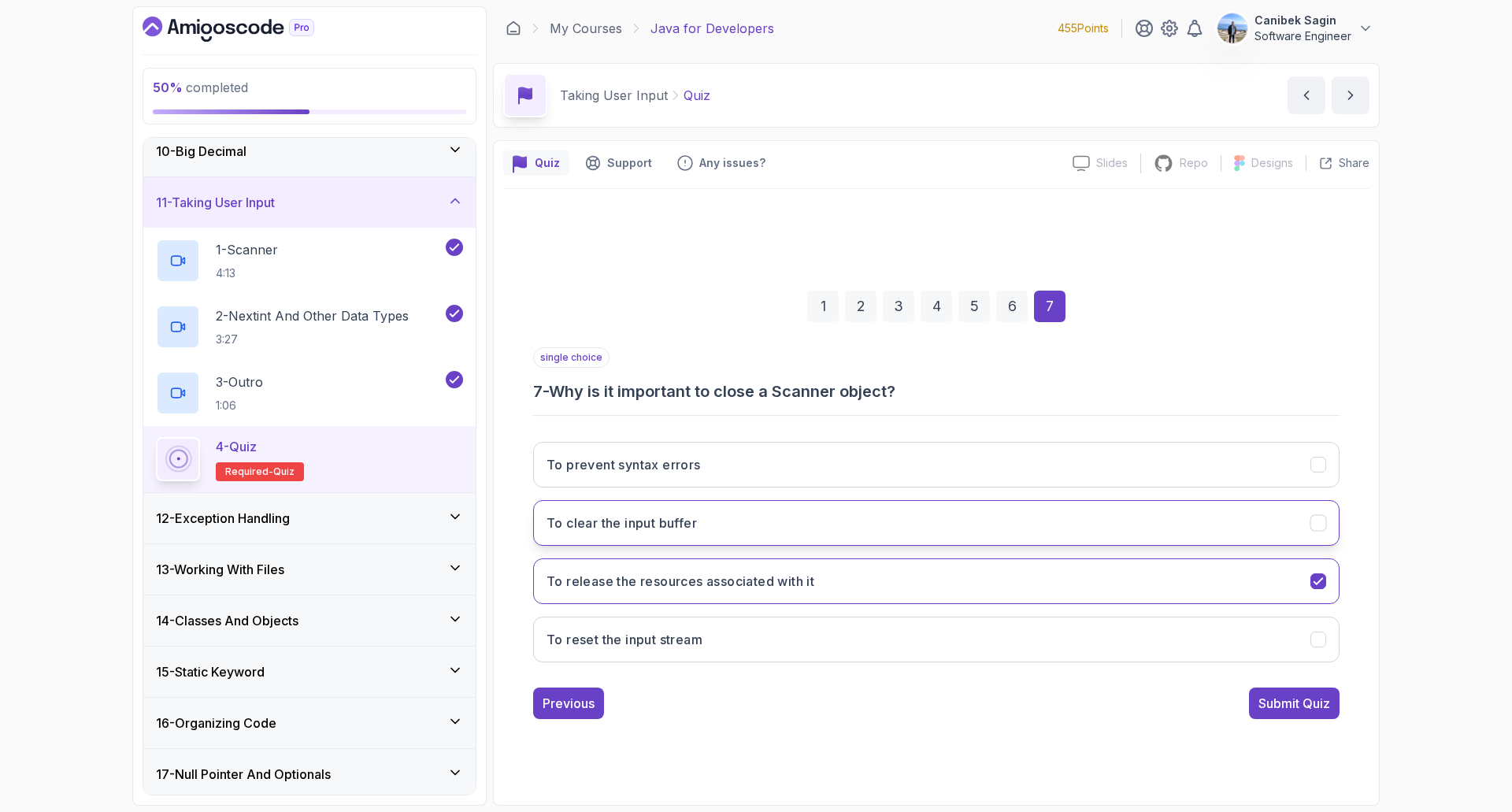
click at [715, 518] on button "To clear the input buffer" at bounding box center [937, 523] width 807 height 46
click at [1300, 708] on div "Submit Quiz" at bounding box center [1294, 703] width 72 height 19
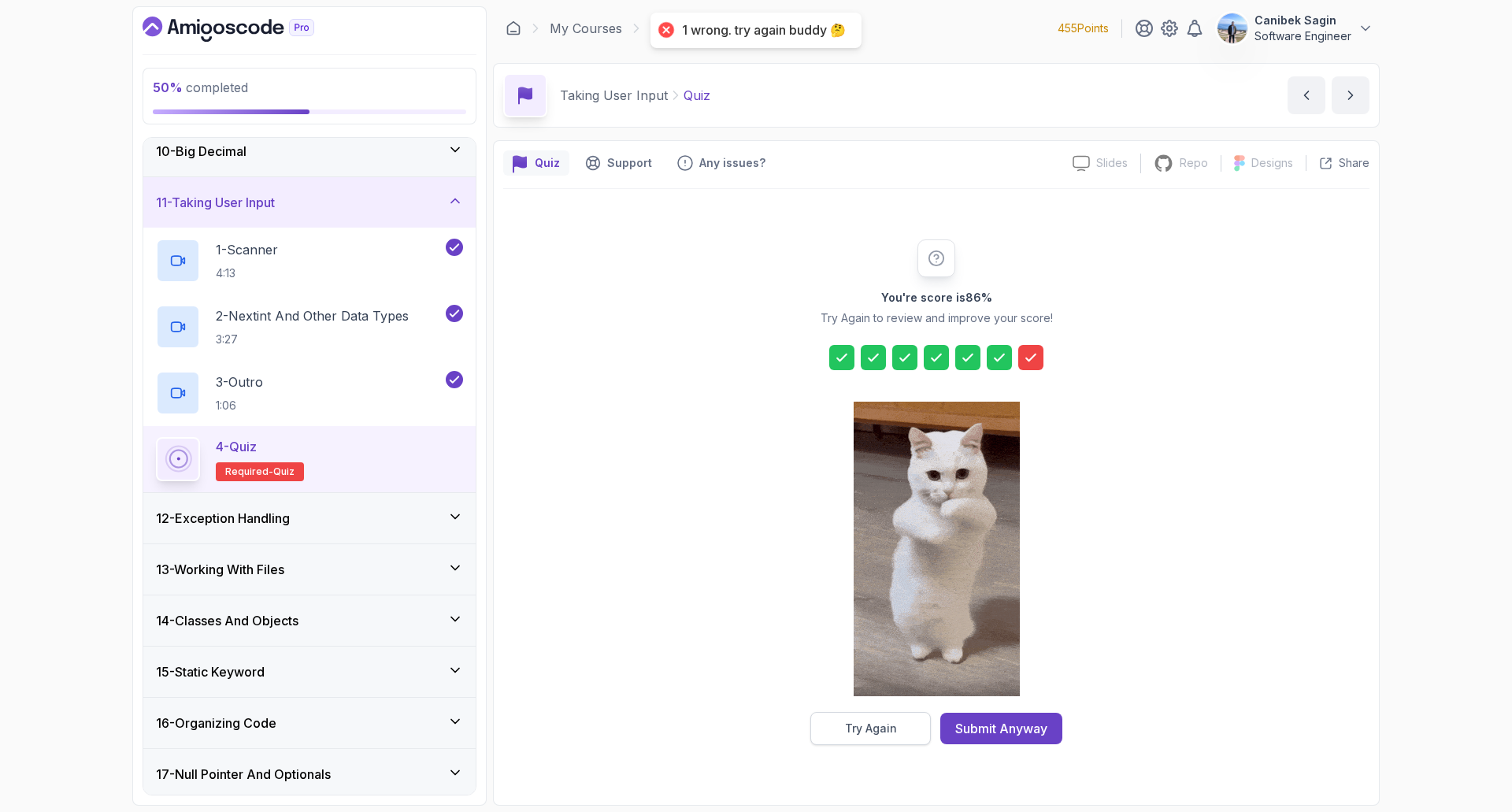
click at [846, 726] on div "Try Again" at bounding box center [871, 729] width 52 height 16
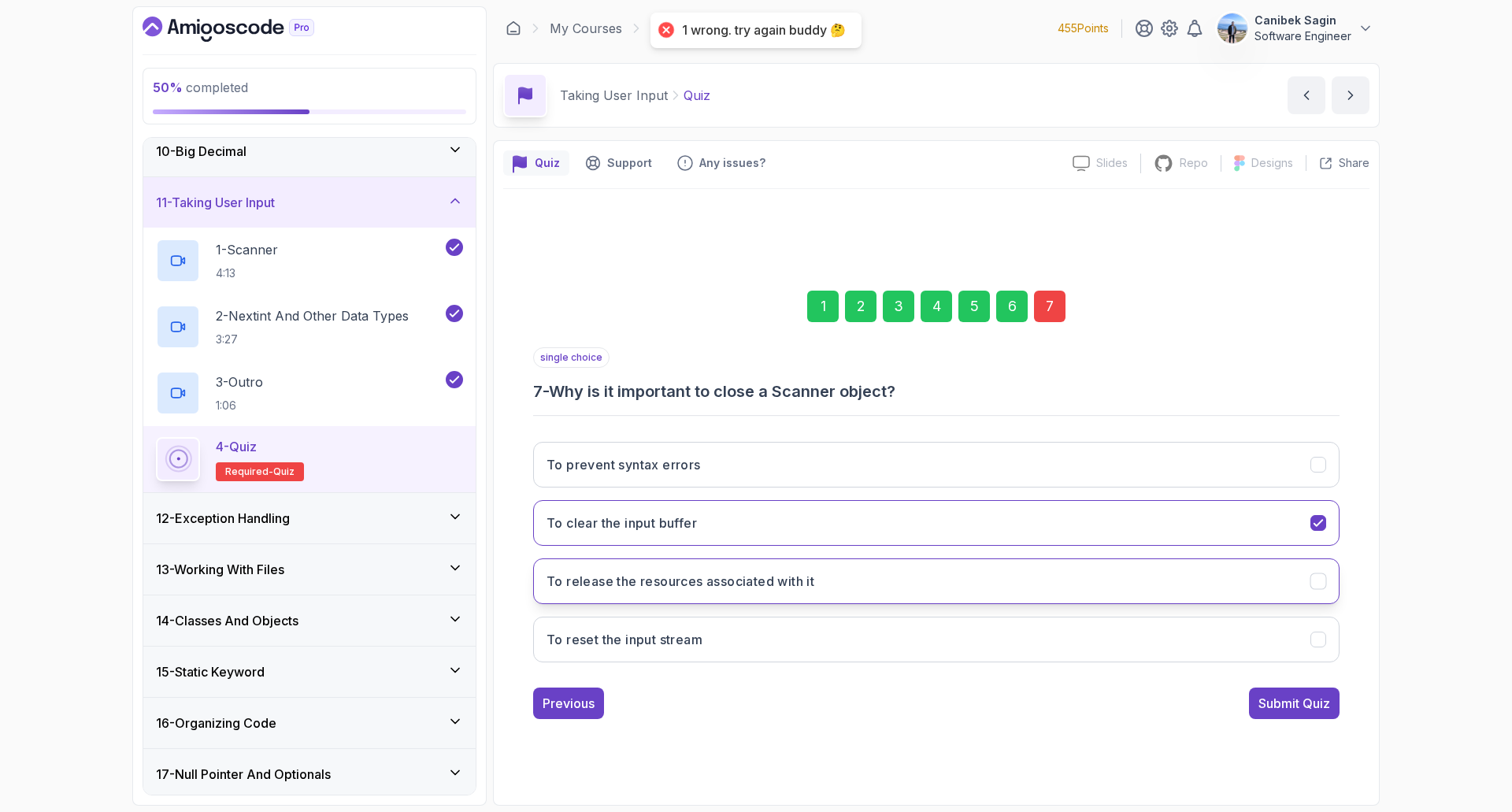
click at [682, 585] on h3 "To release the resources associated with it" at bounding box center [680, 581] width 268 height 19
click at [1299, 708] on div "Submit Quiz" at bounding box center [1294, 703] width 72 height 19
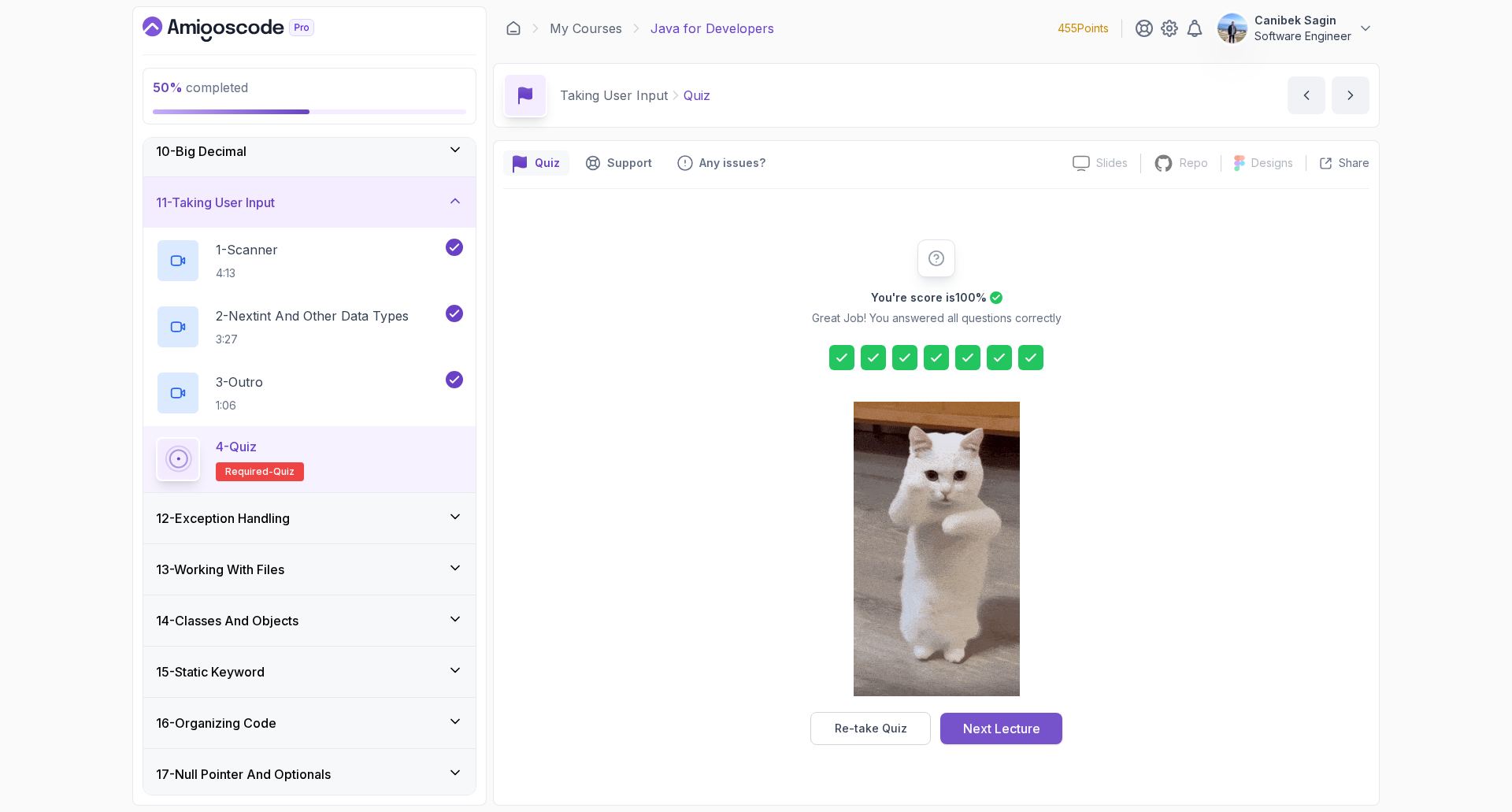
click at [1002, 730] on div "Next Lecture" at bounding box center [1001, 728] width 77 height 19
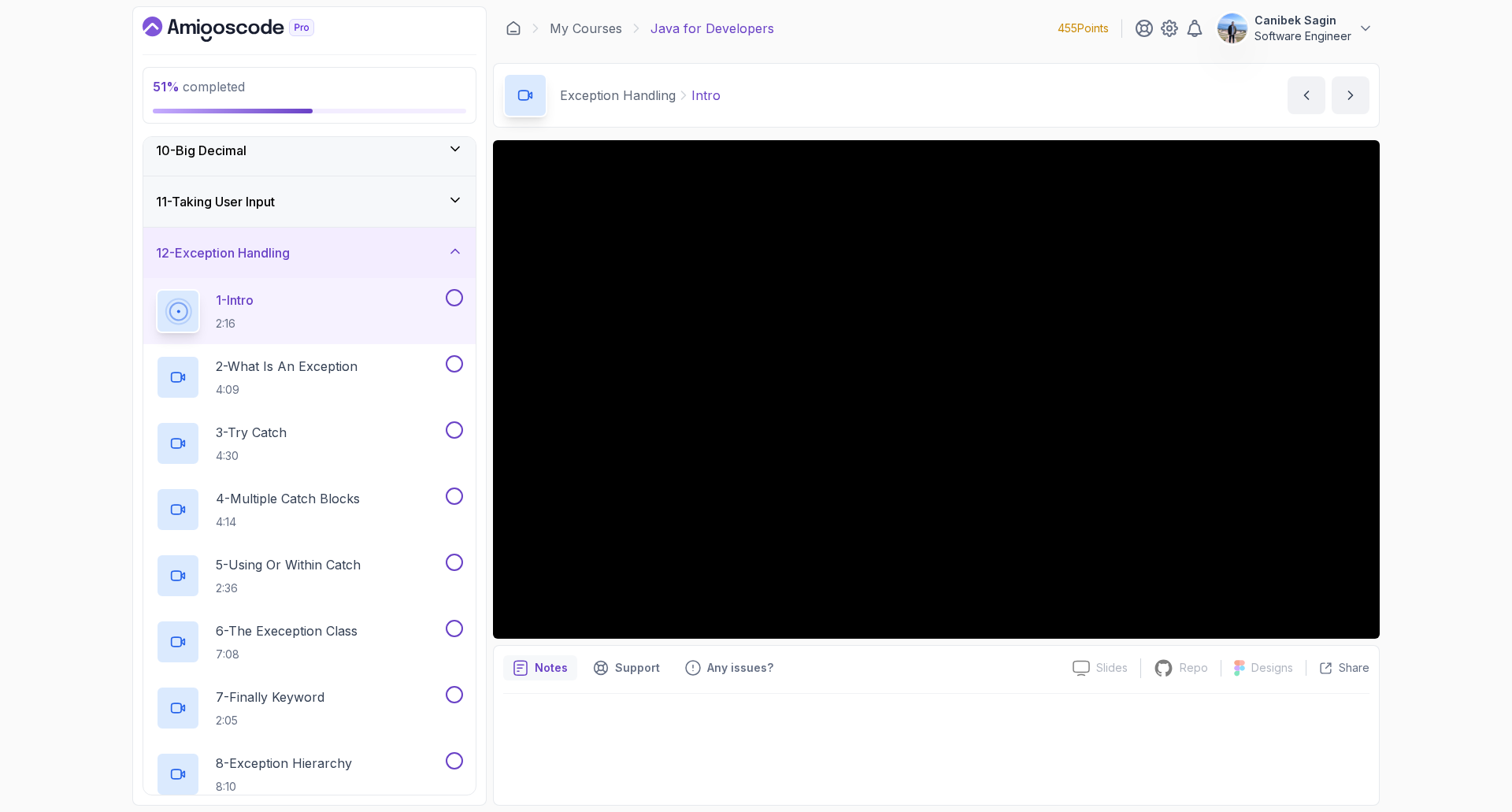
click at [458, 252] on icon at bounding box center [454, 251] width 8 height 4
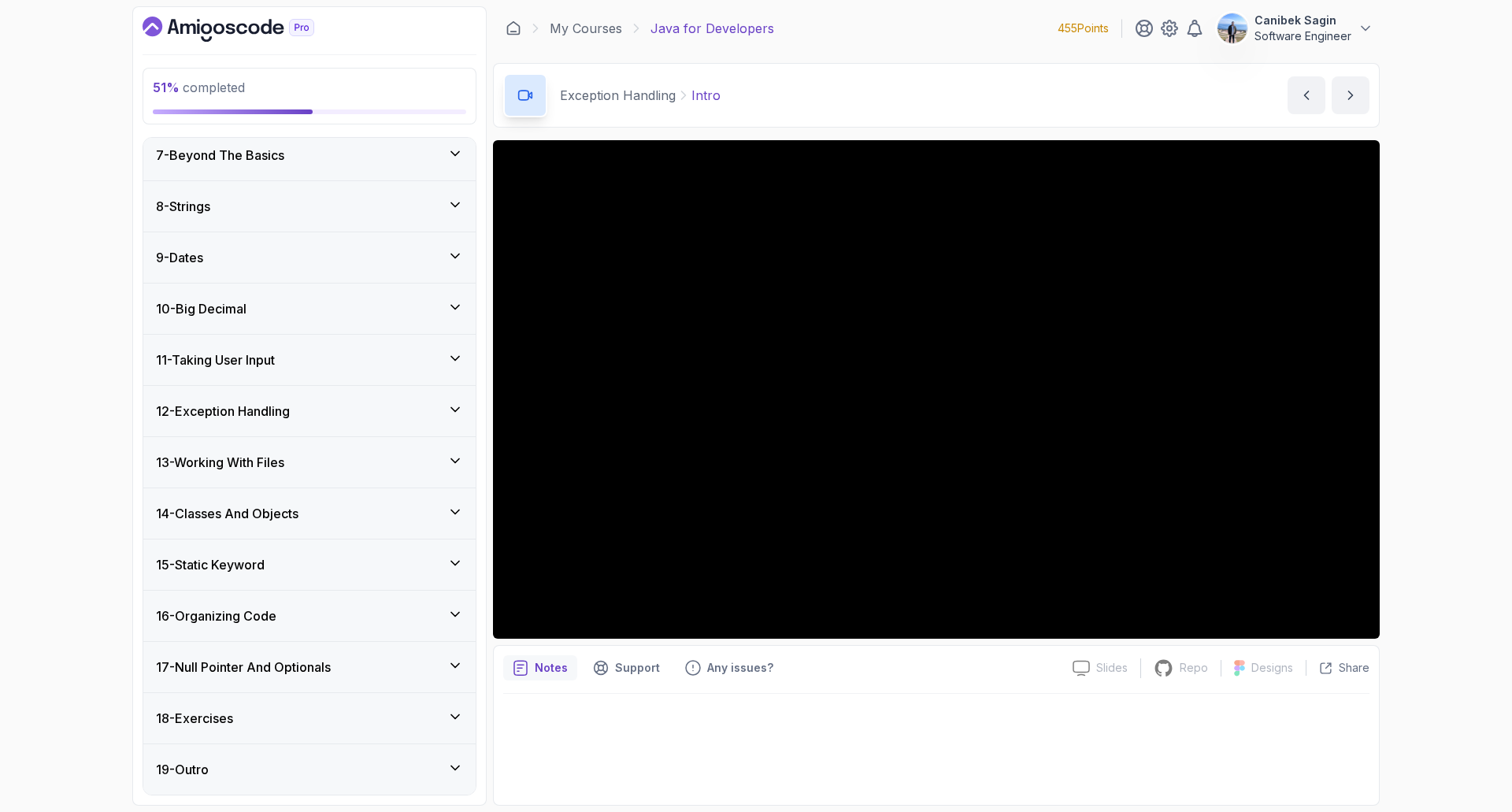
scroll to position [315, 0]
click at [257, 515] on h3 "14 - Classes And Objects" at bounding box center [227, 513] width 143 height 19
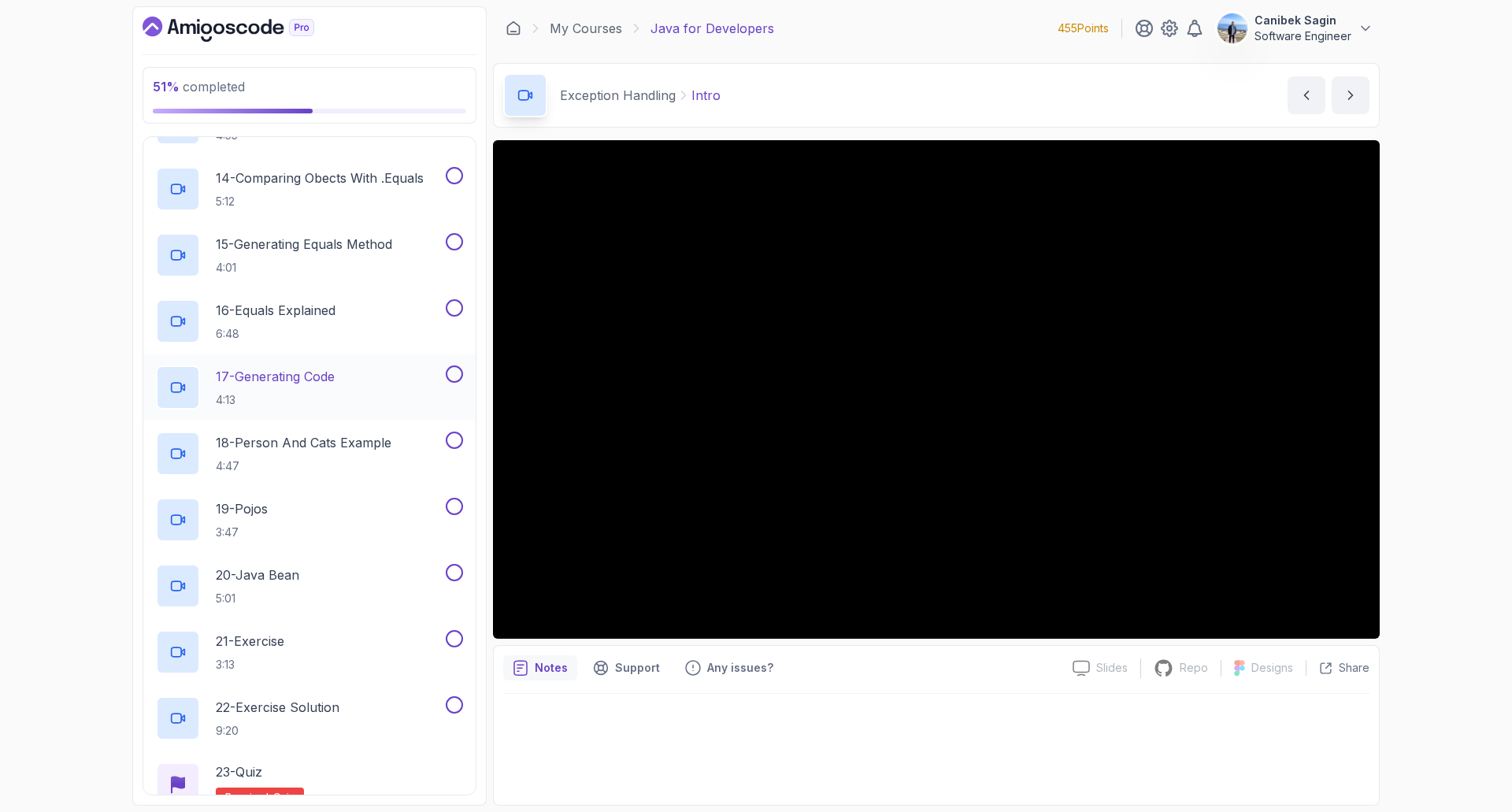
scroll to position [1836, 0]
